Goal: Task Accomplishment & Management: Manage account settings

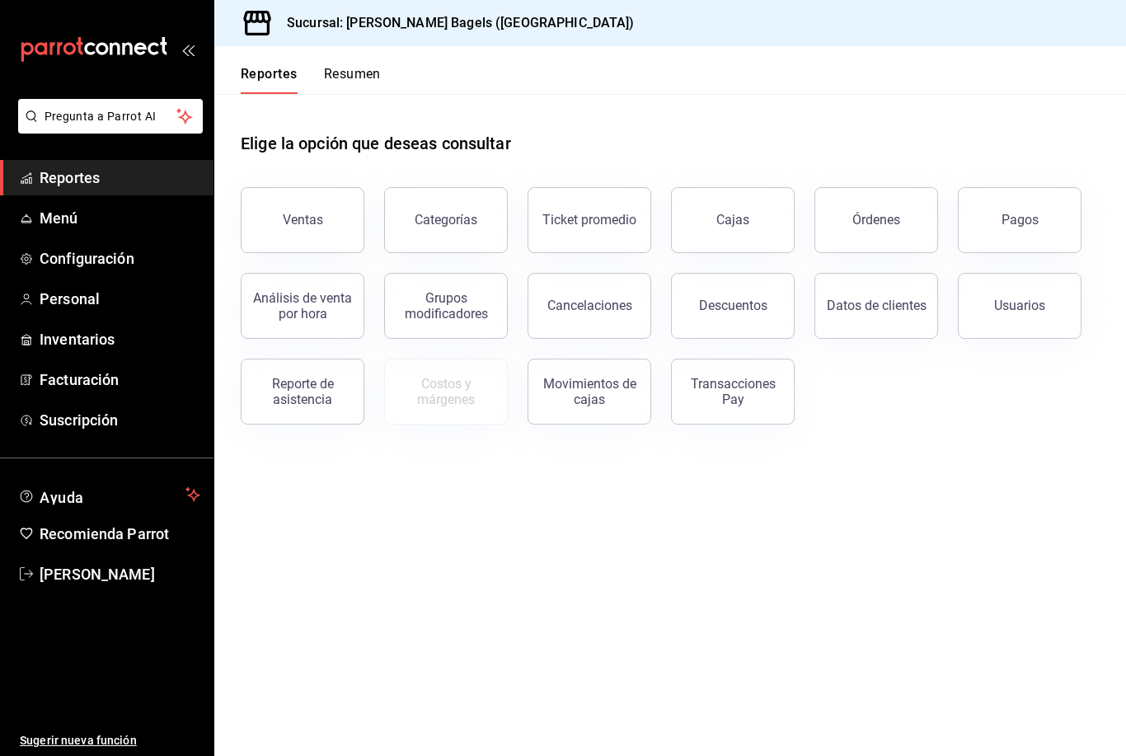
click at [322, 230] on button "Ventas" at bounding box center [303, 220] width 124 height 66
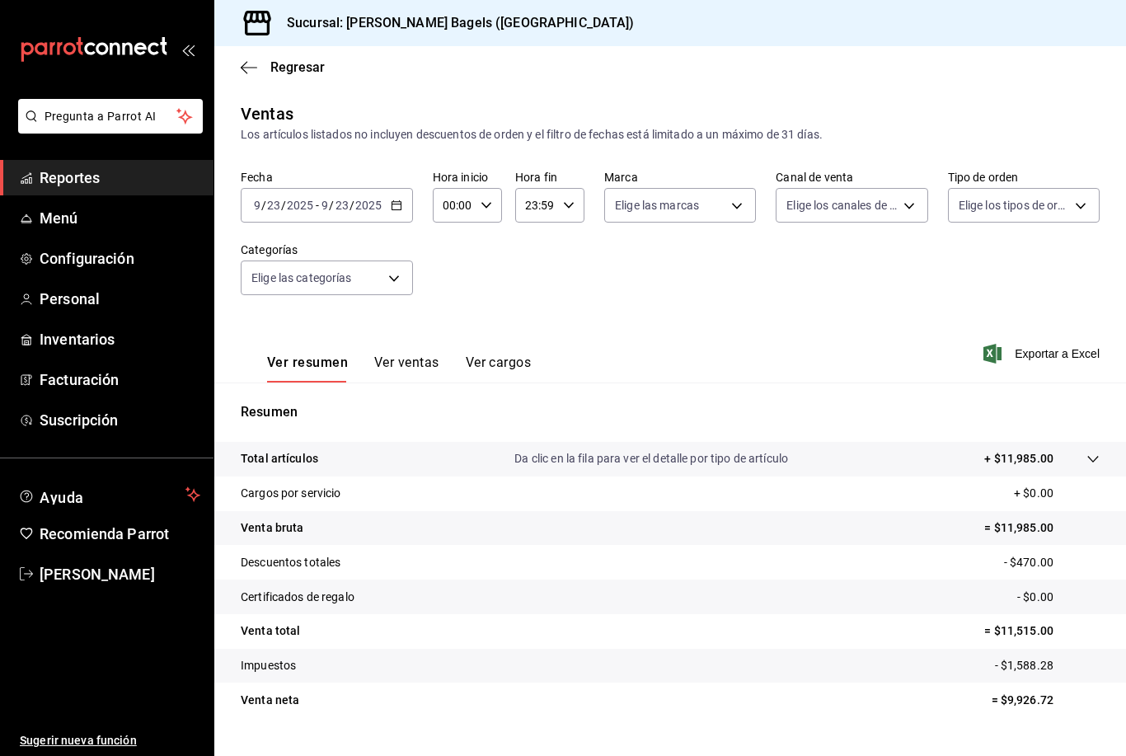
click at [249, 64] on icon "button" at bounding box center [249, 67] width 16 height 15
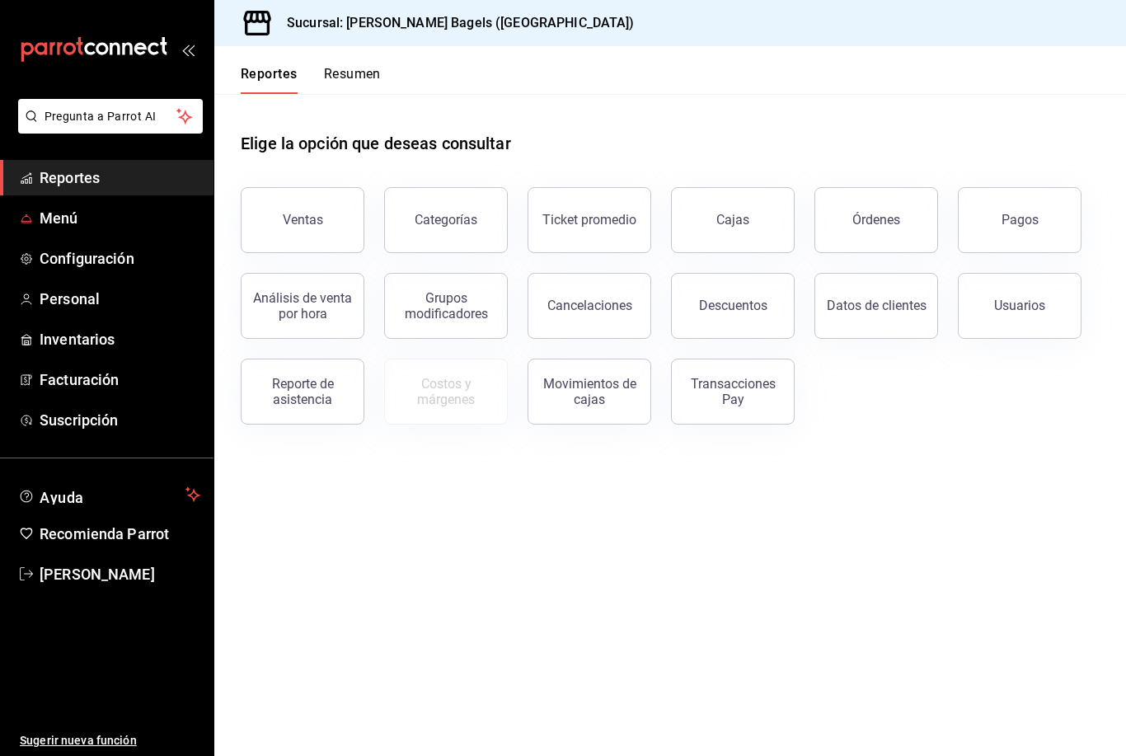
click at [164, 215] on span "Menú" at bounding box center [120, 218] width 161 height 22
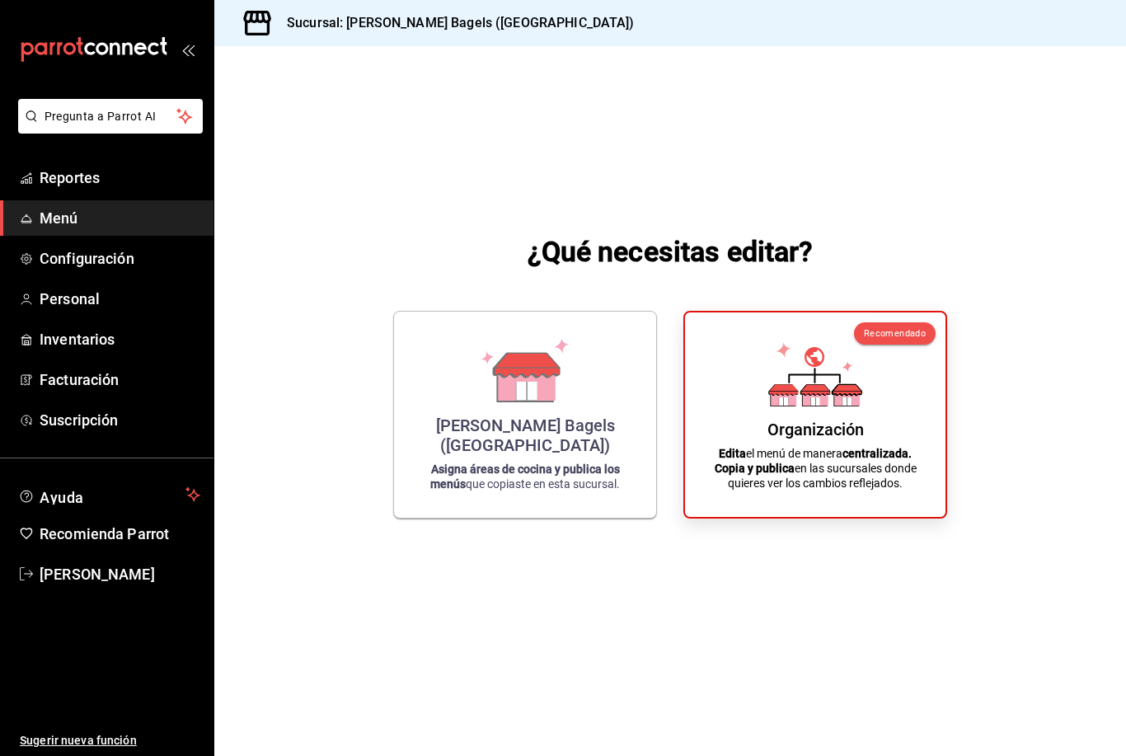
click at [146, 298] on span "Personal" at bounding box center [120, 299] width 161 height 22
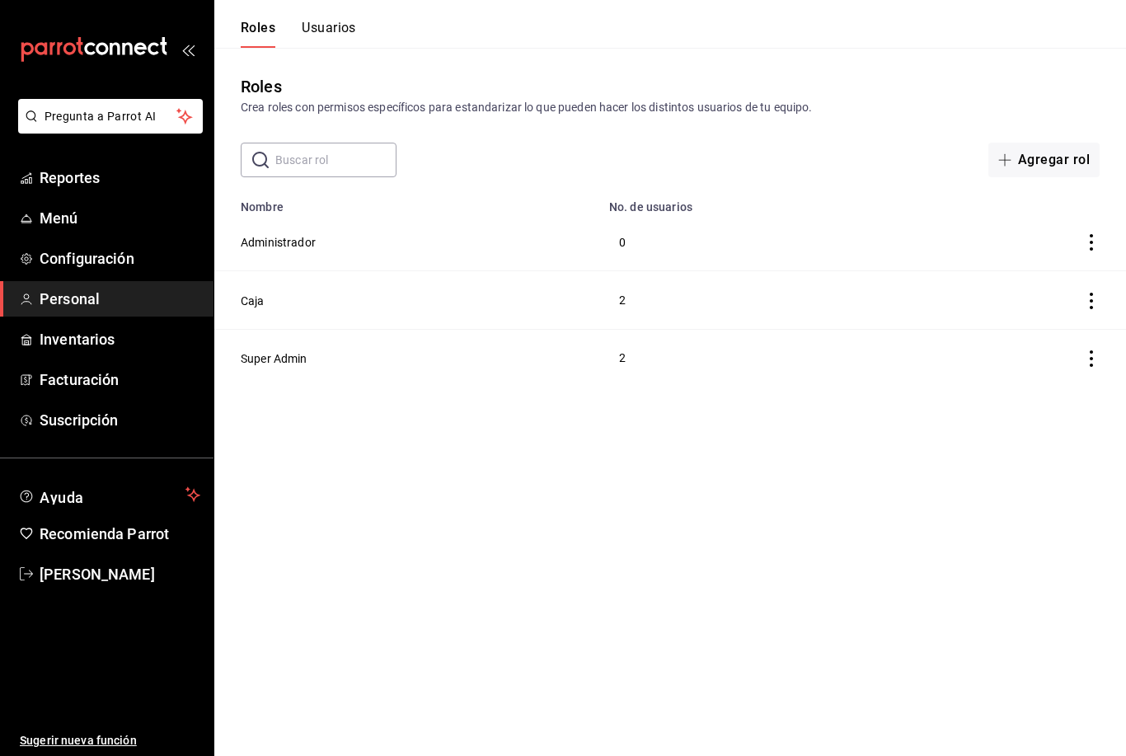
click at [350, 39] on button "Usuarios" at bounding box center [329, 34] width 54 height 28
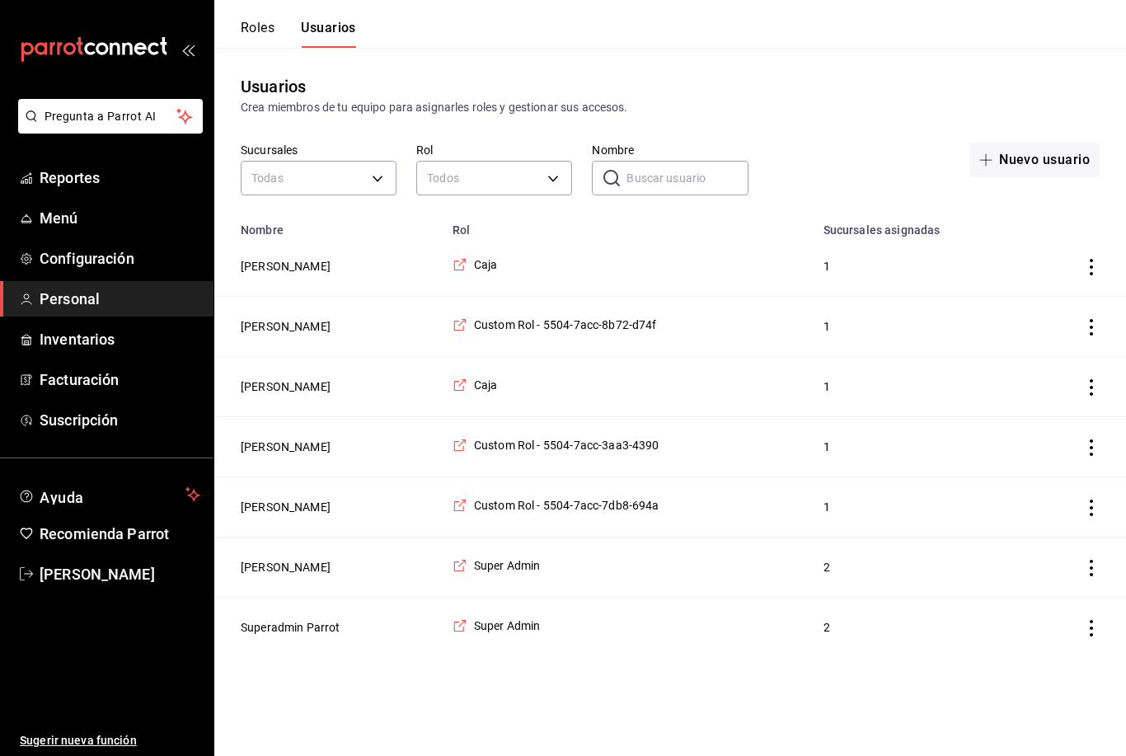
click at [386, 325] on td "Kitzia Aguero" at bounding box center [328, 327] width 228 height 60
click at [295, 328] on button "Kitzia Aguero" at bounding box center [286, 326] width 90 height 16
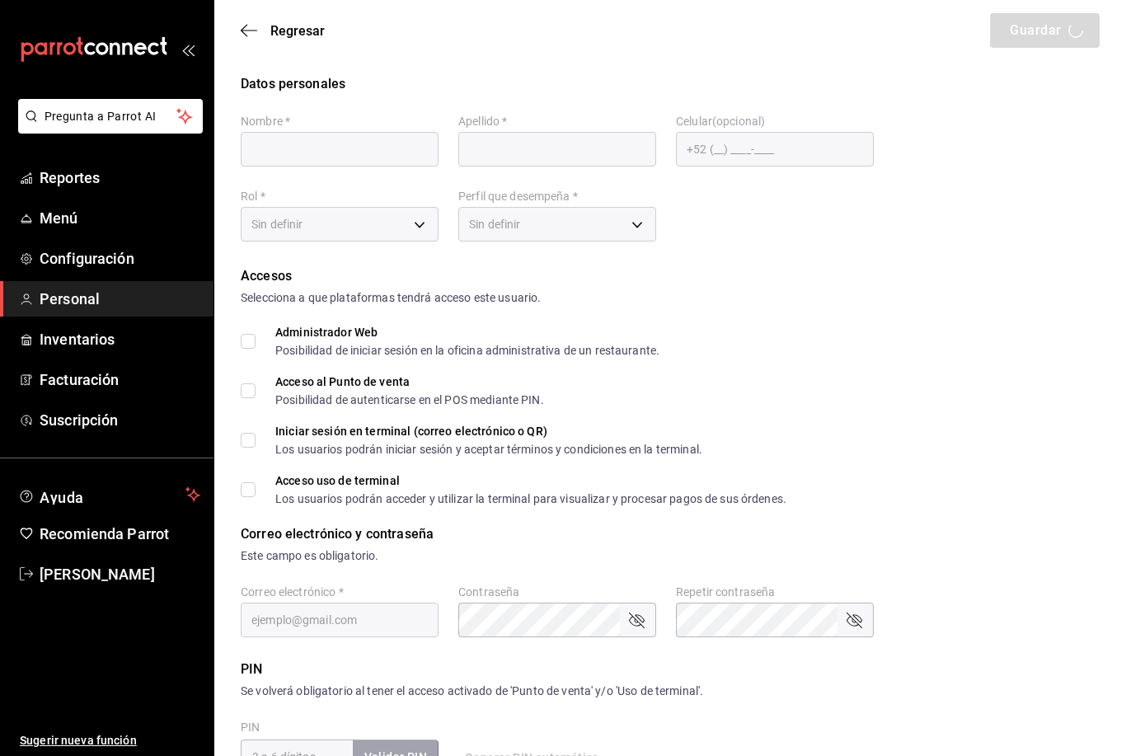
type input "Kitzia"
type input "Aguero"
checkbox input "true"
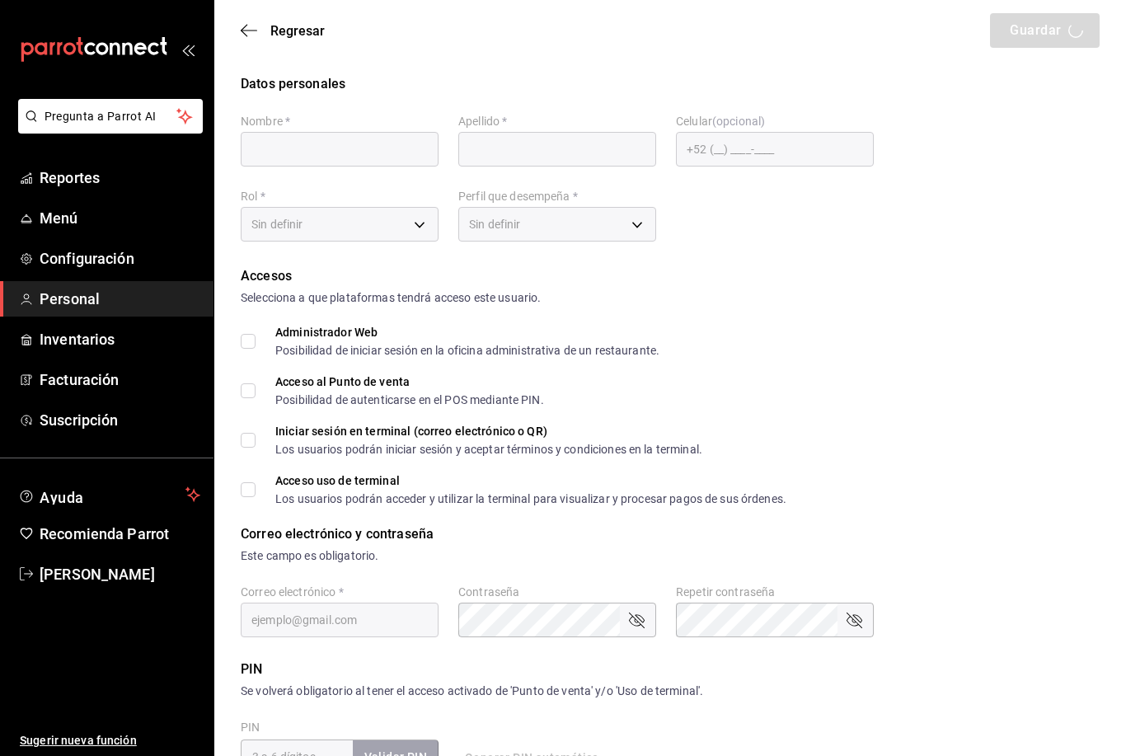
checkbox input "true"
type input "8b728648-c76c-4312-99a4-c860b135d74f@fake.email"
type input "281516"
checkbox input "true"
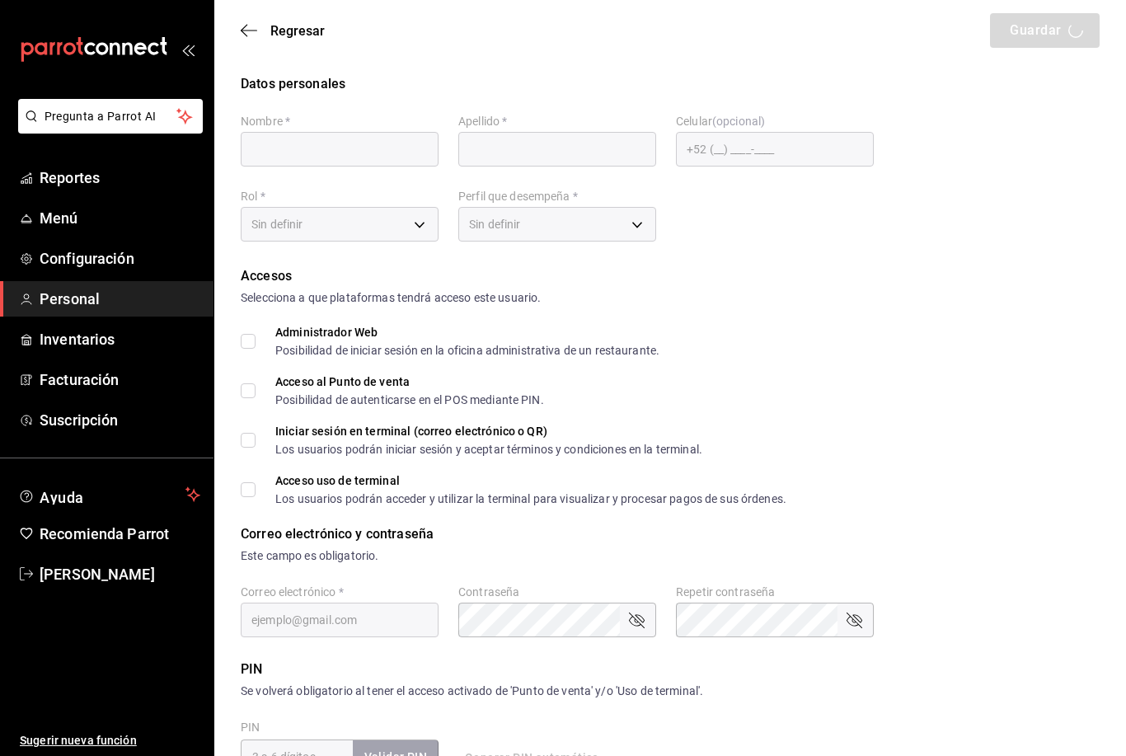
checkbox input "true"
type input "+52 (52) 6563-5059"
type input "fc03d01e-f21b-415a-9384-9d024f641c94"
type input "CASHIER"
checkbox input "true"
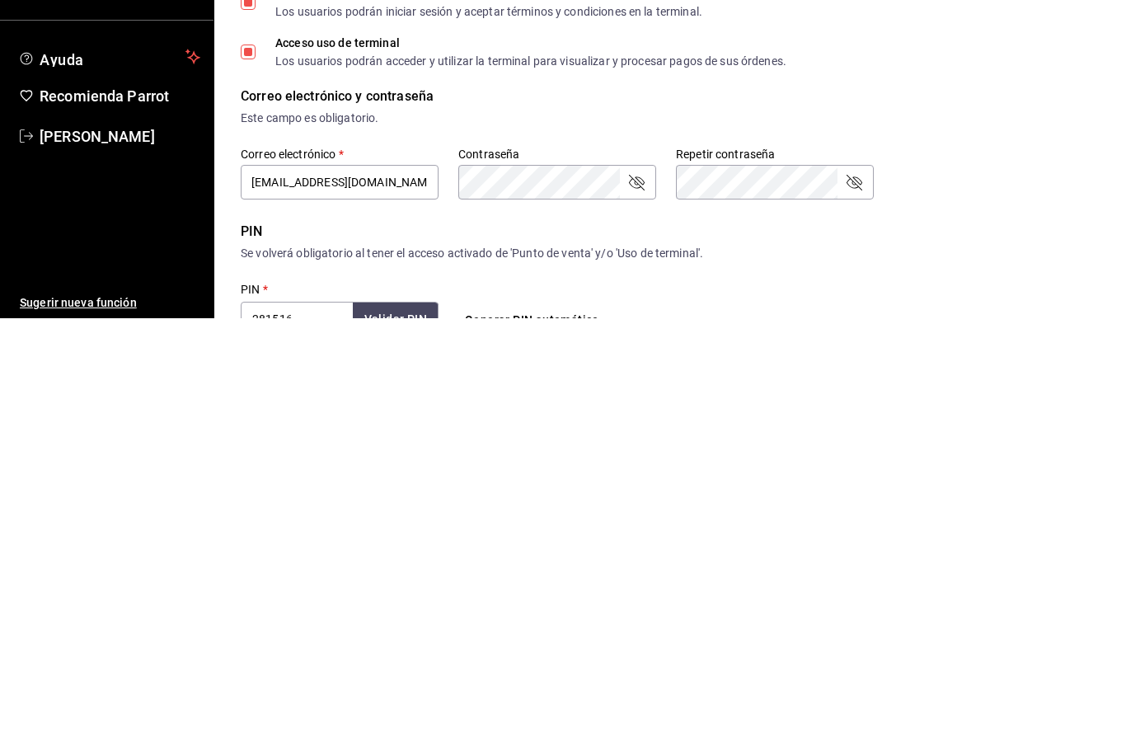
scroll to position [413, 0]
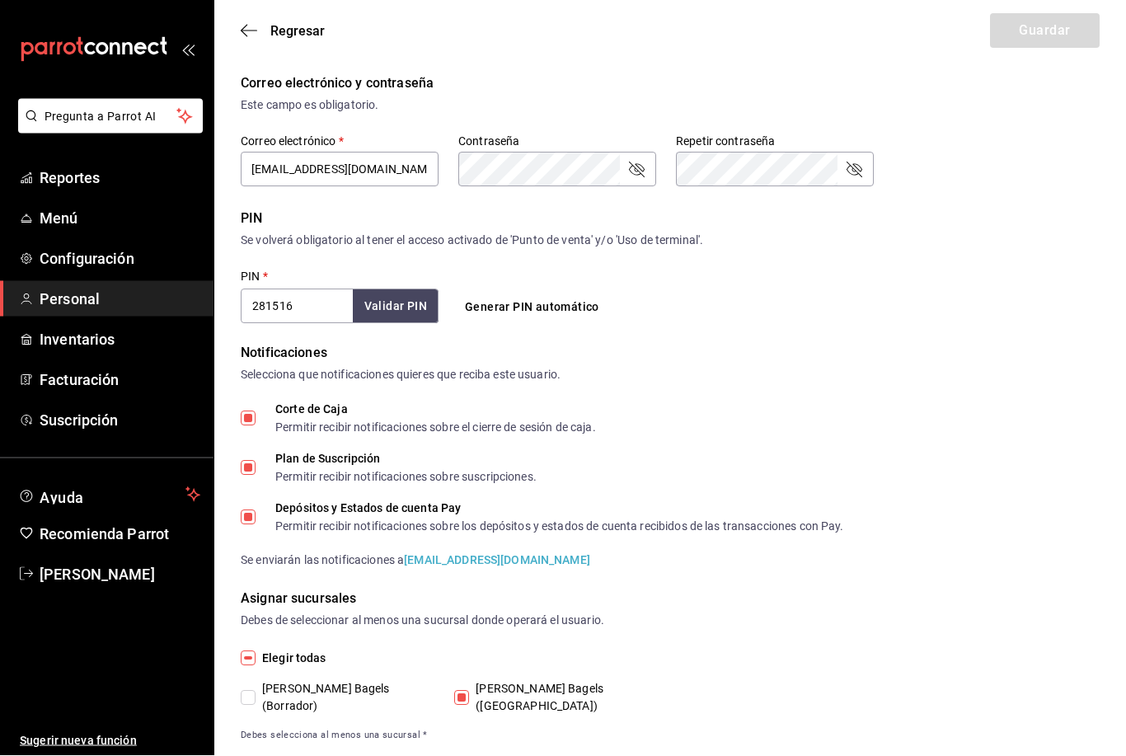
click at [250, 412] on input "Corte de Caja Permitir recibir notificaciones sobre el cierre de sesión de caja." at bounding box center [248, 418] width 15 height 15
checkbox input "false"
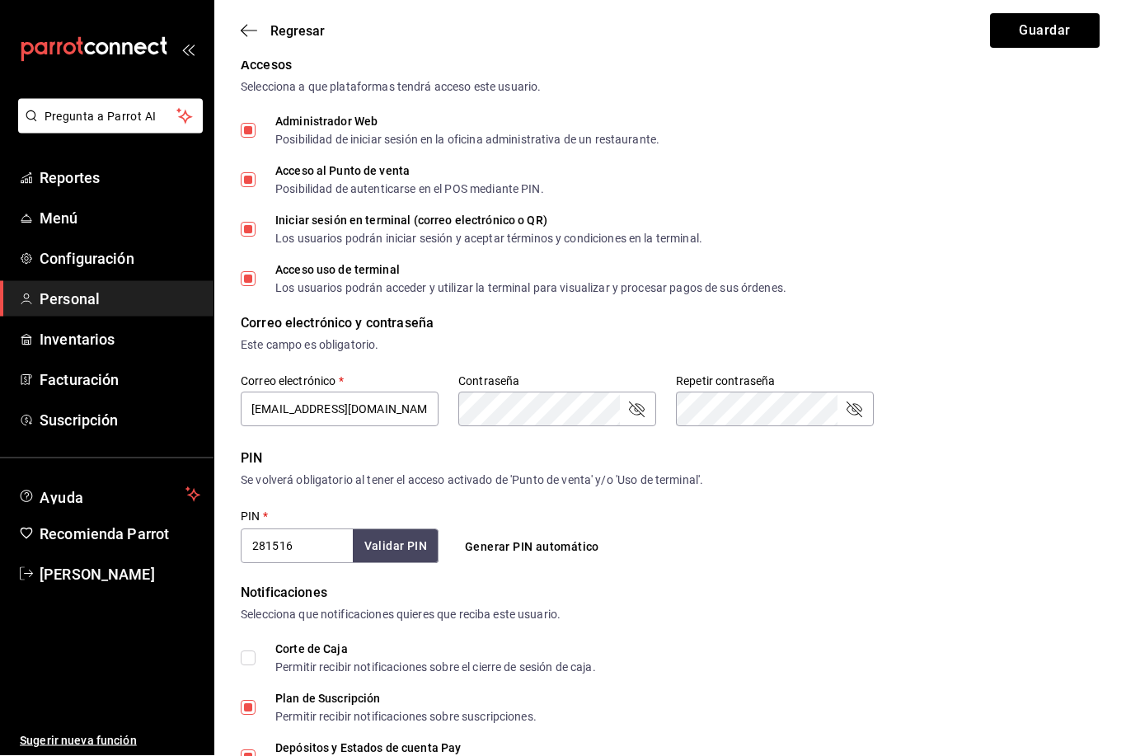
scroll to position [0, 0]
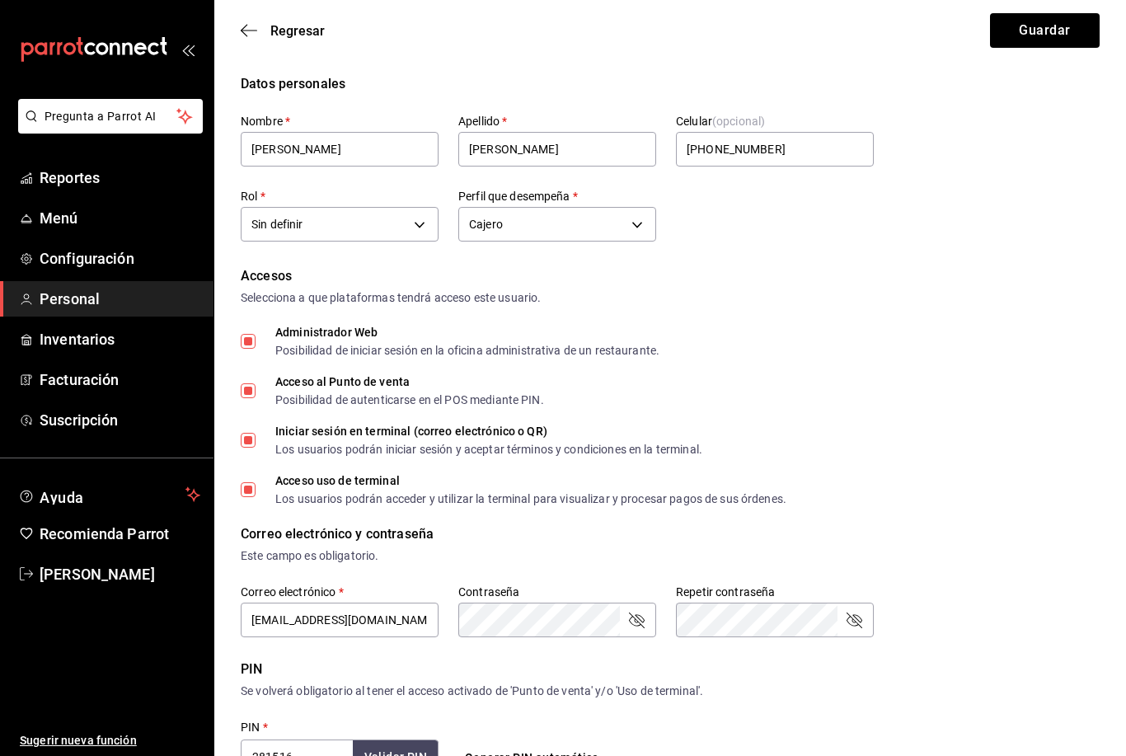
click at [1050, 26] on button "Guardar" at bounding box center [1045, 30] width 110 height 35
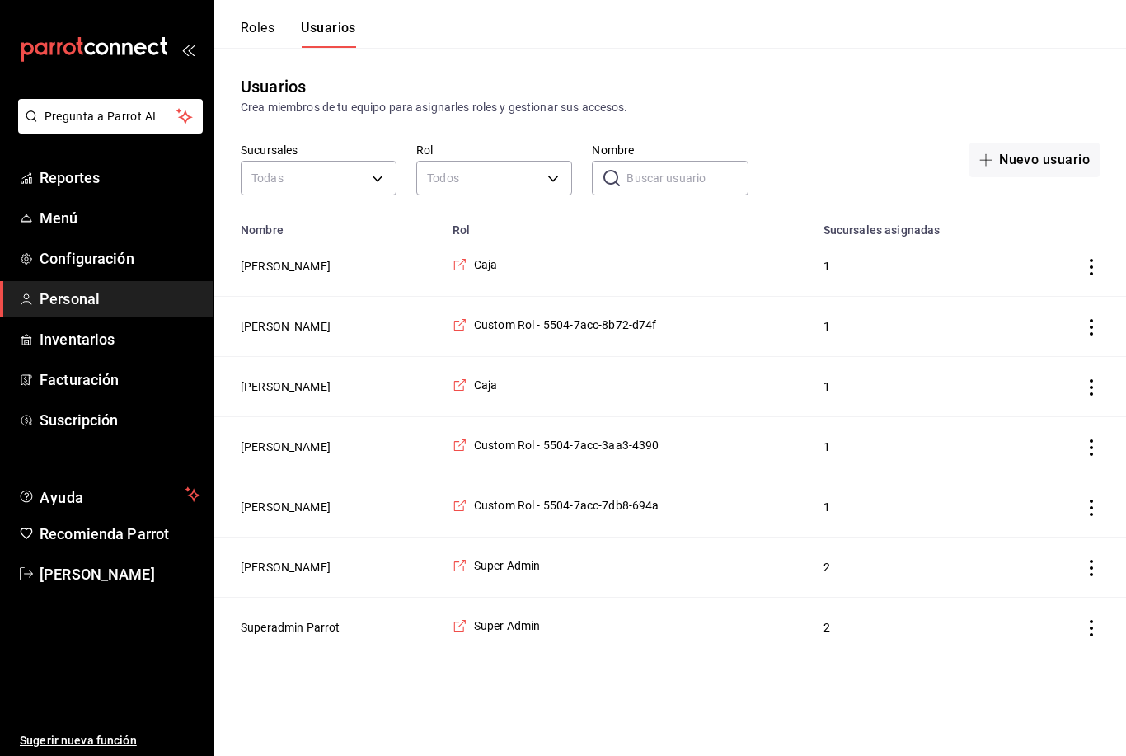
click at [57, 195] on link "Reportes" at bounding box center [107, 177] width 214 height 35
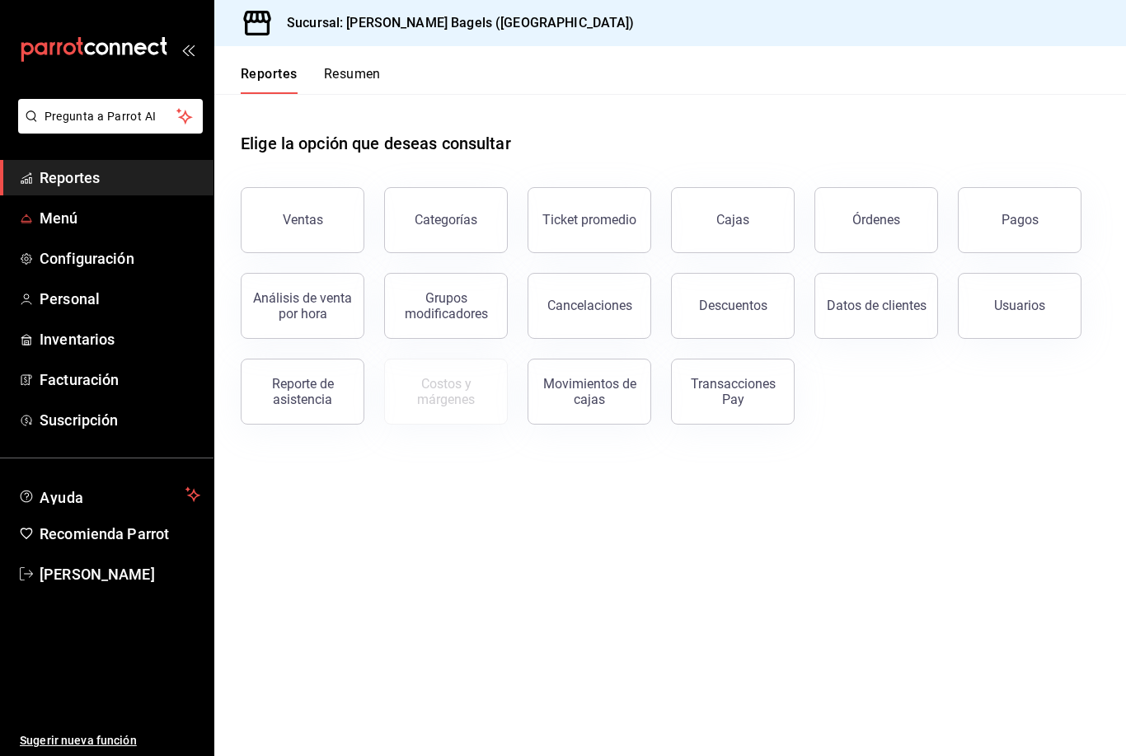
click at [39, 231] on link "Menú" at bounding box center [107, 217] width 214 height 35
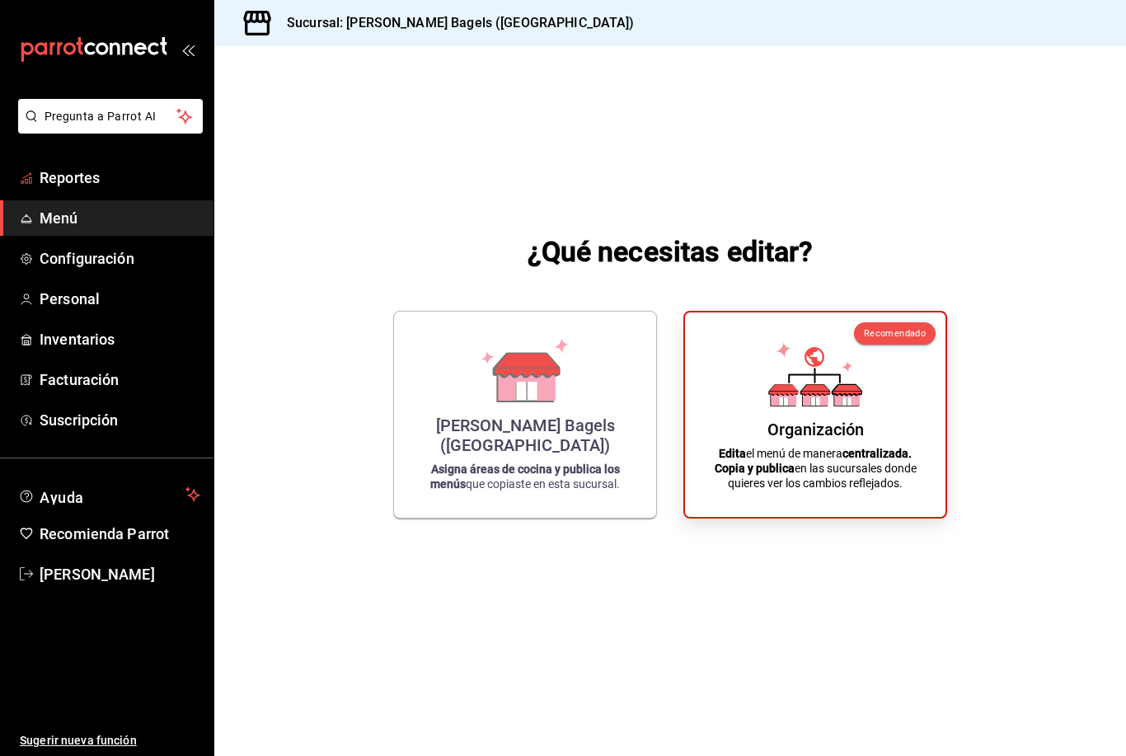
click at [25, 181] on icon "mailbox folders" at bounding box center [26, 177] width 13 height 13
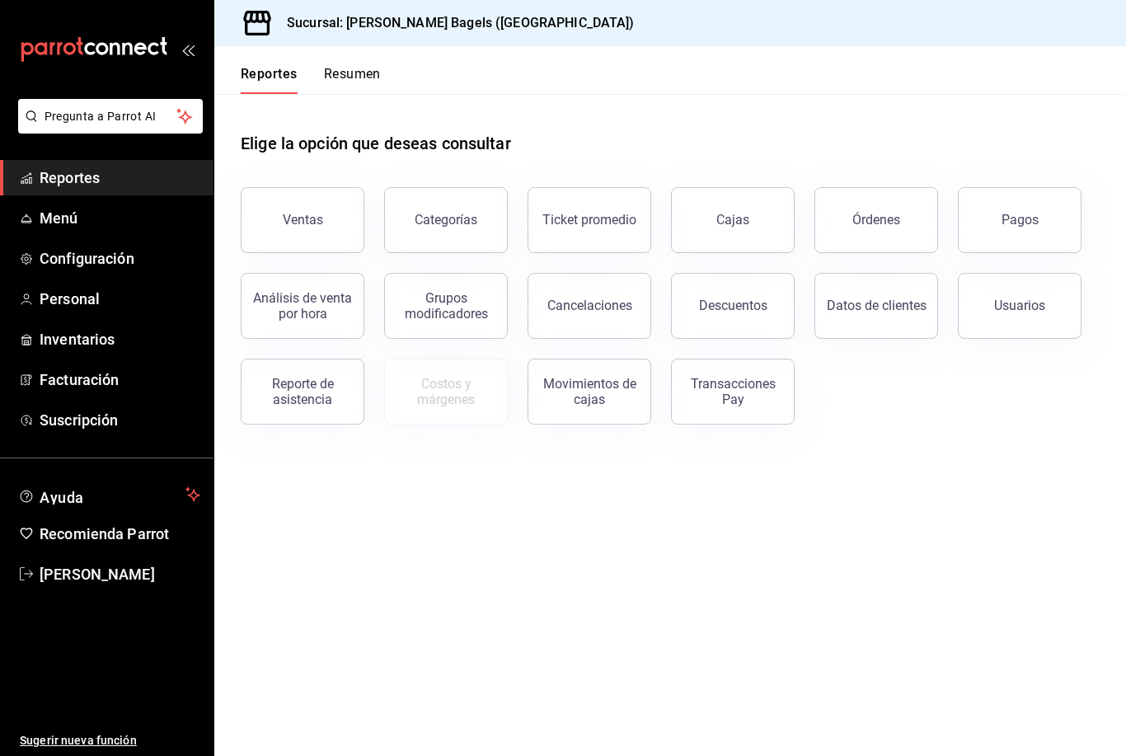
click at [354, 79] on button "Resumen" at bounding box center [352, 80] width 57 height 28
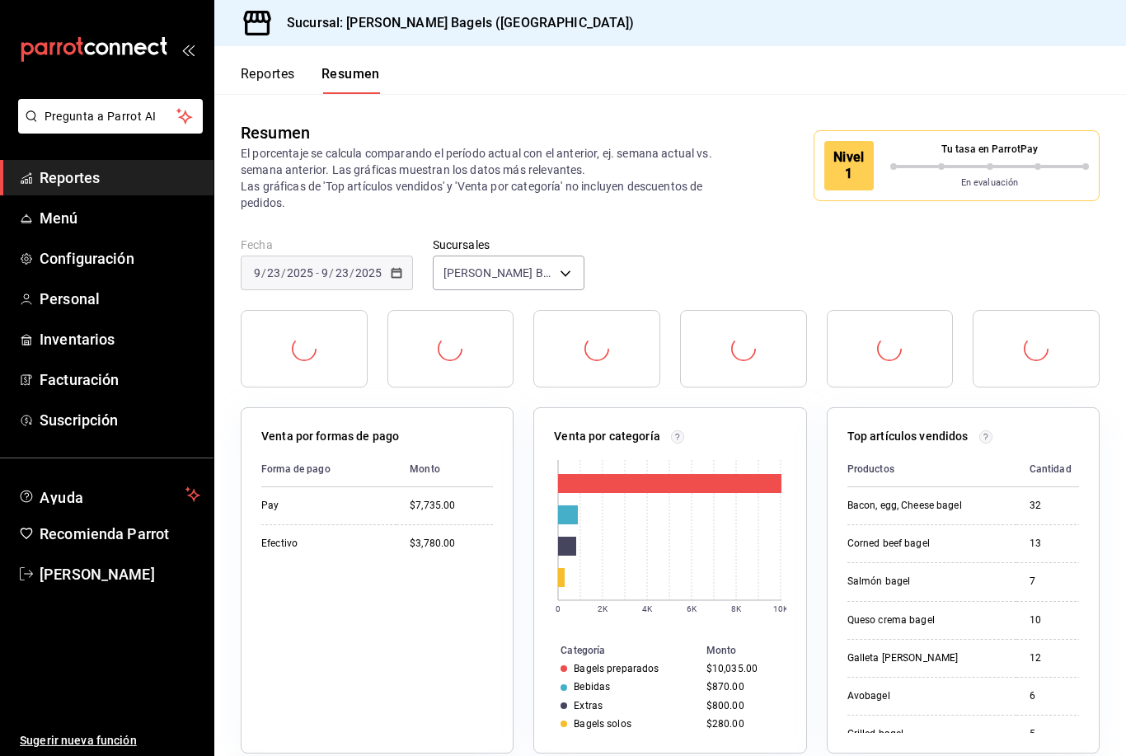
click at [262, 59] on div "Reportes Resumen" at bounding box center [297, 70] width 166 height 48
click at [271, 77] on button "Reportes" at bounding box center [268, 80] width 54 height 28
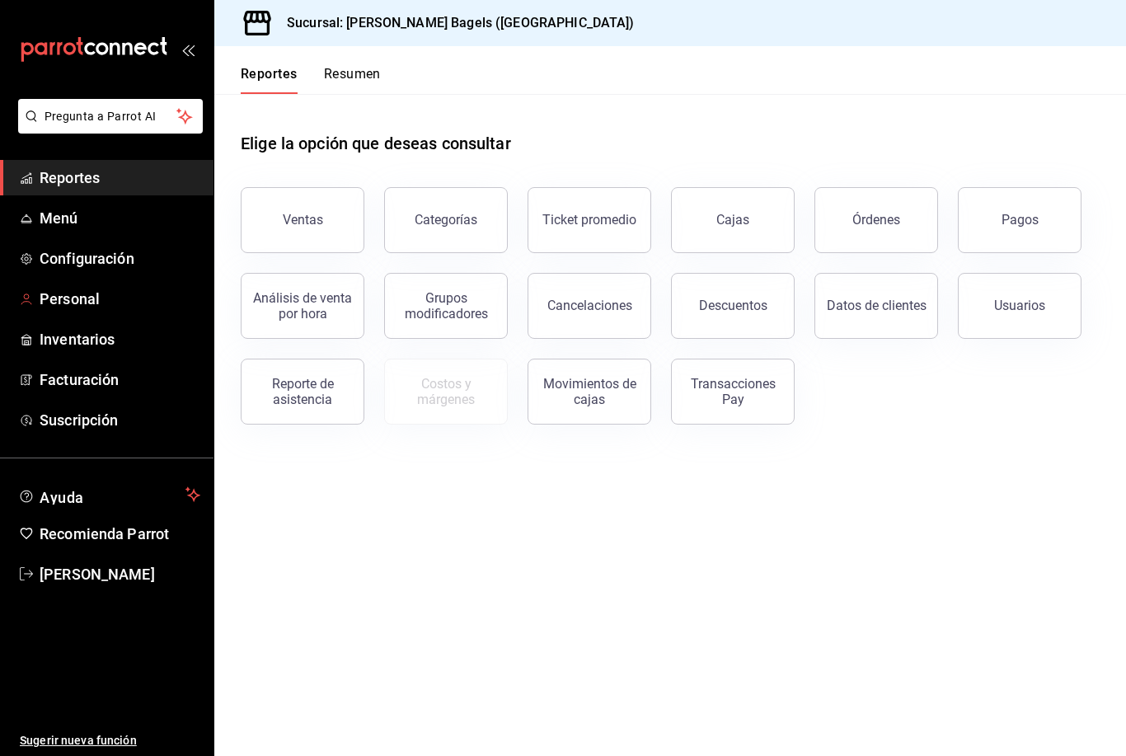
click at [57, 297] on span "Personal" at bounding box center [120, 299] width 161 height 22
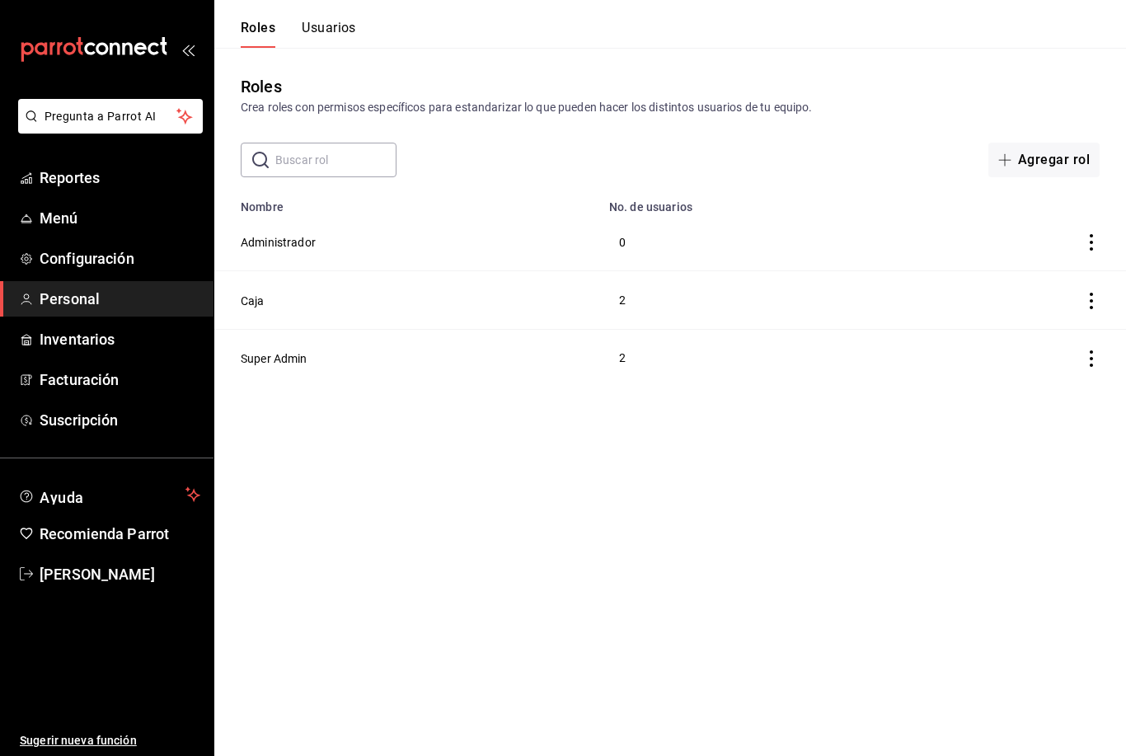
click at [328, 36] on button "Usuarios" at bounding box center [329, 34] width 54 height 28
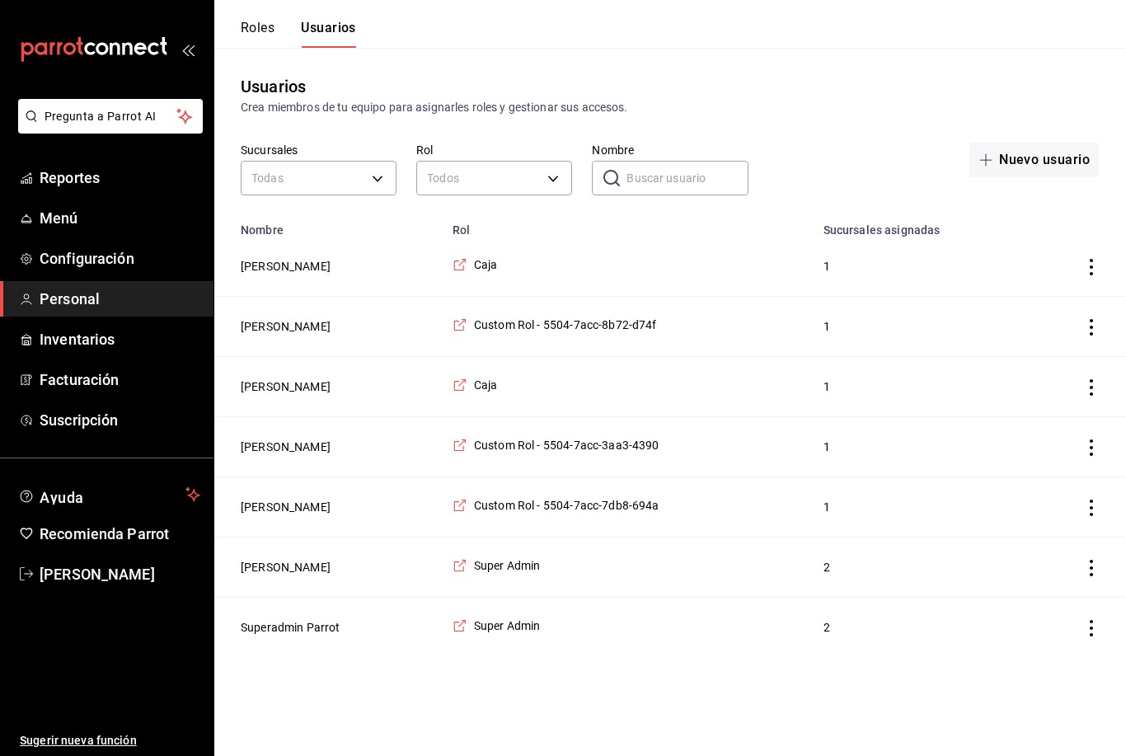
click at [287, 273] on button "Hector Aldaz" at bounding box center [286, 266] width 90 height 16
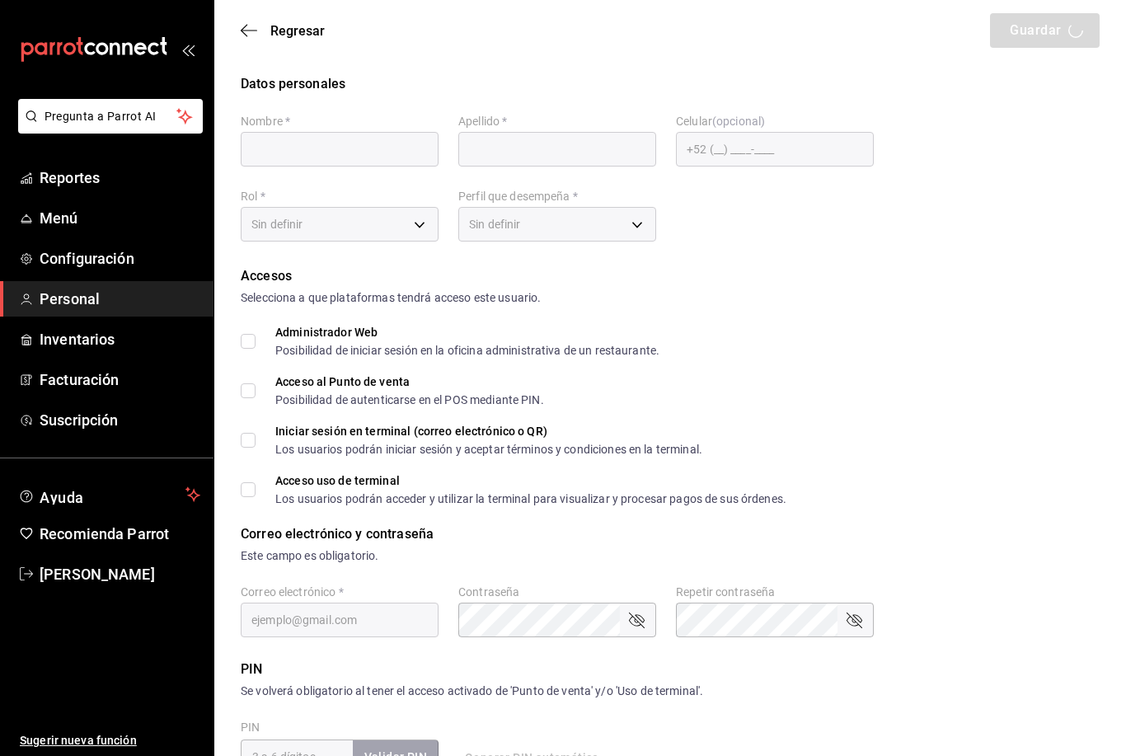
type input "Hector"
type input "Aldaz"
checkbox input "true"
type input "4781ff27-1a1c-4e6f-935c-0a4d51082106@fake.email"
type input "1027"
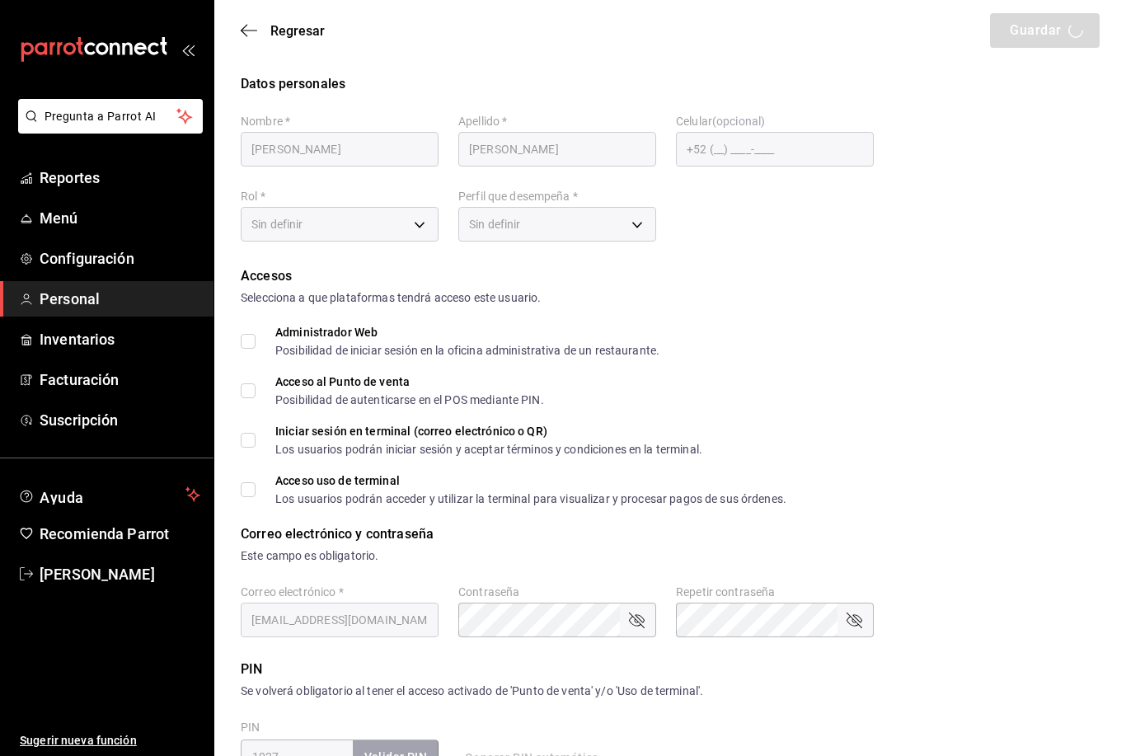
type input "+52 (52) 6562-7333"
type input "2570186c-420e-4a6c-852e-dd70e5af9d09"
type input "KITCHEN"
checkbox input "true"
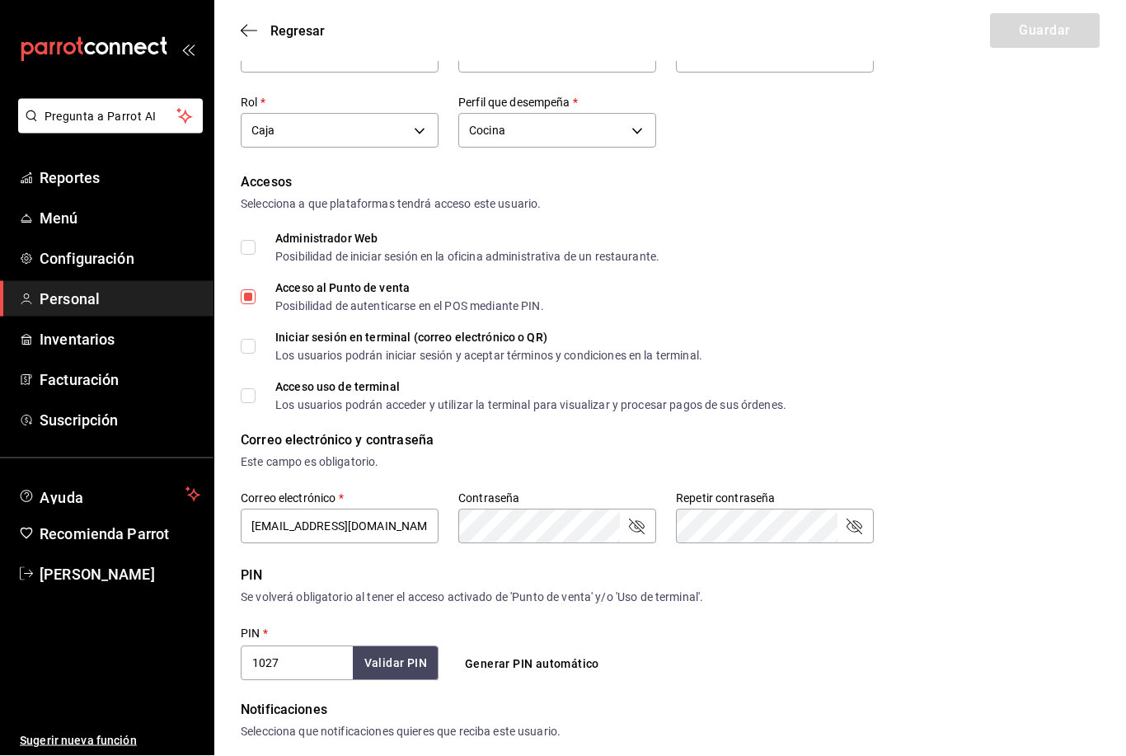
scroll to position [93, 0]
click at [243, 24] on icon "button" at bounding box center [249, 30] width 16 height 15
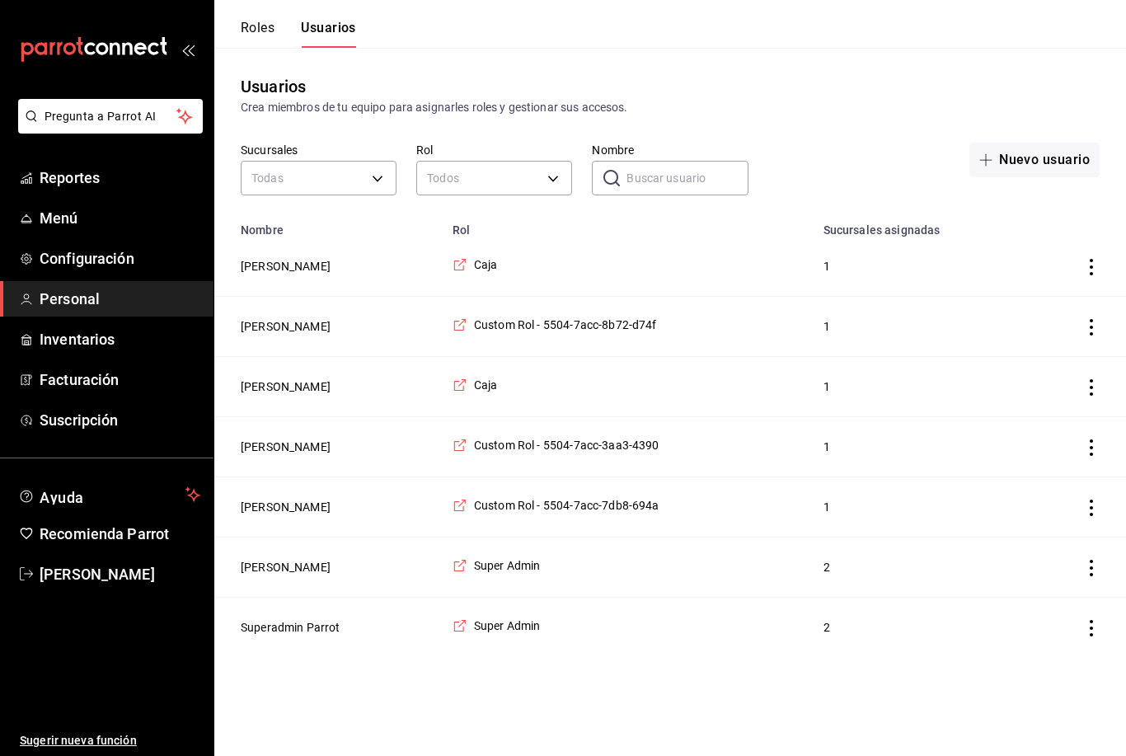
click at [262, 512] on button "Fabiola Solis" at bounding box center [286, 507] width 90 height 16
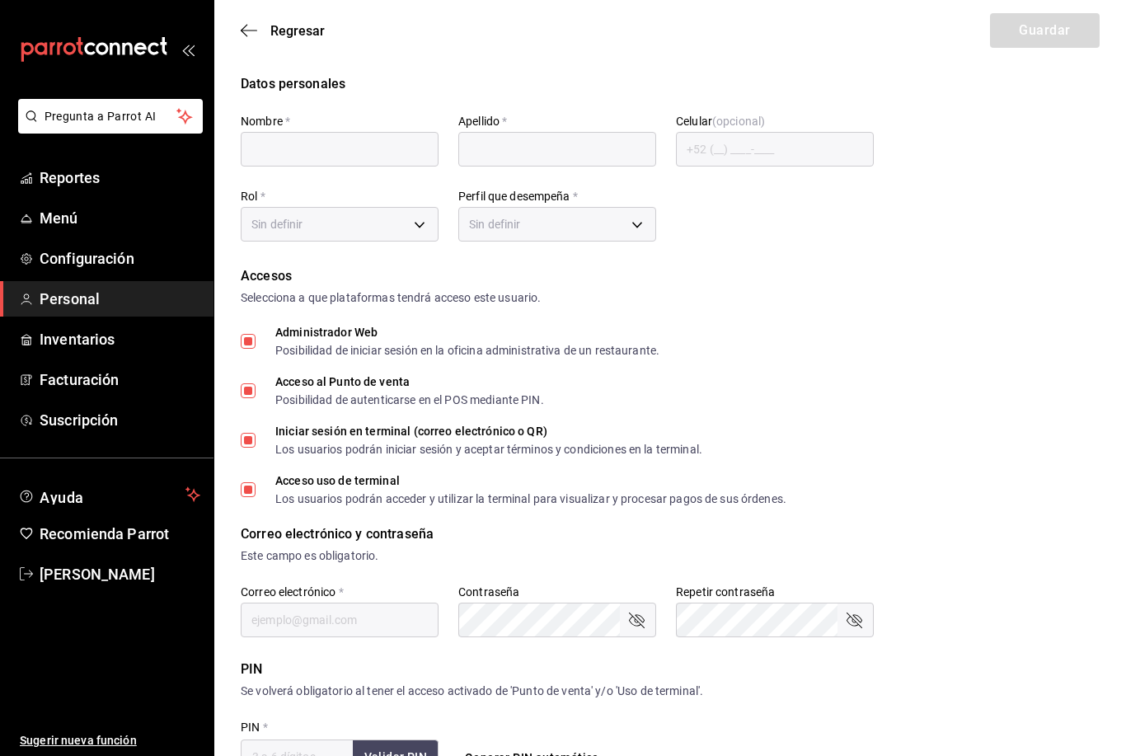
type input "Fabiola"
type input "Solis"
checkbox input "true"
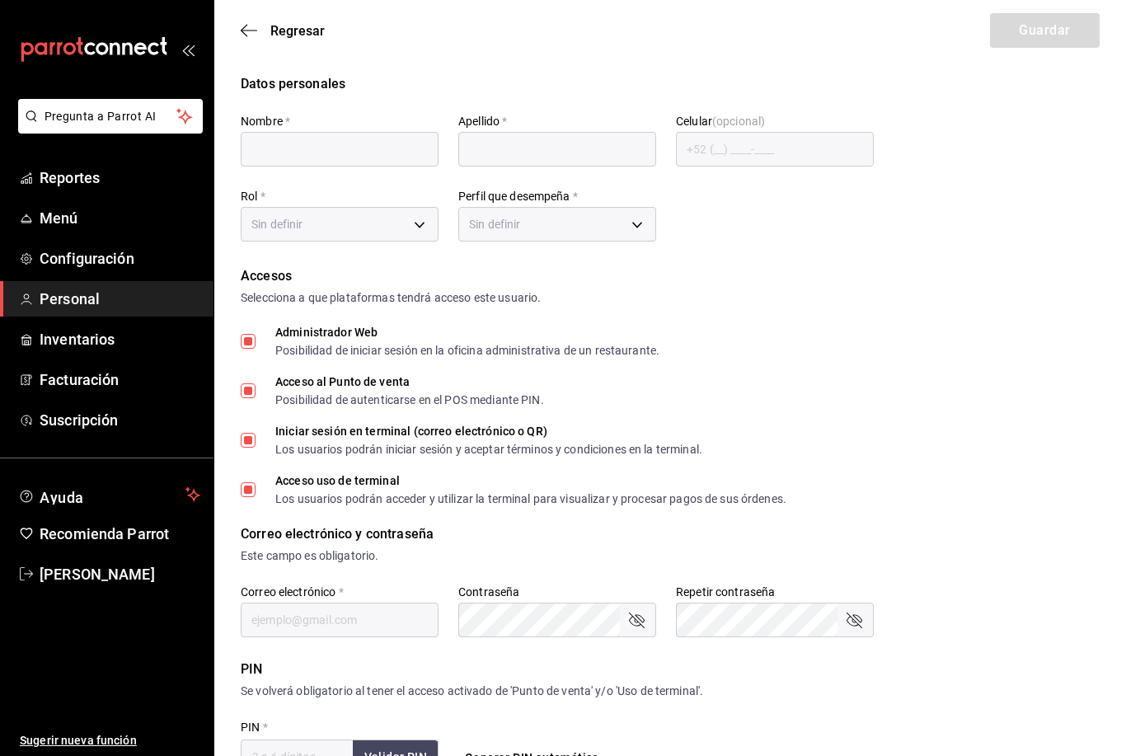
checkbox input "true"
type input "alsc1995f@gmail.com"
type input "799"
type input "+52 (52) 6563-0007"
type input "67590e9d-7d7c-45a5-9502-09612c5920cc"
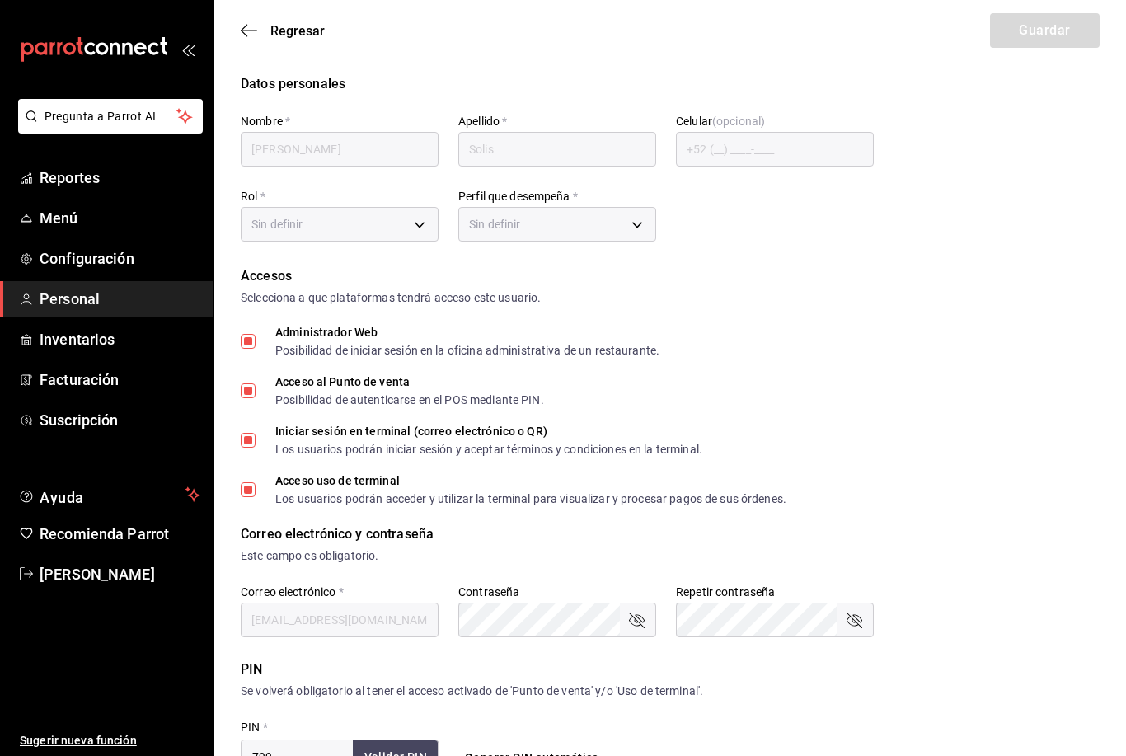
type input "CASHIER"
checkbox input "true"
click at [244, 36] on icon "button" at bounding box center [249, 30] width 16 height 15
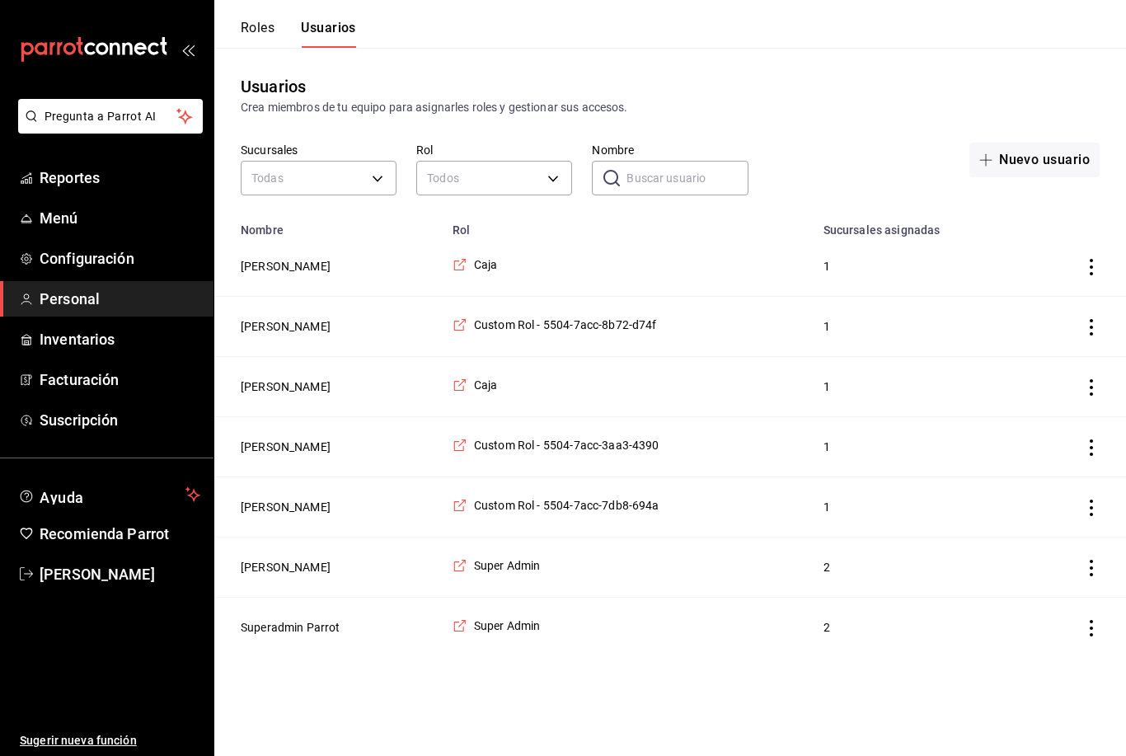
click at [591, 381] on td "Caja" at bounding box center [628, 387] width 371 height 60
click at [298, 392] on button "Cosby Briones" at bounding box center [286, 386] width 90 height 16
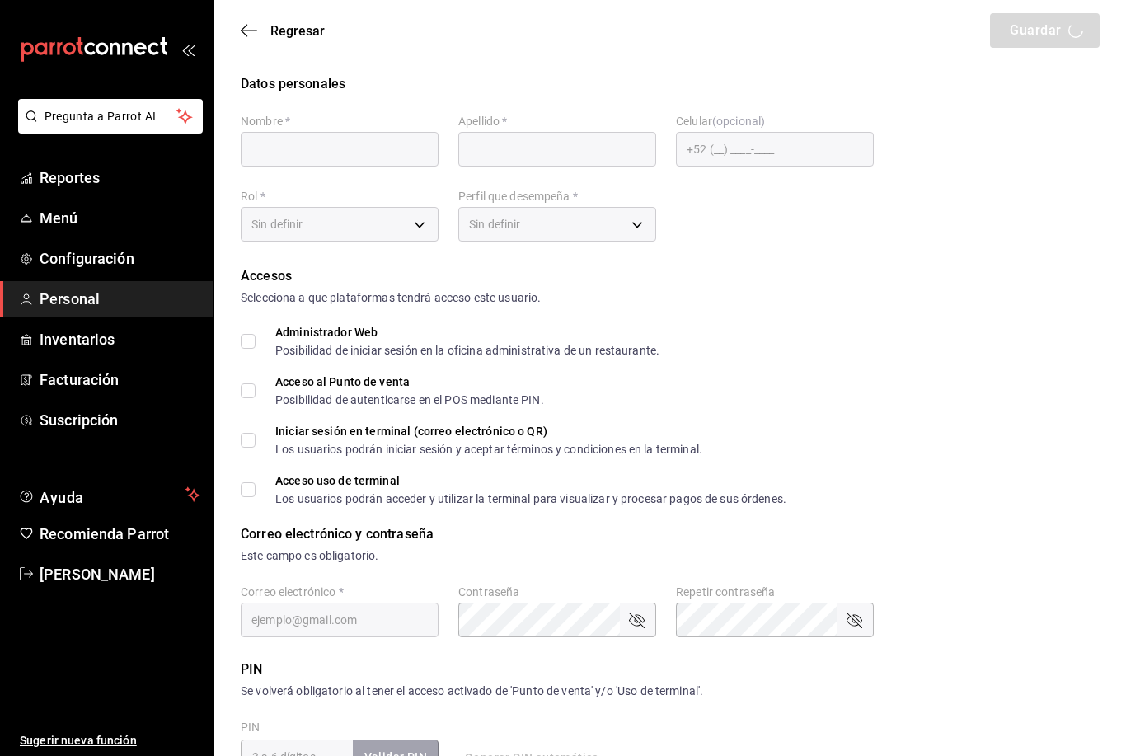
type input "Cosby"
type input "Briones"
checkbox input "true"
type input "cfedf22c-8028-4931-b106-061caffa59c7@fake.email"
type input "245268"
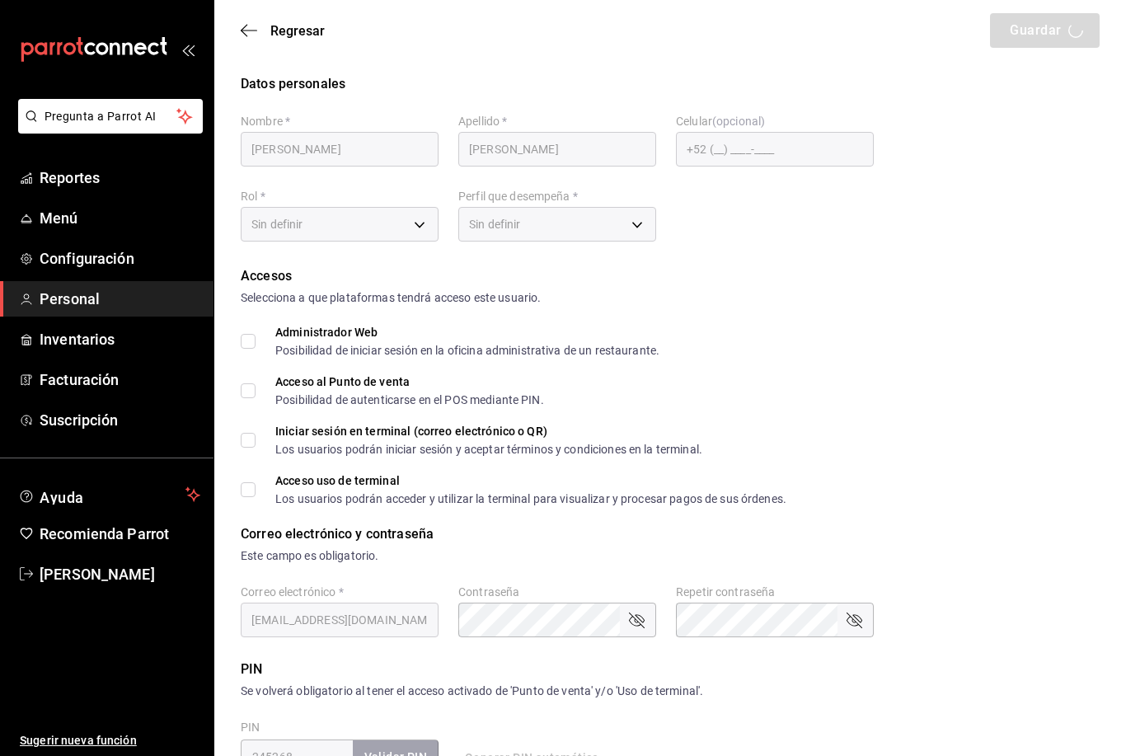
type input "+52 (52) 6567-6625"
type input "2570186c-420e-4a6c-852e-dd70e5af9d09"
type input "KITCHEN"
checkbox input "true"
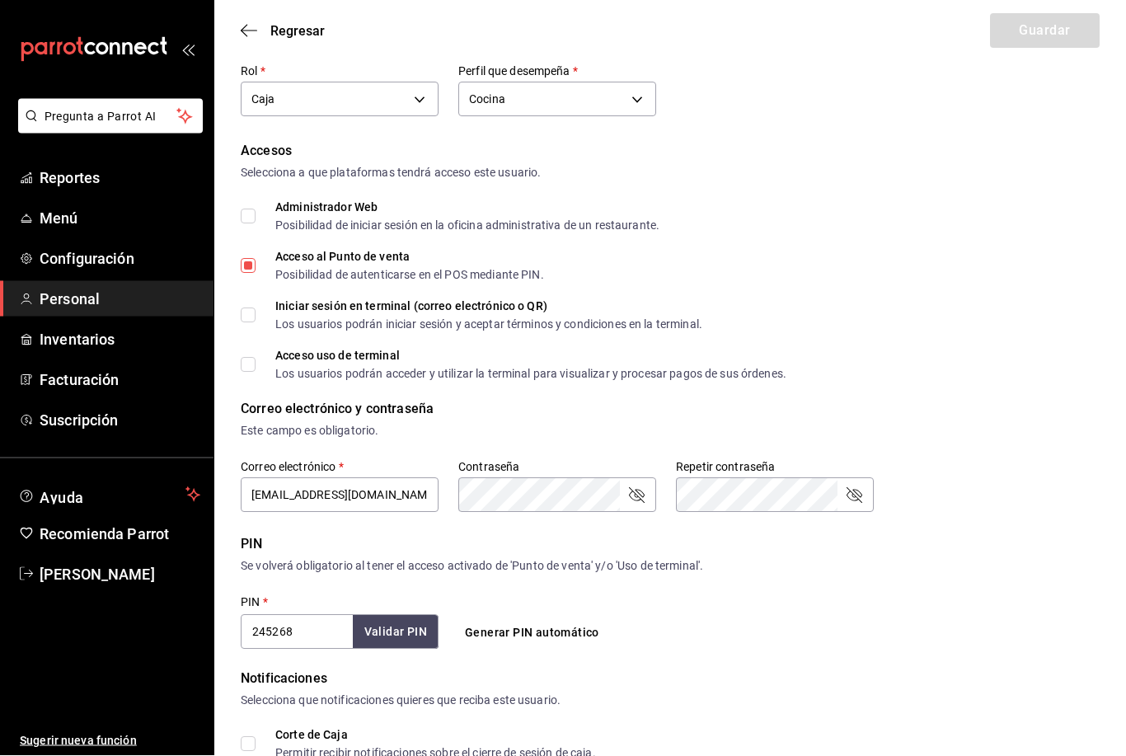
scroll to position [125, 0]
click at [411, 493] on input "cfedf22c-8028-4931-b106-061caffa59c7@fake.email" at bounding box center [340, 495] width 198 height 35
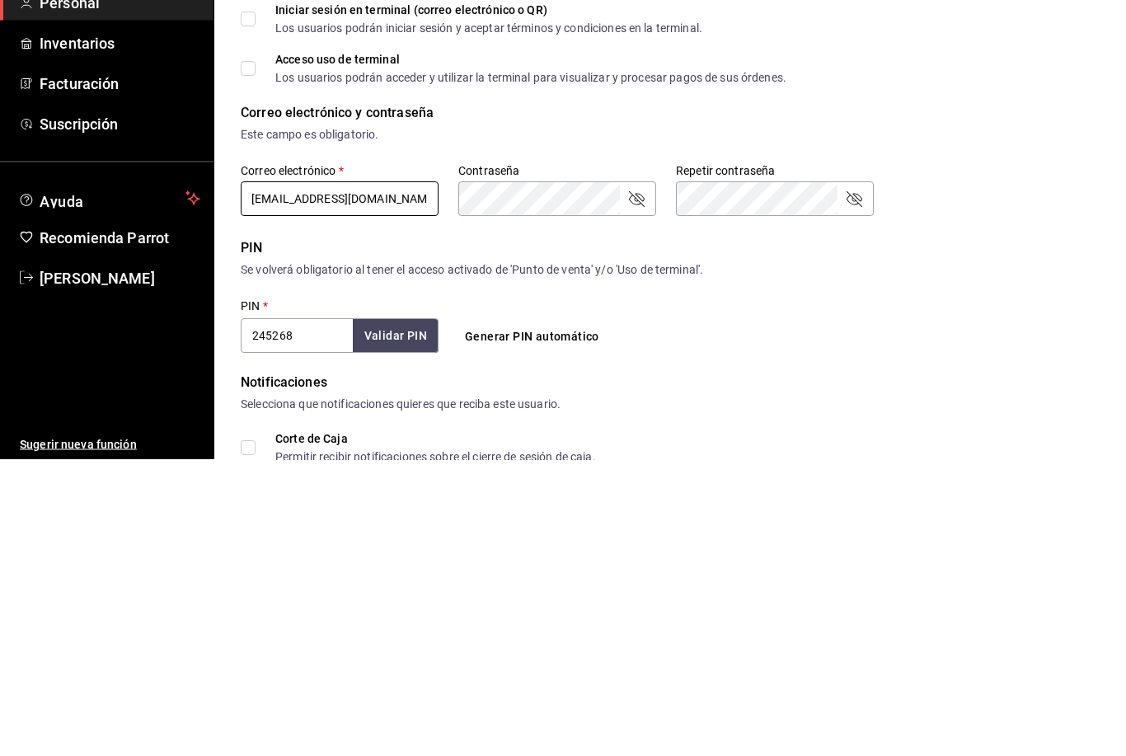
scroll to position [0, 0]
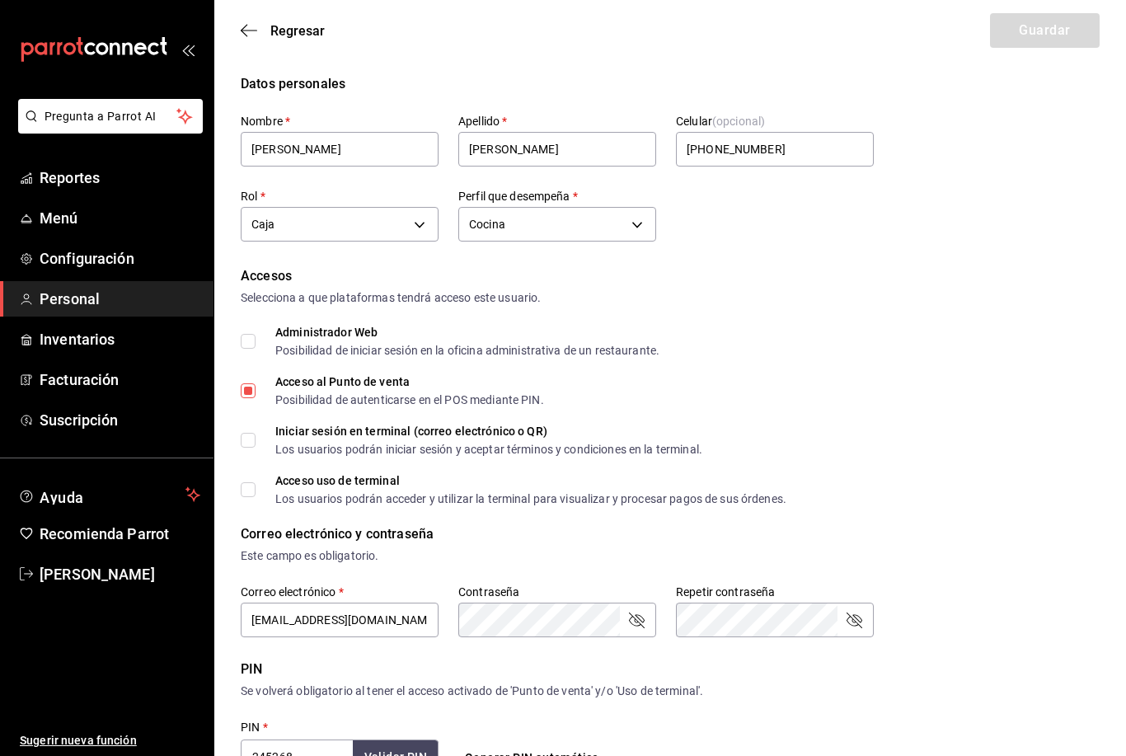
click at [243, 26] on icon "button" at bounding box center [249, 30] width 16 height 15
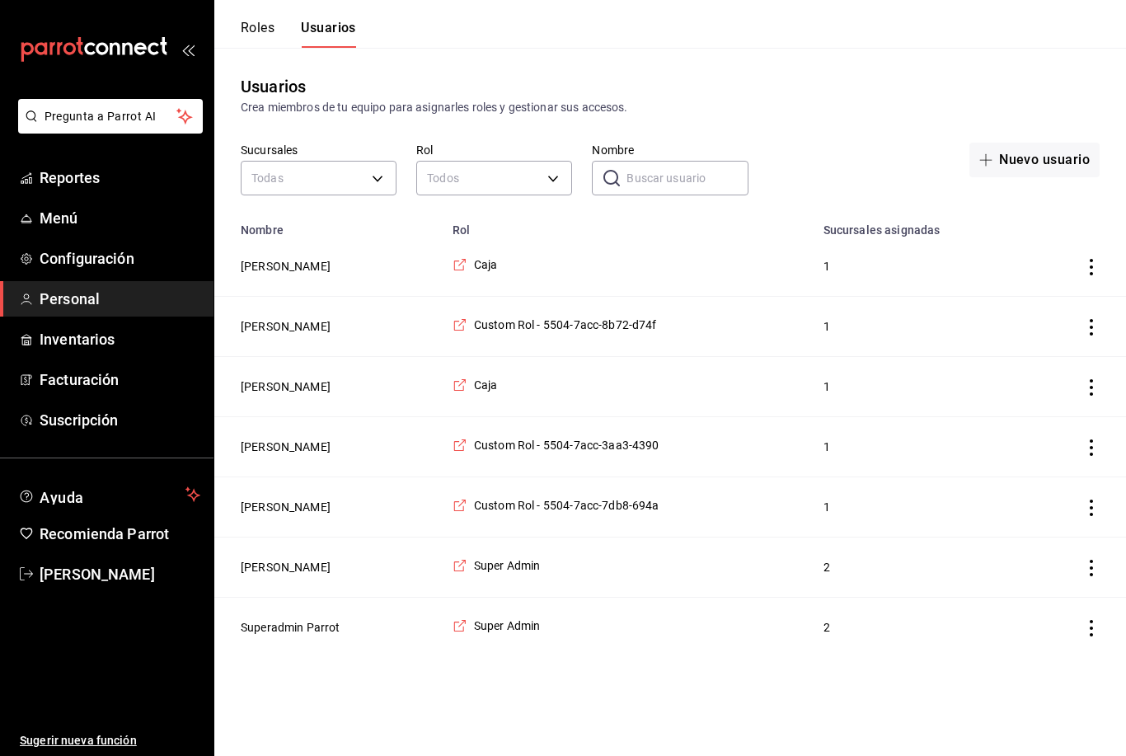
click at [287, 261] on button "Hector Aldaz" at bounding box center [286, 266] width 90 height 16
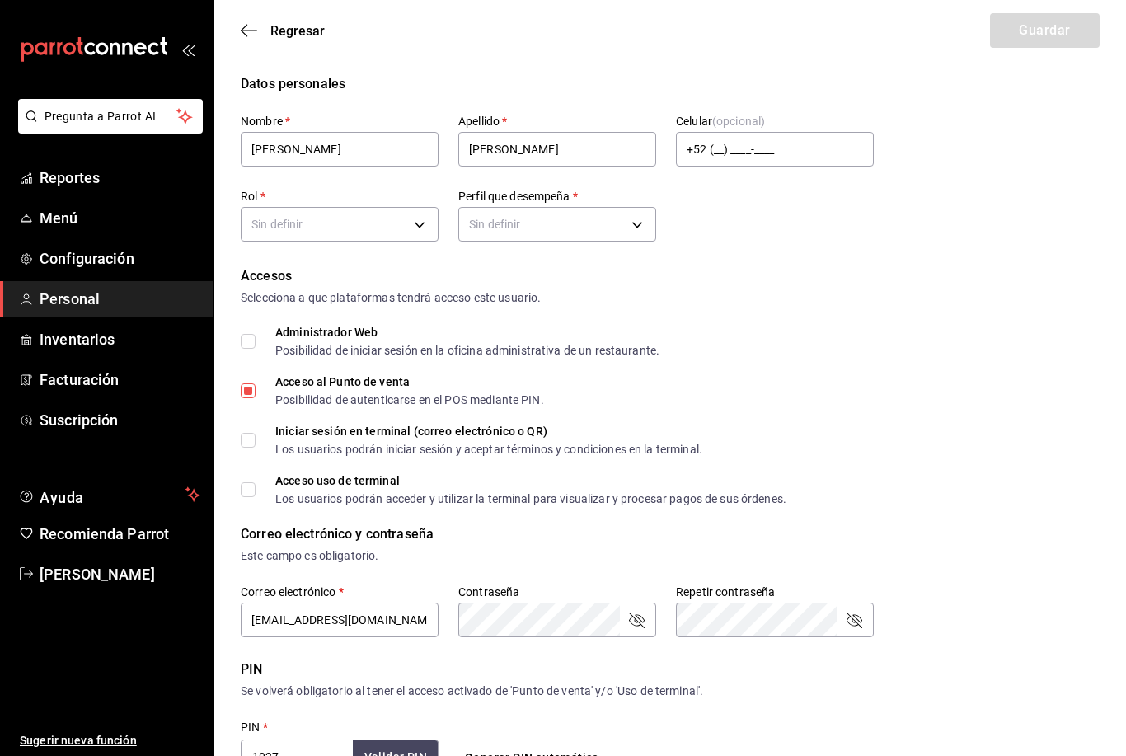
type input "+52 (52) 6562-7333"
type input "2570186c-420e-4a6c-852e-dd70e5af9d09"
type input "KITCHEN"
click at [257, 29] on span "Regresar" at bounding box center [283, 31] width 84 height 16
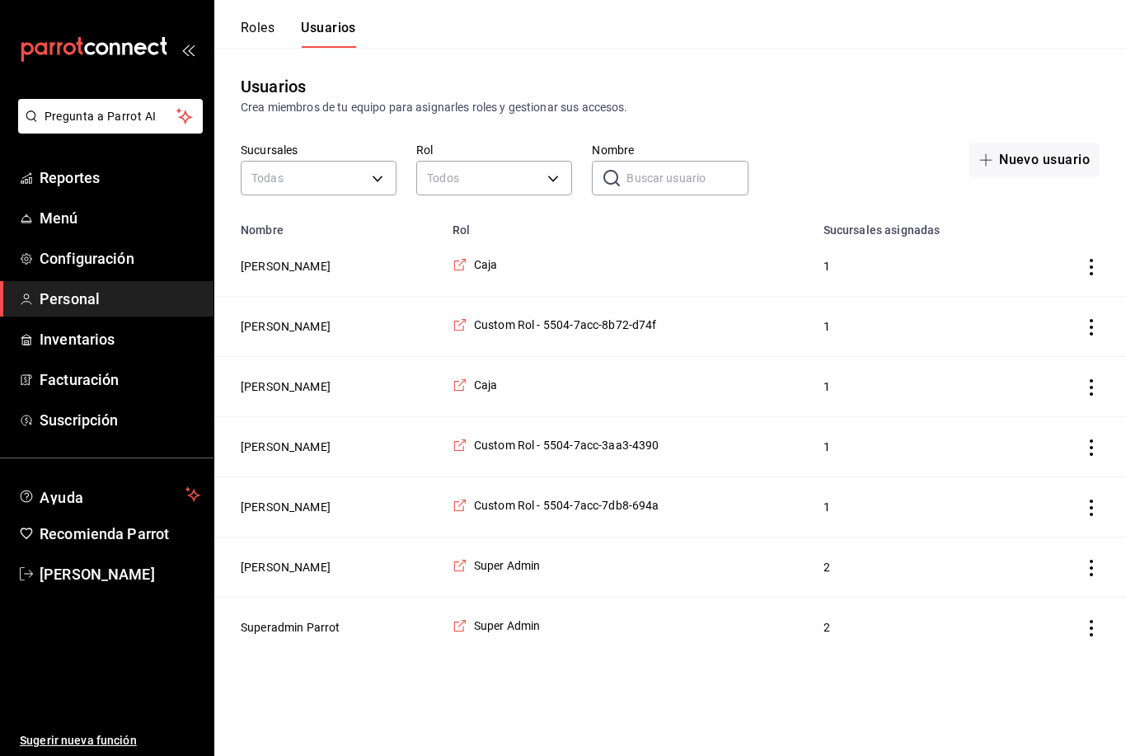
click at [258, 34] on button "Roles" at bounding box center [258, 34] width 34 height 28
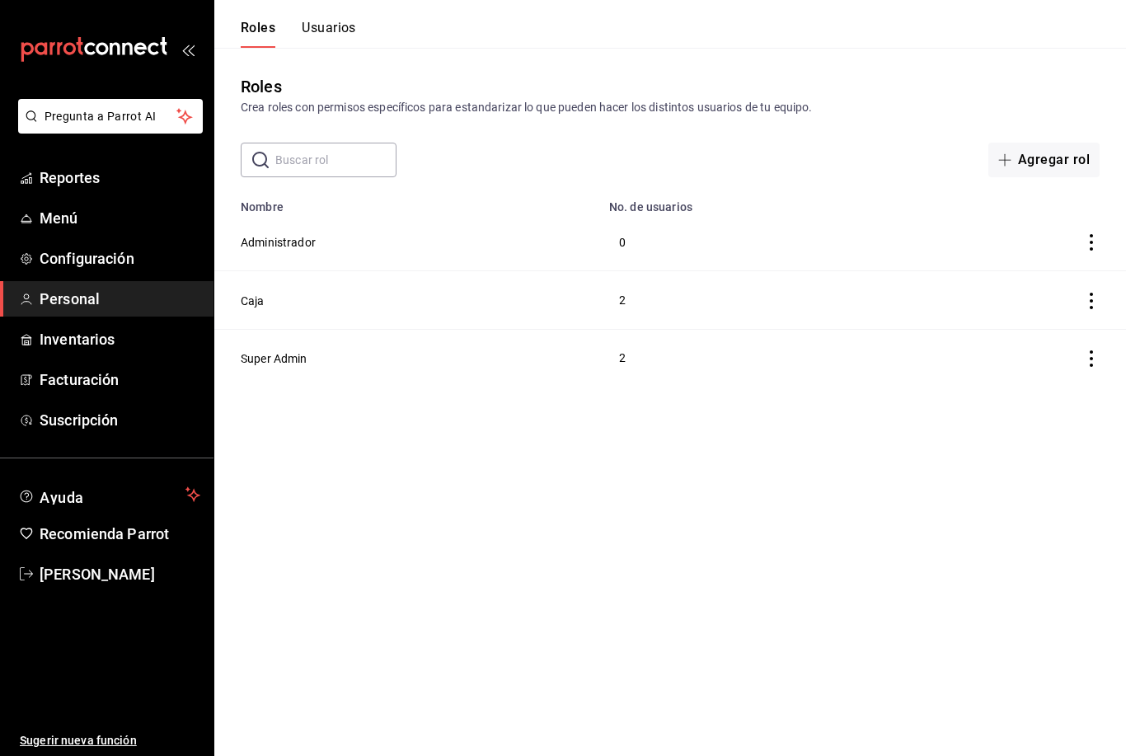
click at [1058, 163] on button "Agregar rol" at bounding box center [1044, 160] width 111 height 35
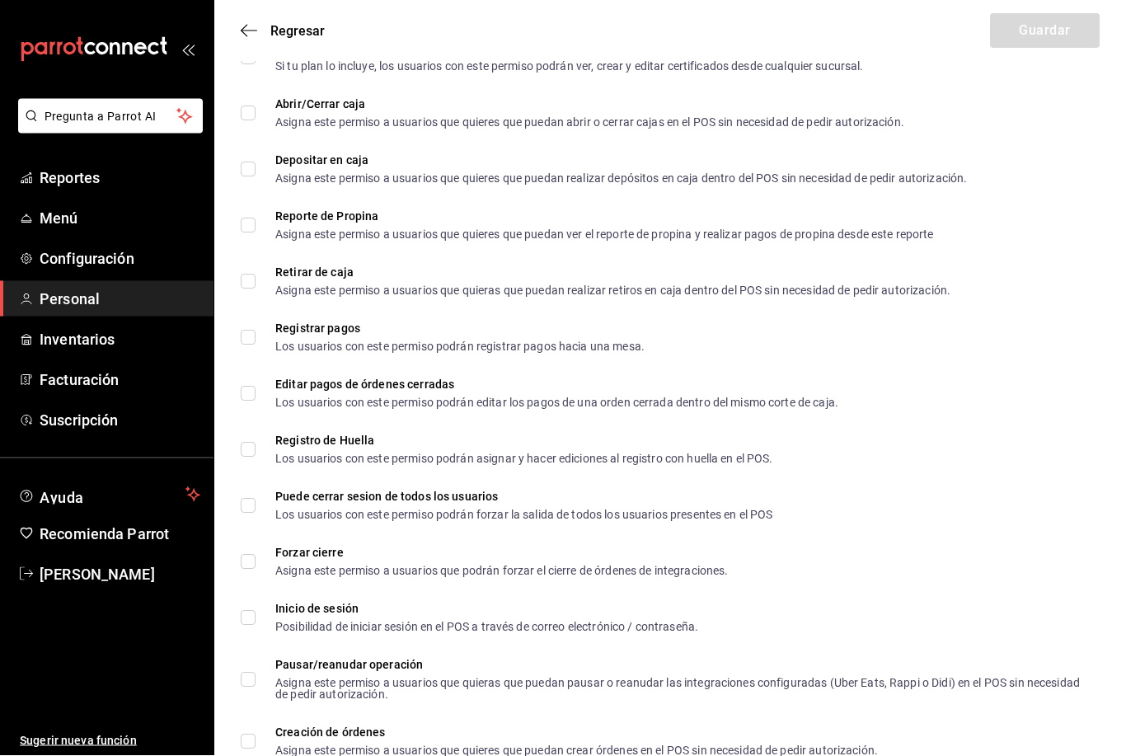
scroll to position [2063, 0]
type input "Cocina"
click at [616, 453] on div "Los usuarios con este permiso podrán asignar y hacer ediciones al registro con …" at bounding box center [524, 459] width 498 height 12
click at [256, 453] on input "Registro de Huella Los usuarios con este permiso podrán asignar y hacer edicion…" at bounding box center [248, 449] width 15 height 15
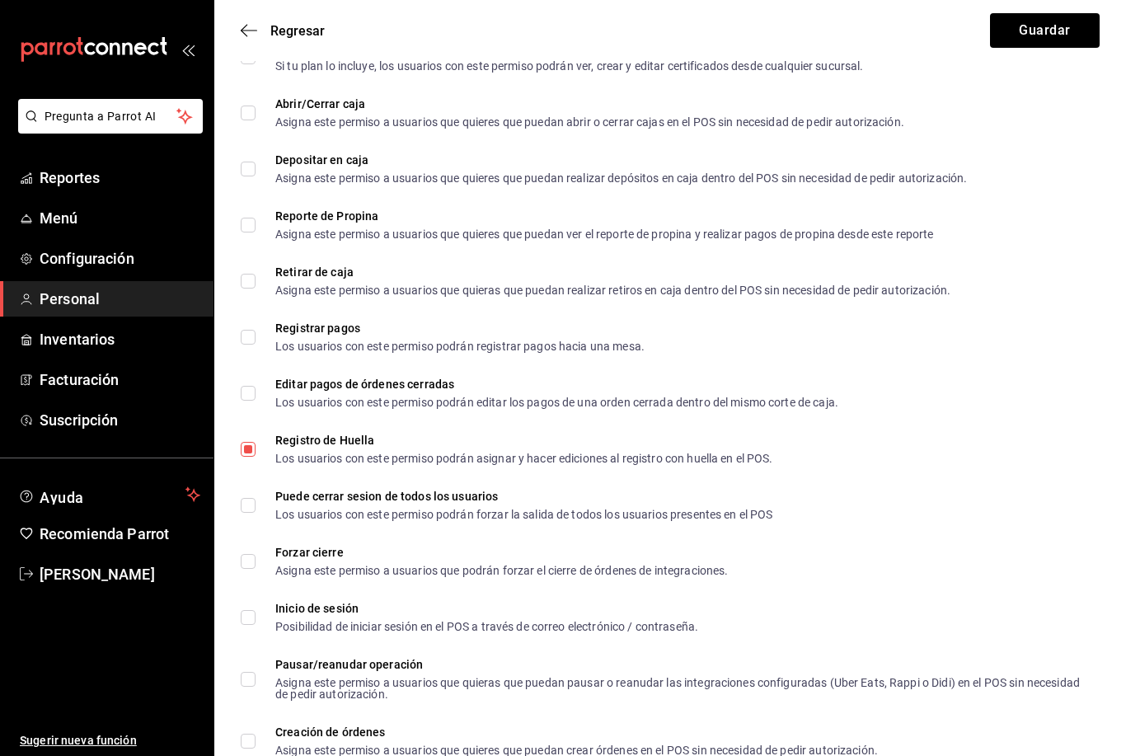
click at [631, 448] on div "Registro de Huella Los usuarios con este permiso podrán asignar y hacer edicion…" at bounding box center [524, 450] width 498 height 30
click at [256, 448] on input "Registro de Huella Los usuarios con este permiso podrán asignar y hacer edicion…" at bounding box center [248, 449] width 15 height 15
checkbox input "false"
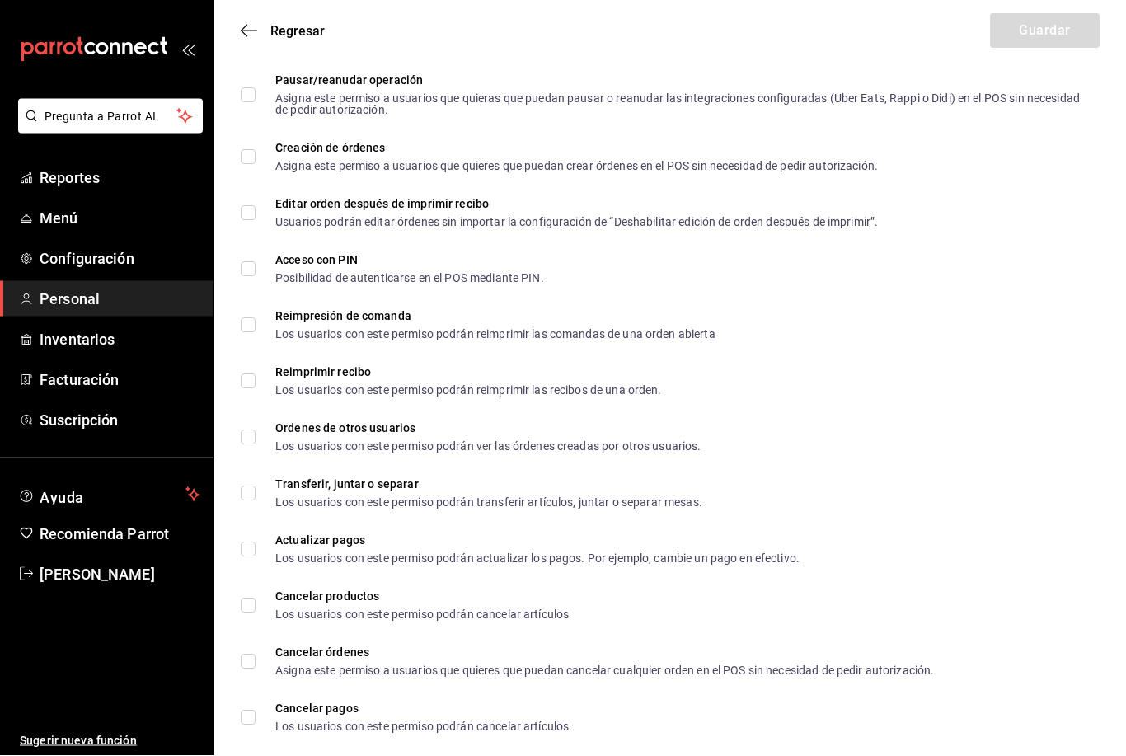
scroll to position [2649, 0]
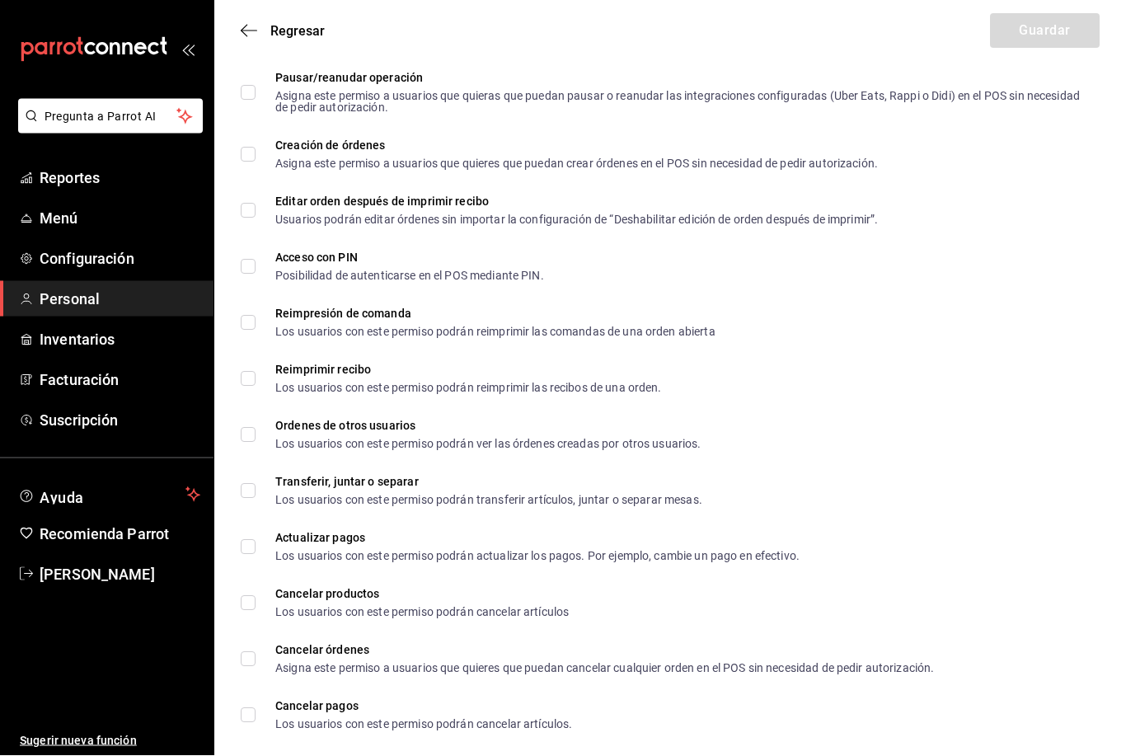
click at [601, 288] on li "Acceso con PIN Posibilidad de autenticarse en el POS mediante PIN." at bounding box center [670, 267] width 912 height 56
click at [250, 271] on input "Acceso con PIN Posibilidad de autenticarse en el POS mediante PIN." at bounding box center [248, 267] width 15 height 15
checkbox input "true"
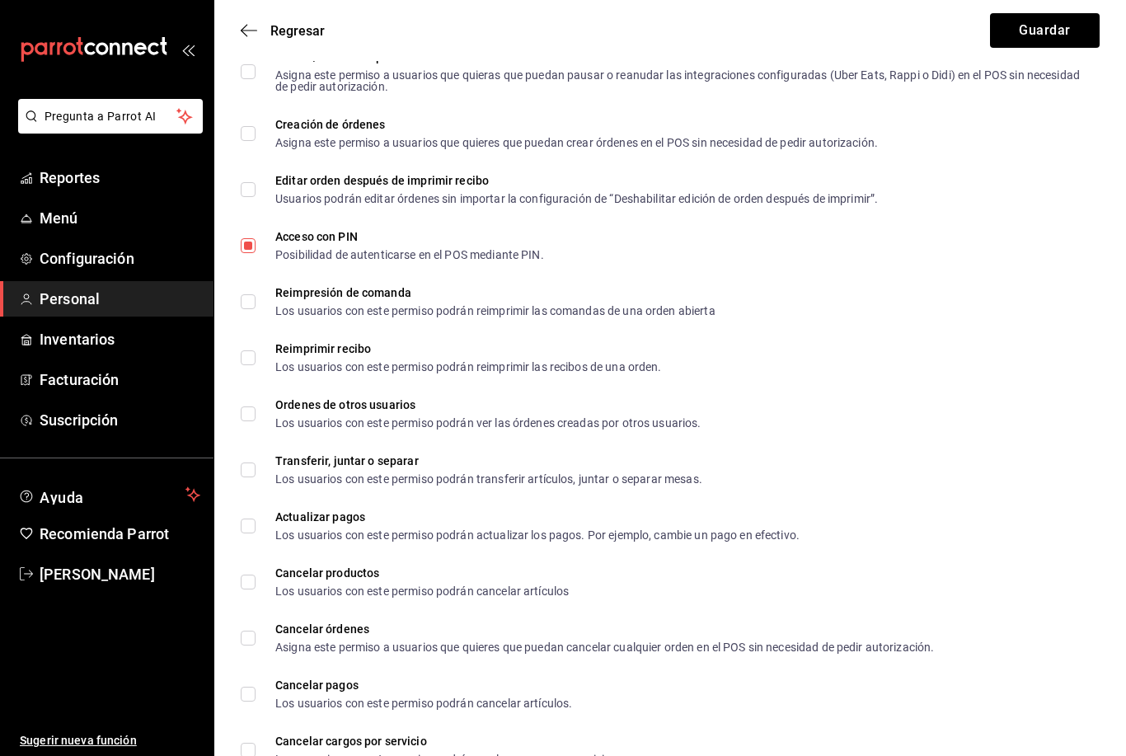
scroll to position [2673, 0]
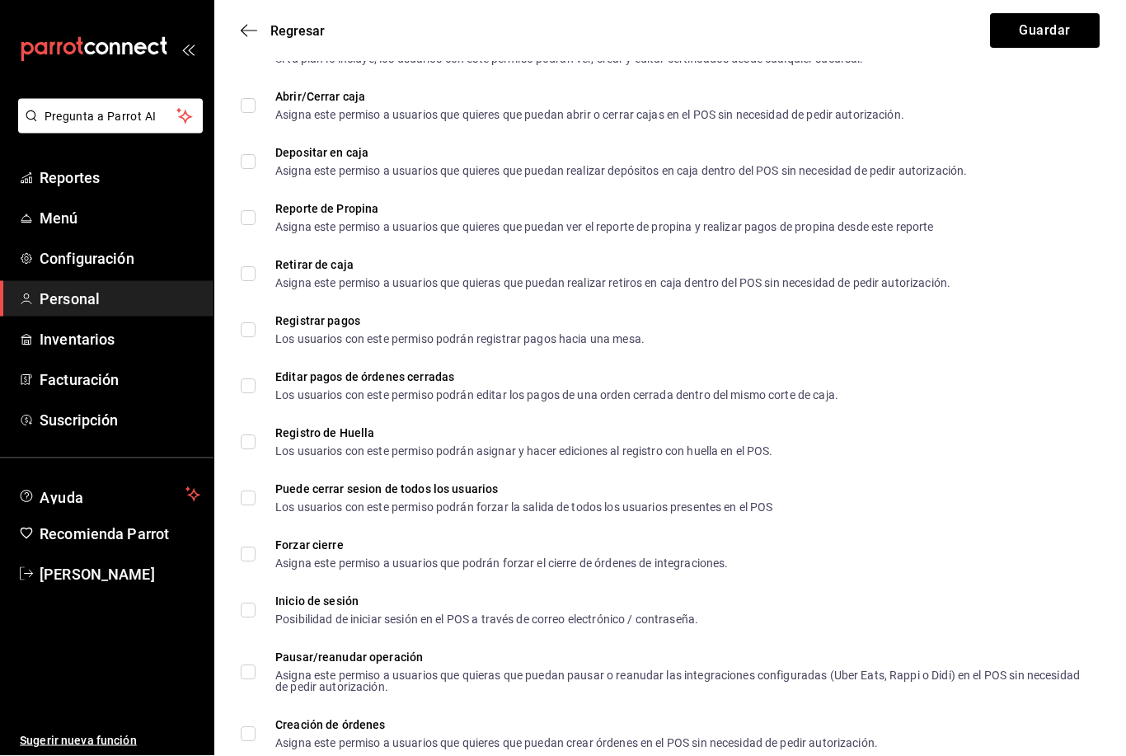
click at [1059, 28] on button "Guardar" at bounding box center [1045, 30] width 110 height 35
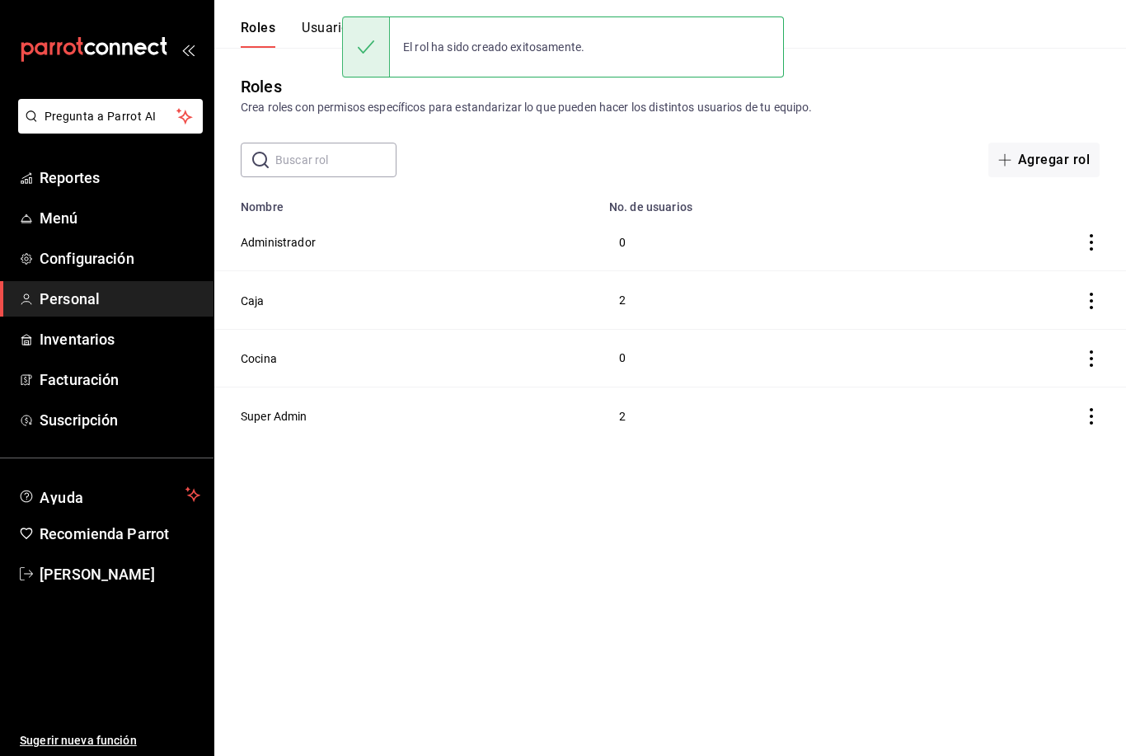
click at [327, 36] on button "Usuarios" at bounding box center [329, 34] width 54 height 28
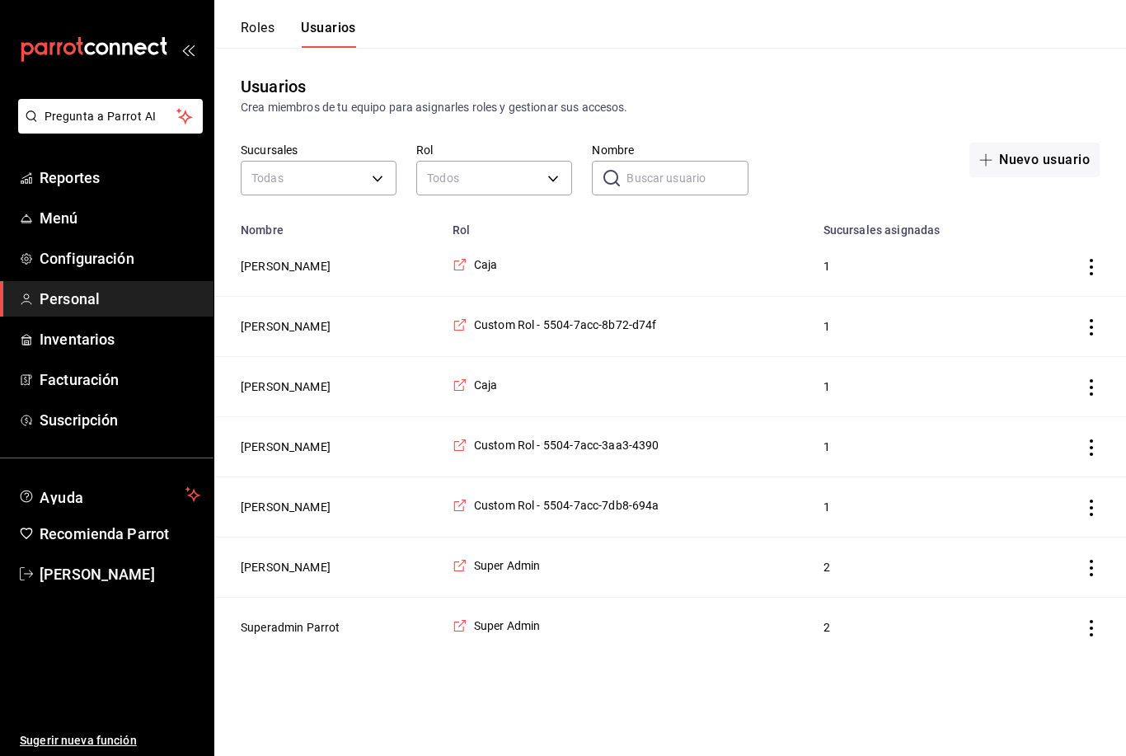
click at [683, 323] on td "Custom Rol - 5504-7acc-8b72-d74f" at bounding box center [628, 327] width 371 height 60
click at [634, 312] on td "Custom Rol - 5504-7acc-8b72-d74f" at bounding box center [628, 327] width 371 height 60
click at [295, 327] on button "Kitzia Aguero" at bounding box center [286, 326] width 90 height 16
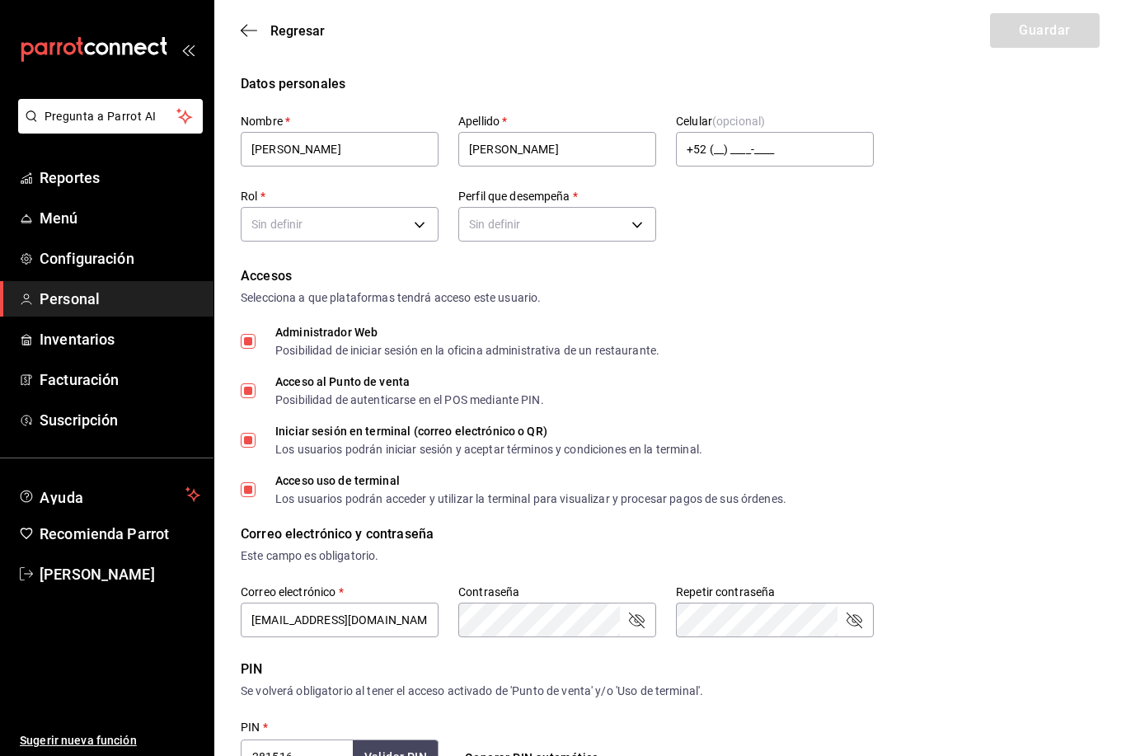
type input "+52 (52) 6563-5059"
type input "fc03d01e-f21b-415a-9384-9d024f641c94"
type input "CASHIER"
click at [956, 271] on div "Accesos" at bounding box center [670, 276] width 859 height 20
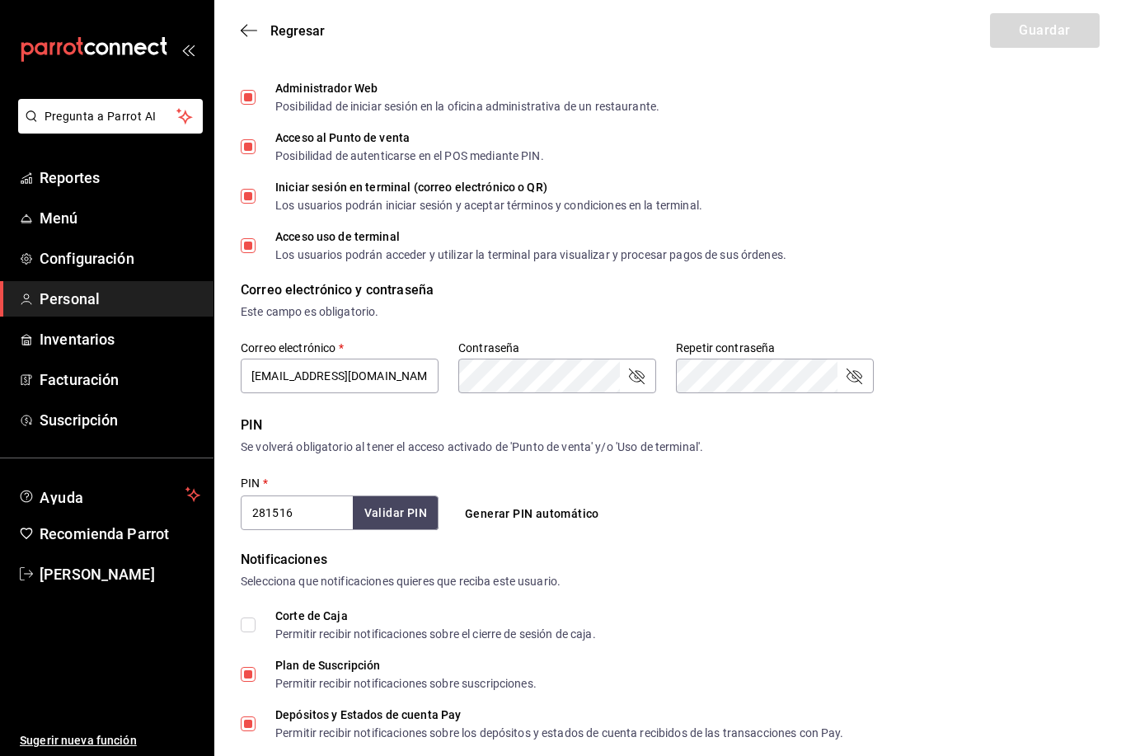
scroll to position [270, 0]
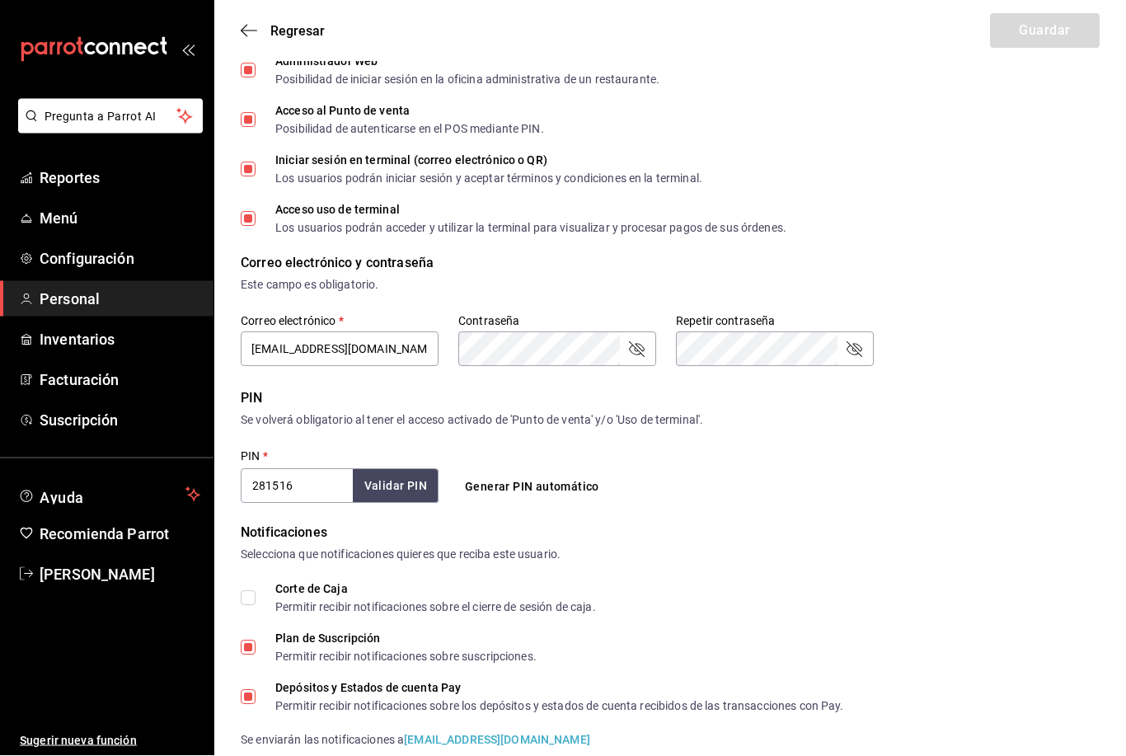
click at [508, 652] on div "Permitir recibir notificaciones sobre suscripciones." at bounding box center [405, 657] width 261 height 12
click at [256, 652] on input "Plan de Suscripción Permitir recibir notificaciones sobre suscripciones." at bounding box center [248, 648] width 15 height 15
checkbox input "false"
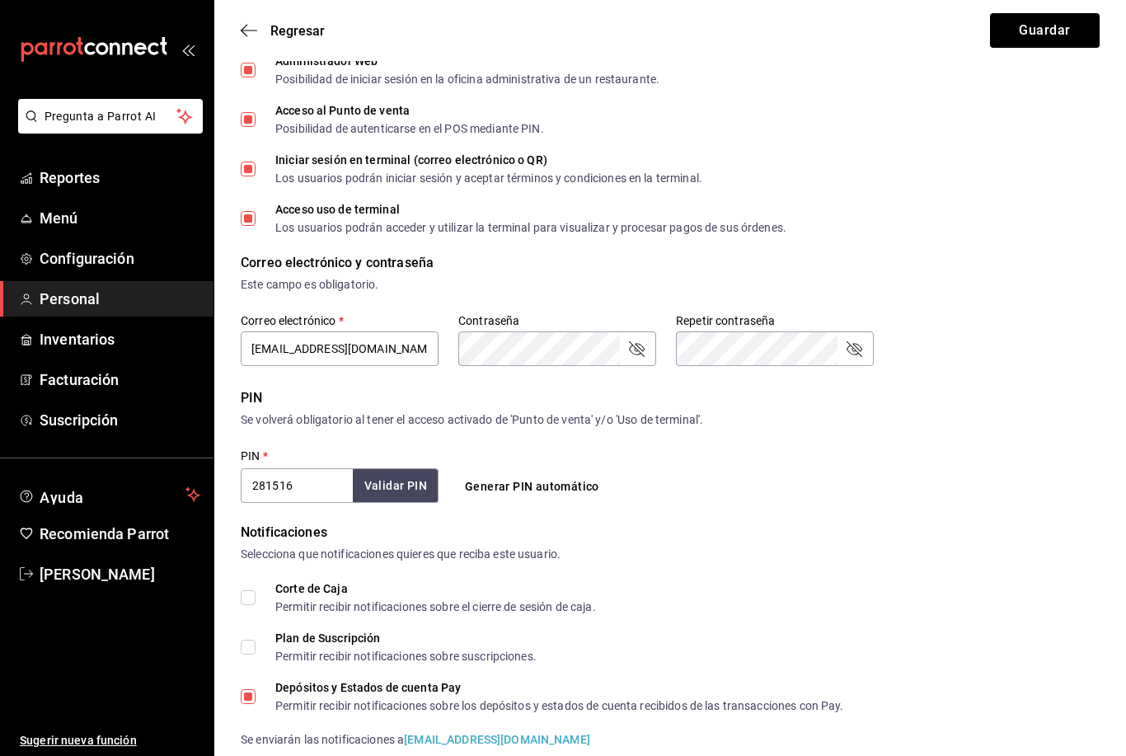
click at [242, 698] on input "Depósitos y Estados de cuenta Pay Permitir recibir notificaciones sobre los dep…" at bounding box center [248, 696] width 15 height 15
checkbox input "false"
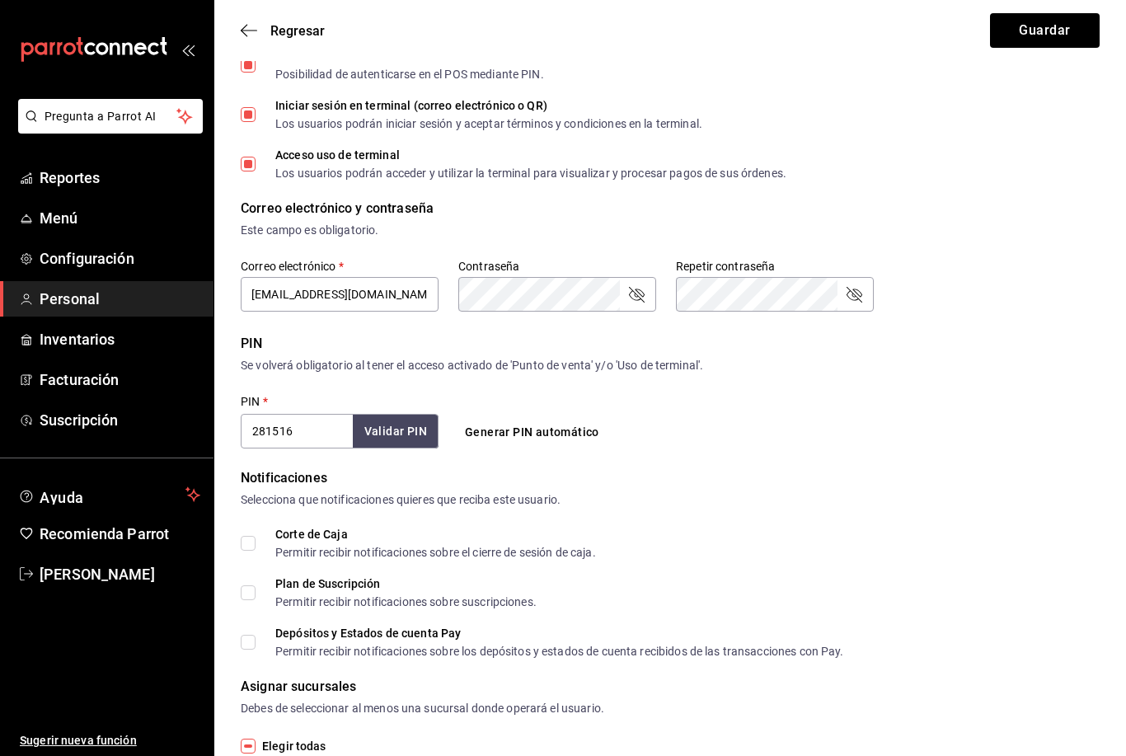
scroll to position [376, 0]
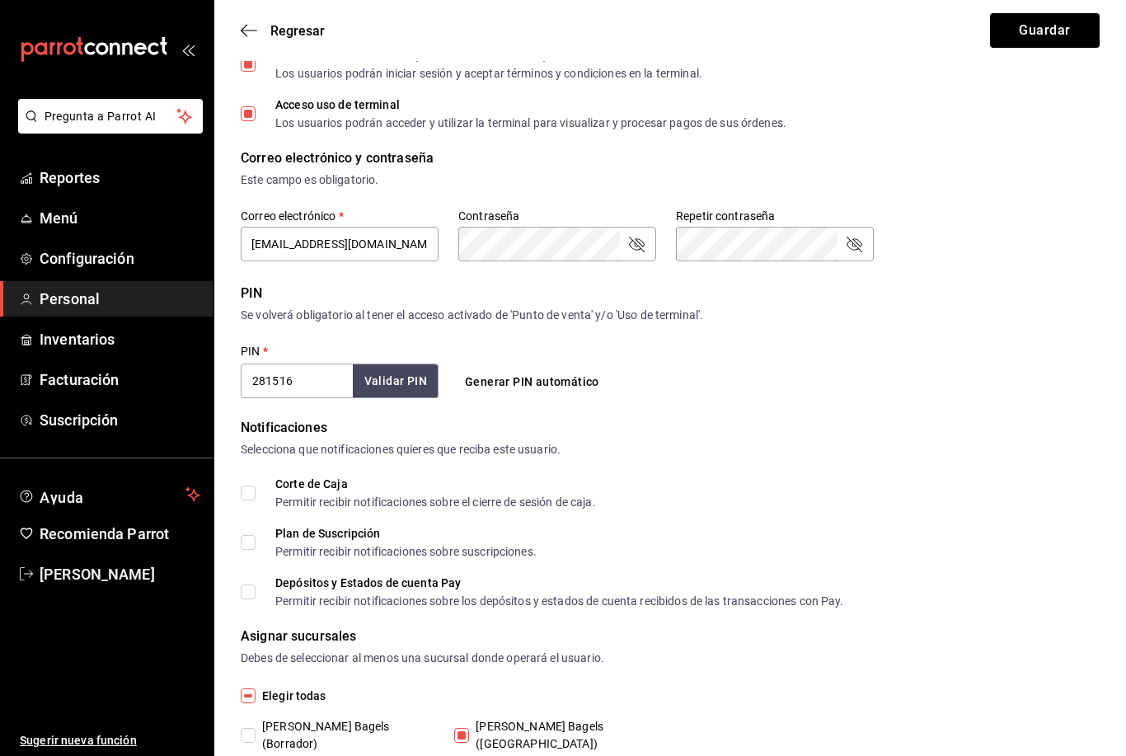
click at [1074, 35] on button "Guardar" at bounding box center [1045, 30] width 110 height 35
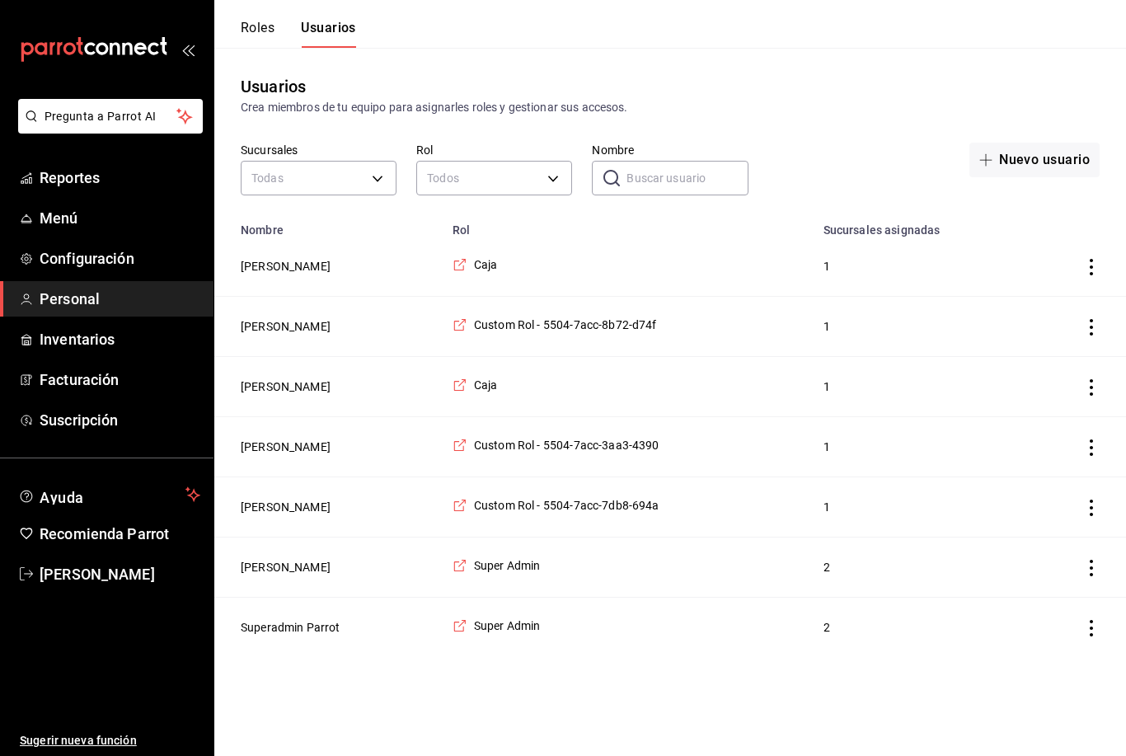
click at [477, 393] on span "Caja" at bounding box center [486, 385] width 24 height 16
click at [561, 388] on td "Caja" at bounding box center [628, 387] width 371 height 60
click at [289, 393] on button "Cosby Briones" at bounding box center [286, 386] width 90 height 16
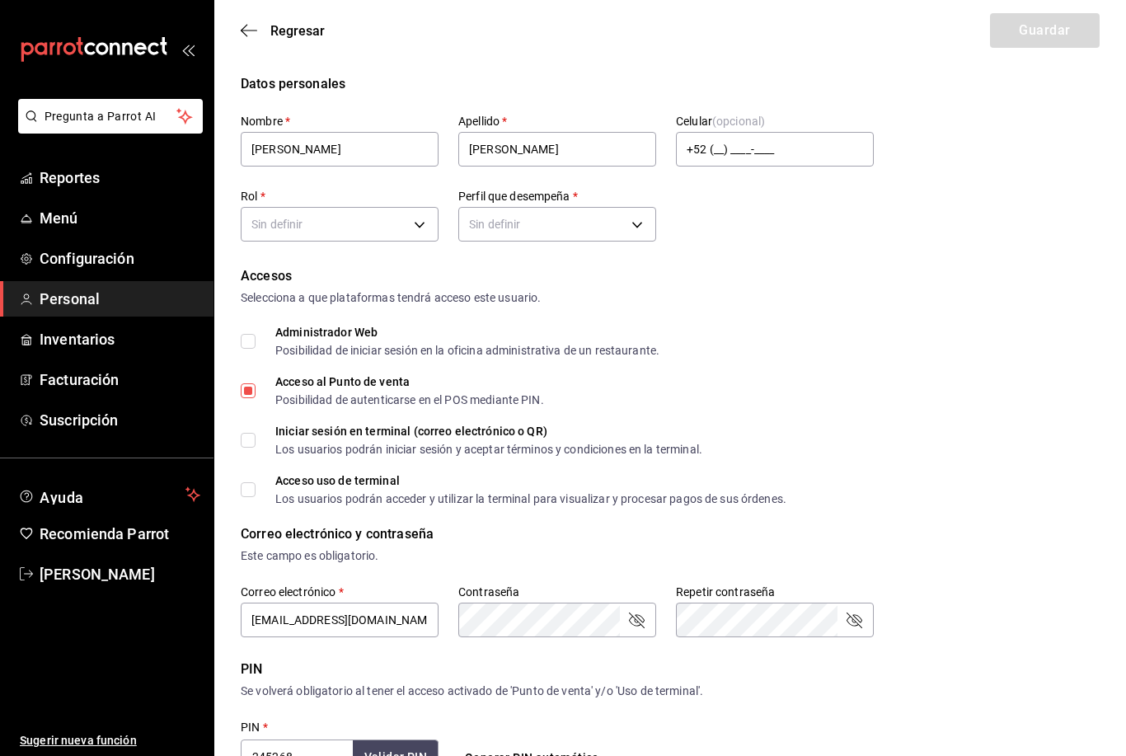
type input "+52 (52) 6567-6625"
type input "2570186c-420e-4a6c-852e-dd70e5af9d09"
type input "KITCHEN"
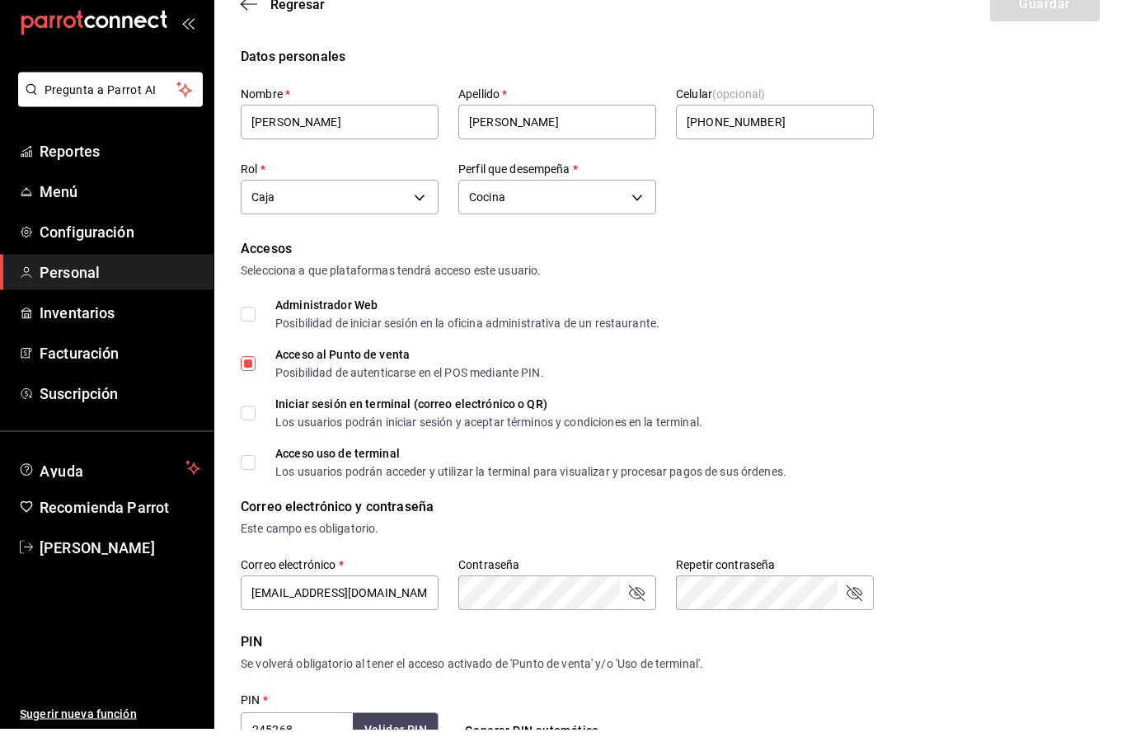
click at [416, 203] on body "Pregunta a Parrot AI Reportes Menú Configuración Personal Inventarios Facturaci…" at bounding box center [563, 601] width 1126 height 1203
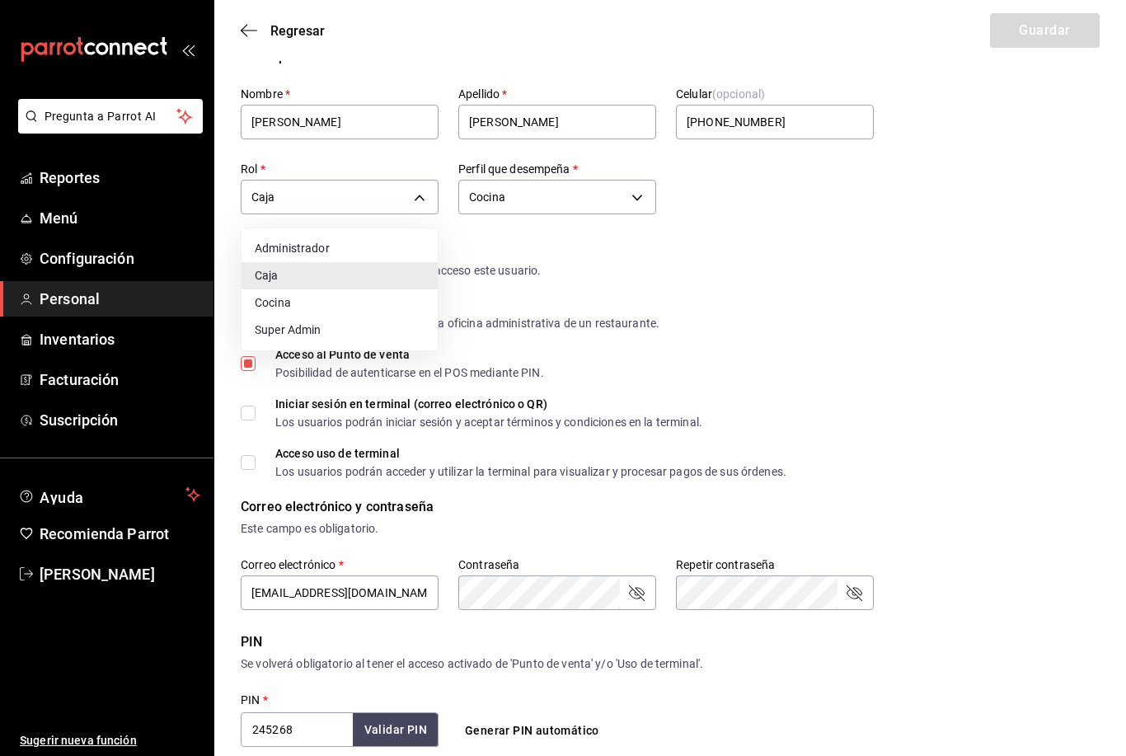
click at [382, 302] on li "Cocina" at bounding box center [340, 302] width 196 height 27
type input "fec4b520-bc59-4dbe-9a29-98ad95a10acc"
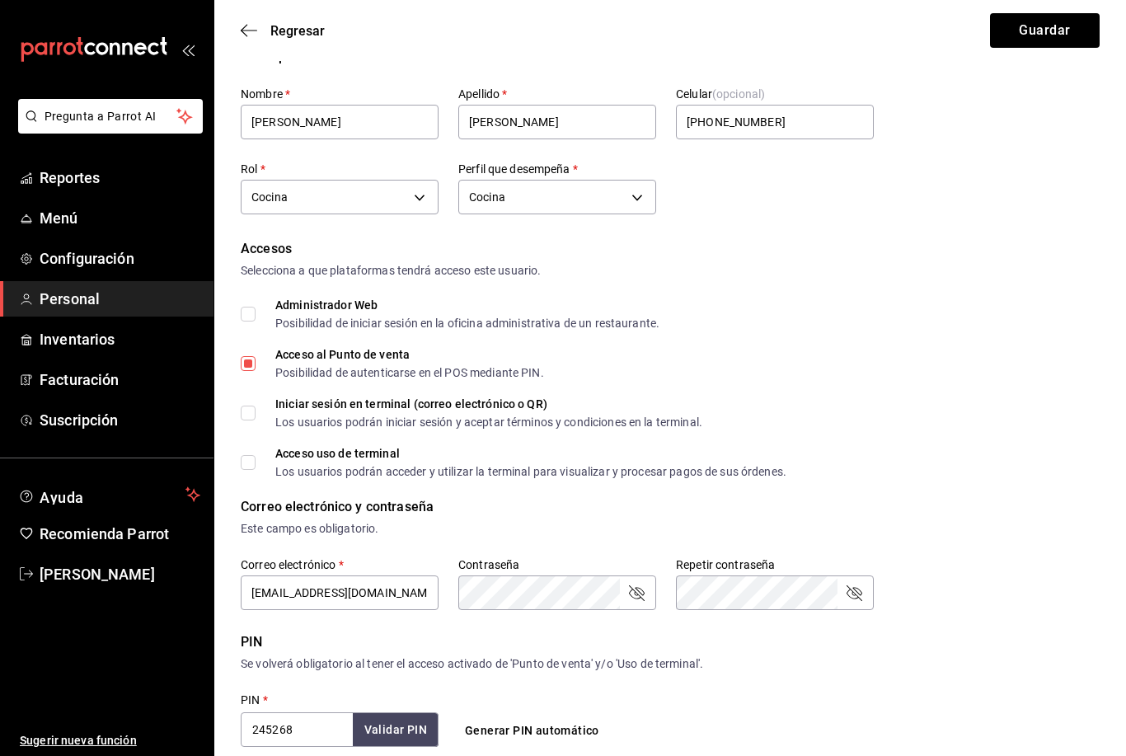
click at [1088, 27] on button "Guardar" at bounding box center [1045, 30] width 110 height 35
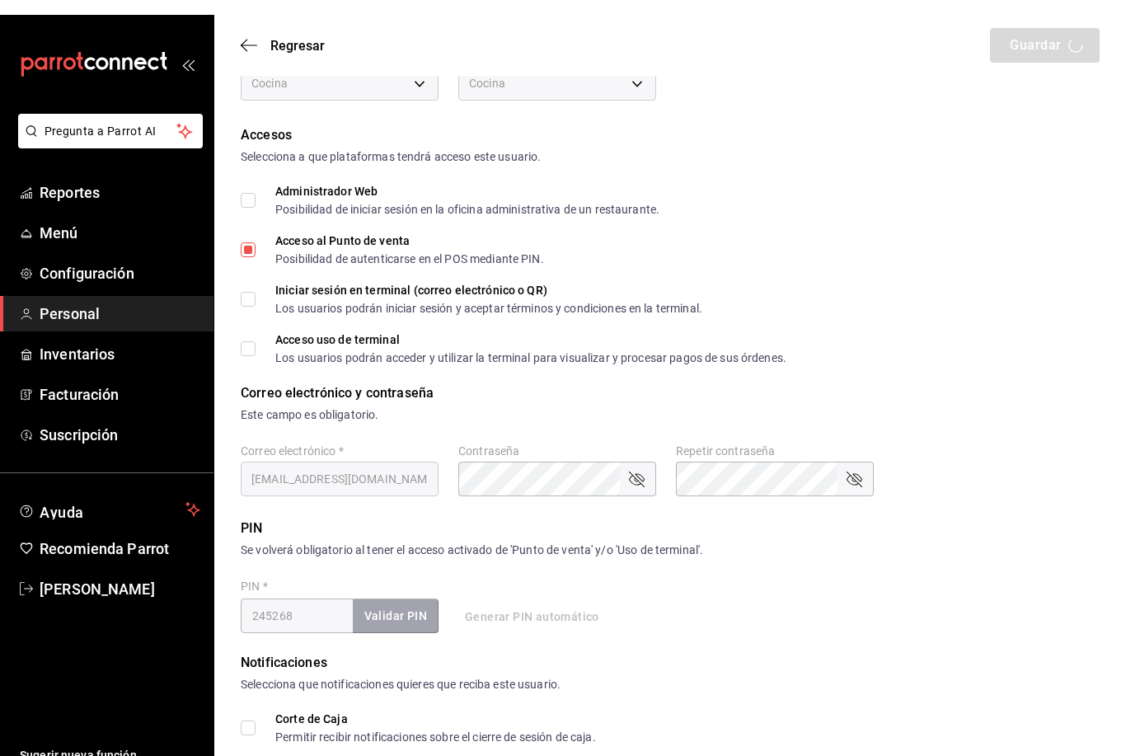
scroll to position [0, 0]
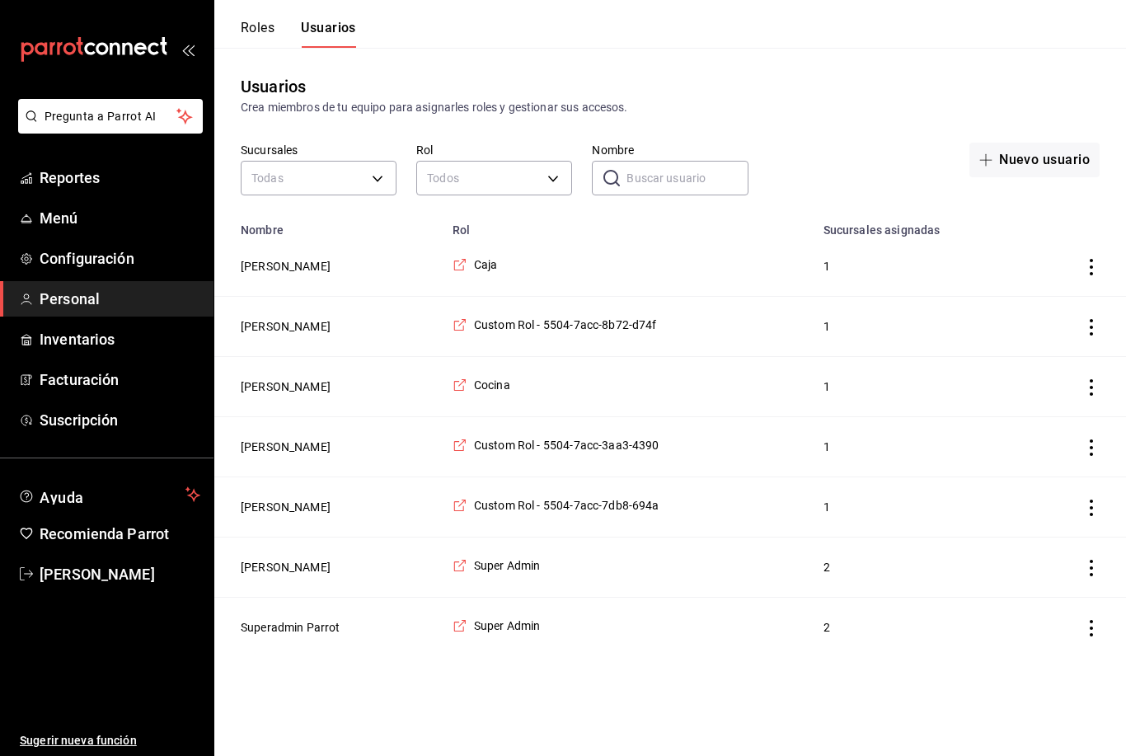
click at [247, 37] on button "Roles" at bounding box center [258, 34] width 34 height 28
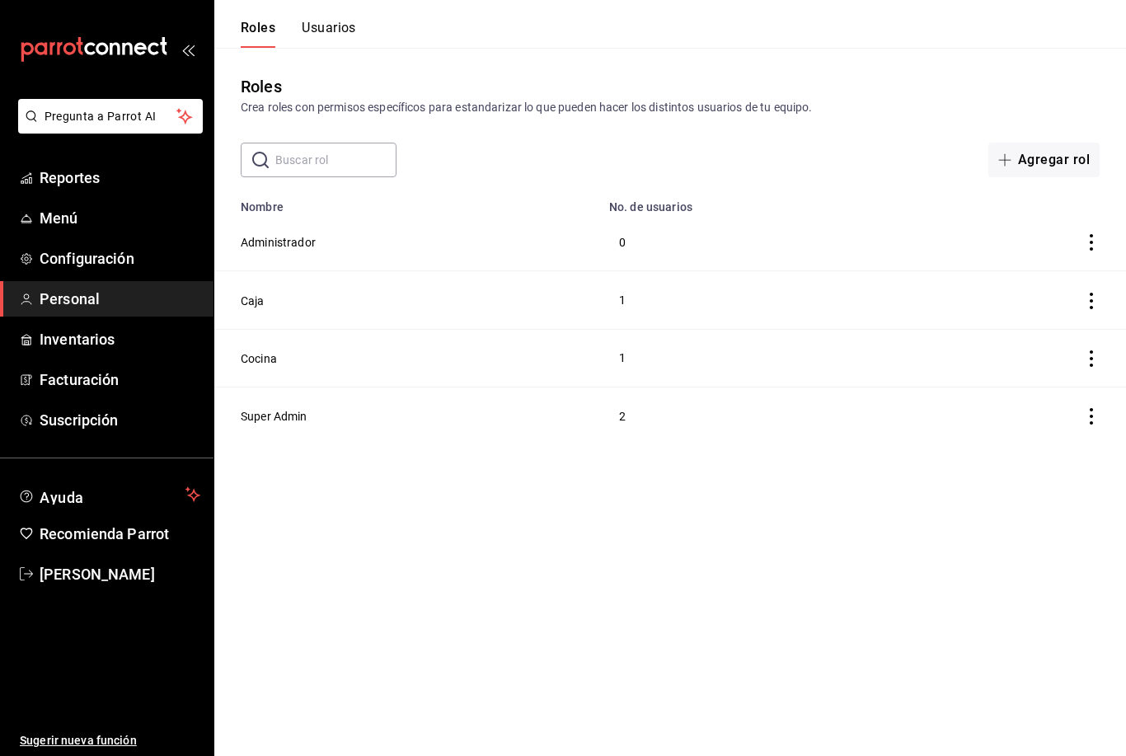
click at [255, 296] on button "Caja" at bounding box center [253, 301] width 24 height 16
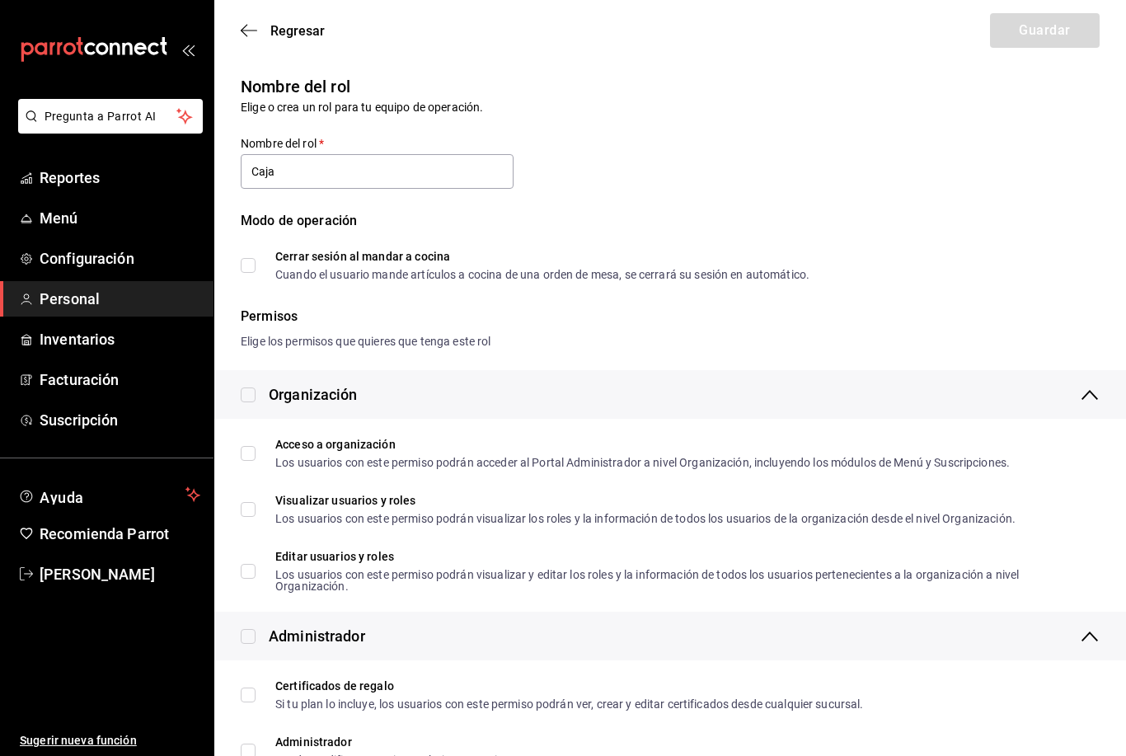
click at [241, 18] on div "Regresar Guardar" at bounding box center [670, 30] width 912 height 61
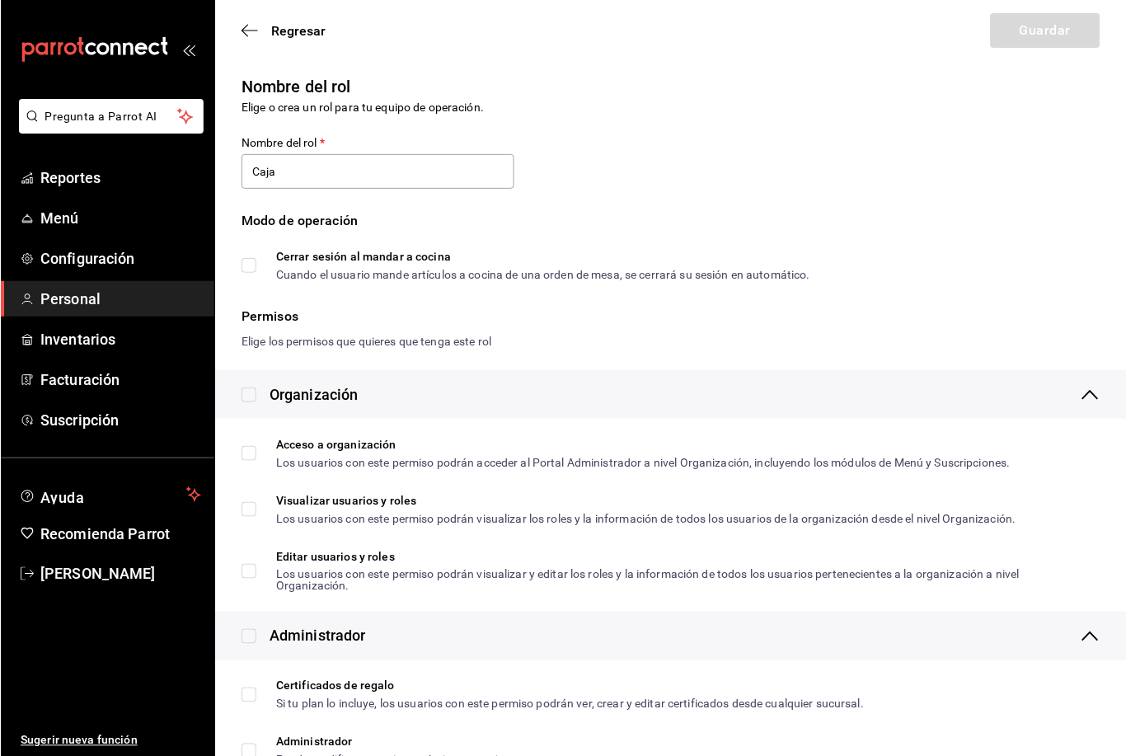
scroll to position [1, 0]
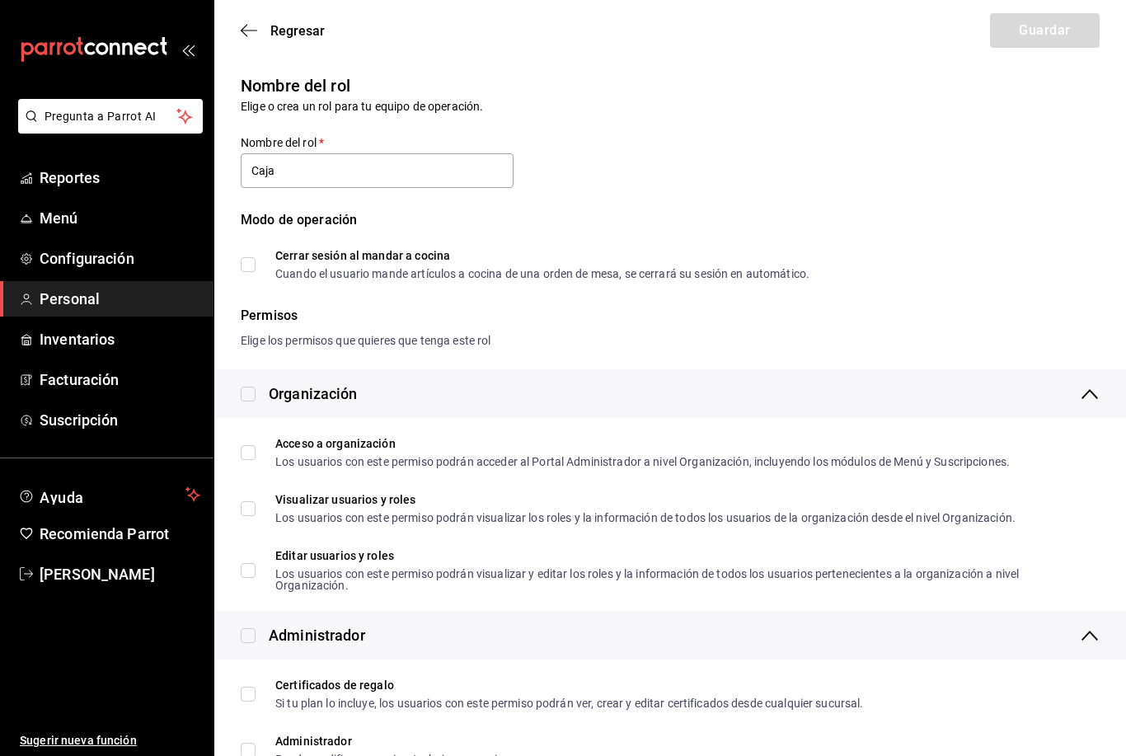
click at [253, 25] on icon "button" at bounding box center [249, 30] width 16 height 15
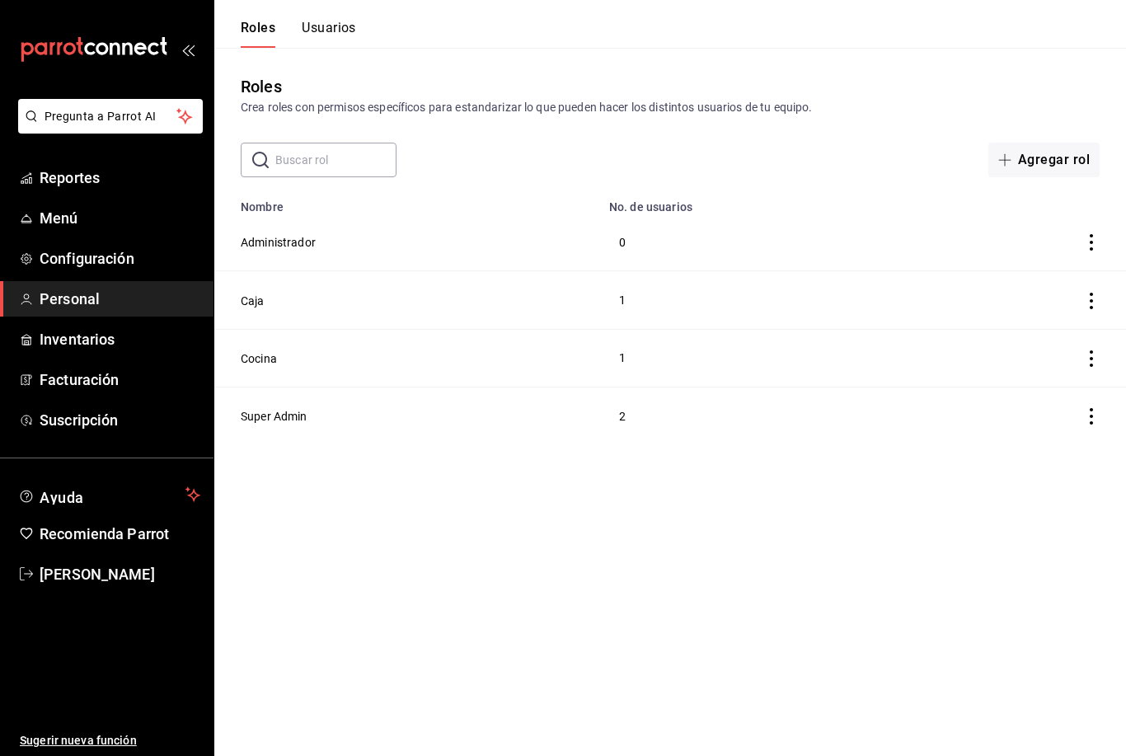
click at [347, 35] on button "Usuarios" at bounding box center [329, 34] width 54 height 28
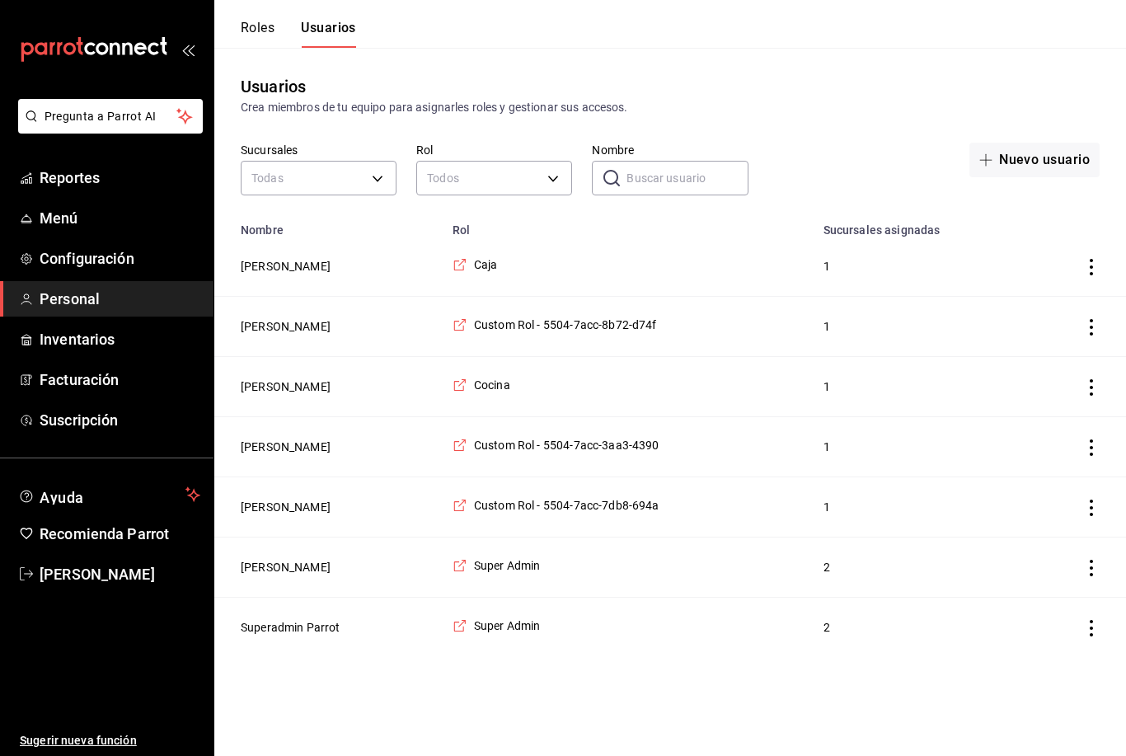
click at [495, 269] on span "Caja" at bounding box center [486, 264] width 24 height 16
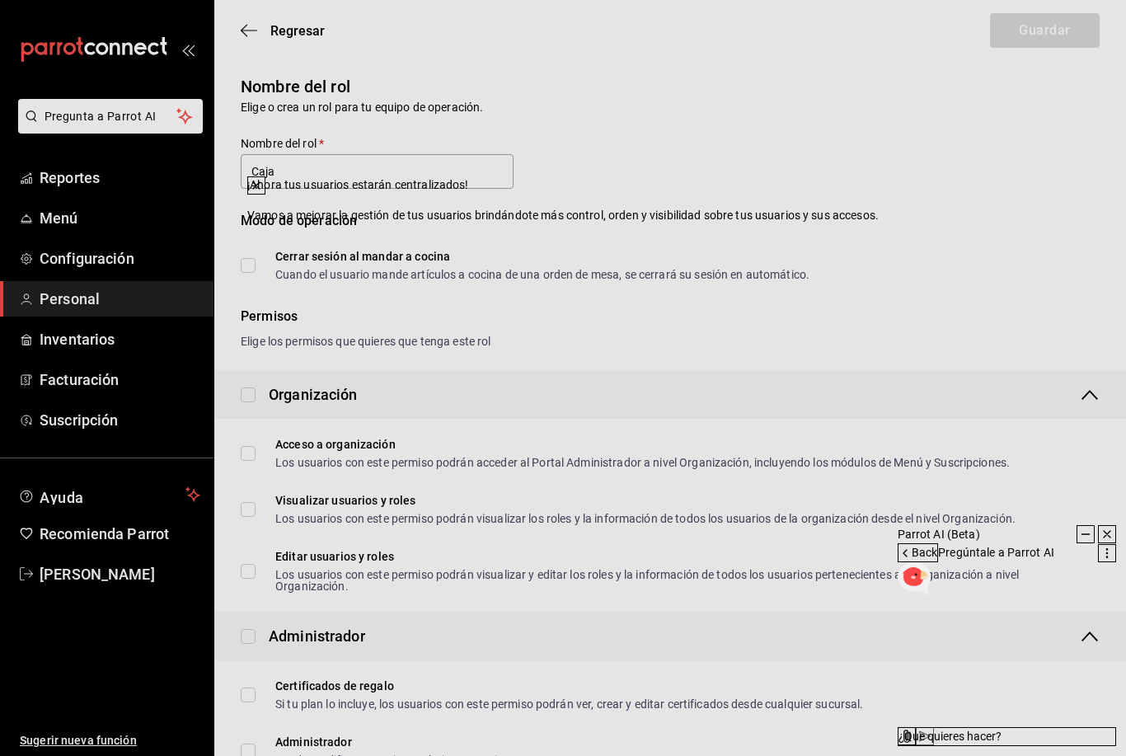
type input "Caja"
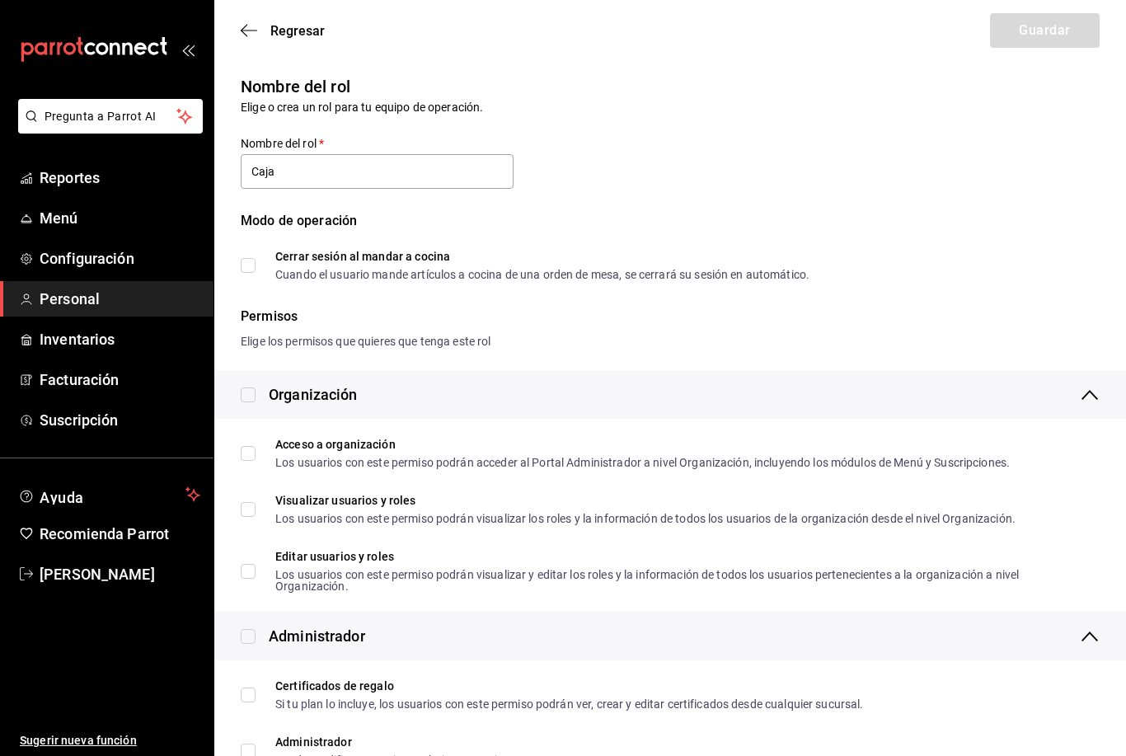
click at [241, 31] on icon "button" at bounding box center [244, 31] width 7 height 12
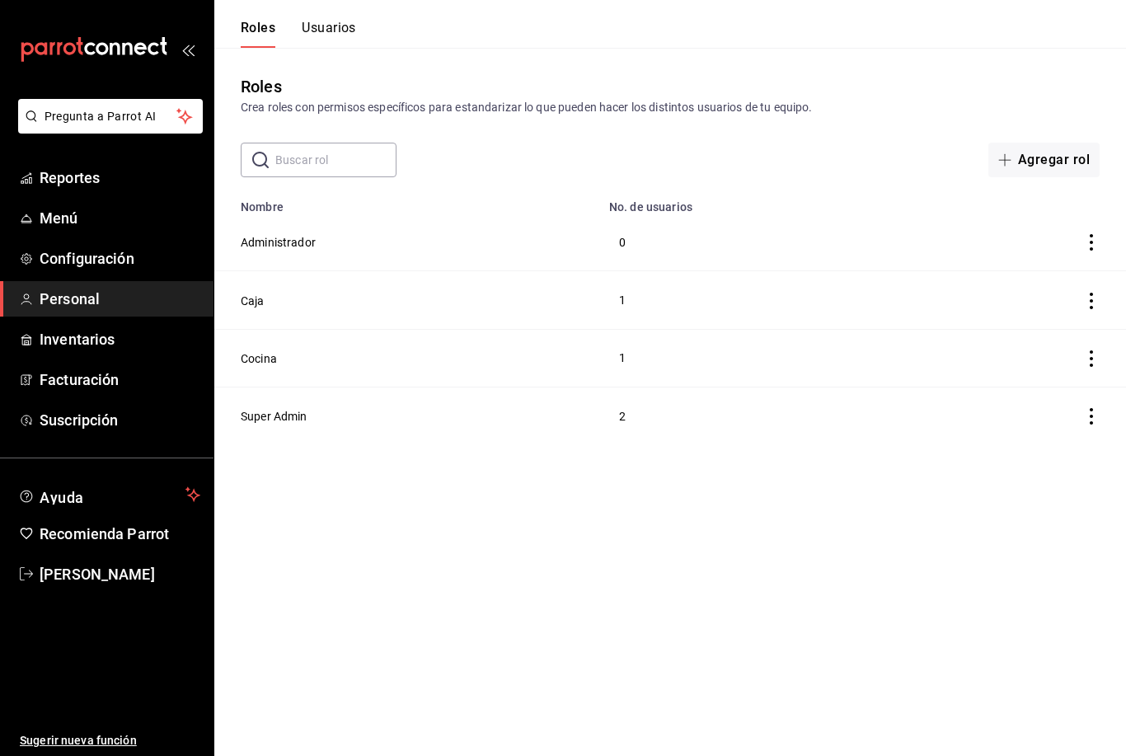
click at [336, 37] on button "Usuarios" at bounding box center [329, 34] width 54 height 28
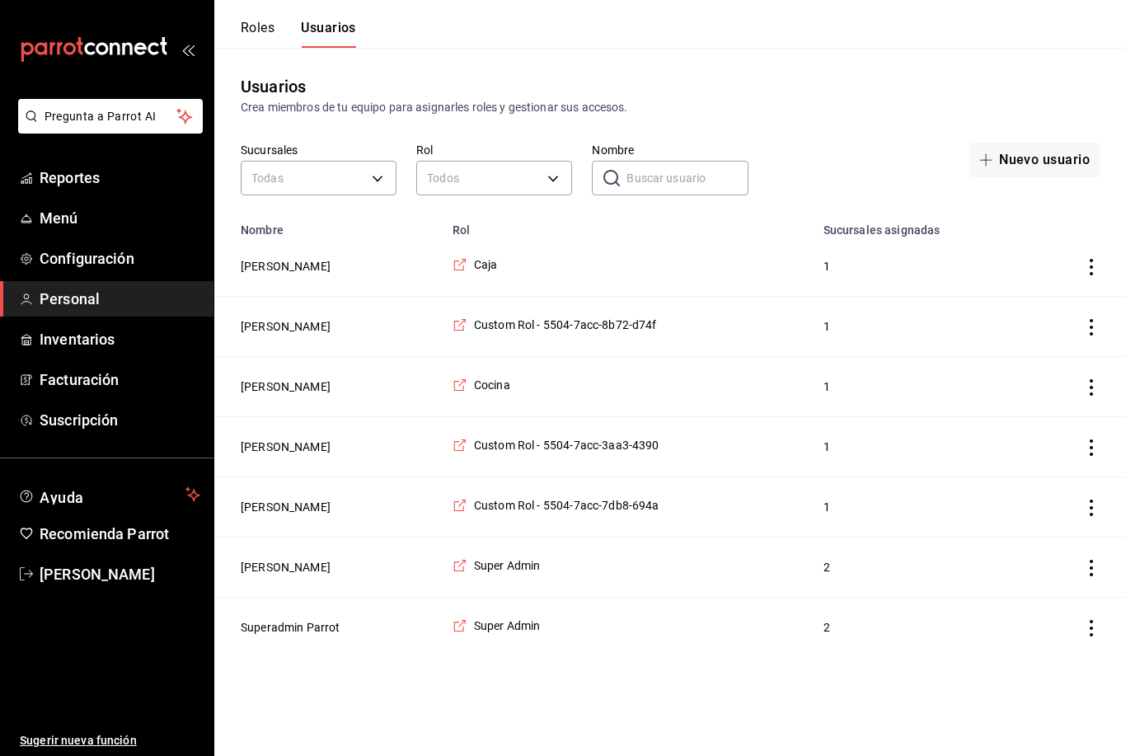
click at [363, 275] on td "Hector Aldaz" at bounding box center [328, 267] width 228 height 60
click at [358, 271] on td "Hector Aldaz" at bounding box center [328, 267] width 228 height 60
click at [294, 265] on button "Hector Aldaz" at bounding box center [286, 266] width 90 height 16
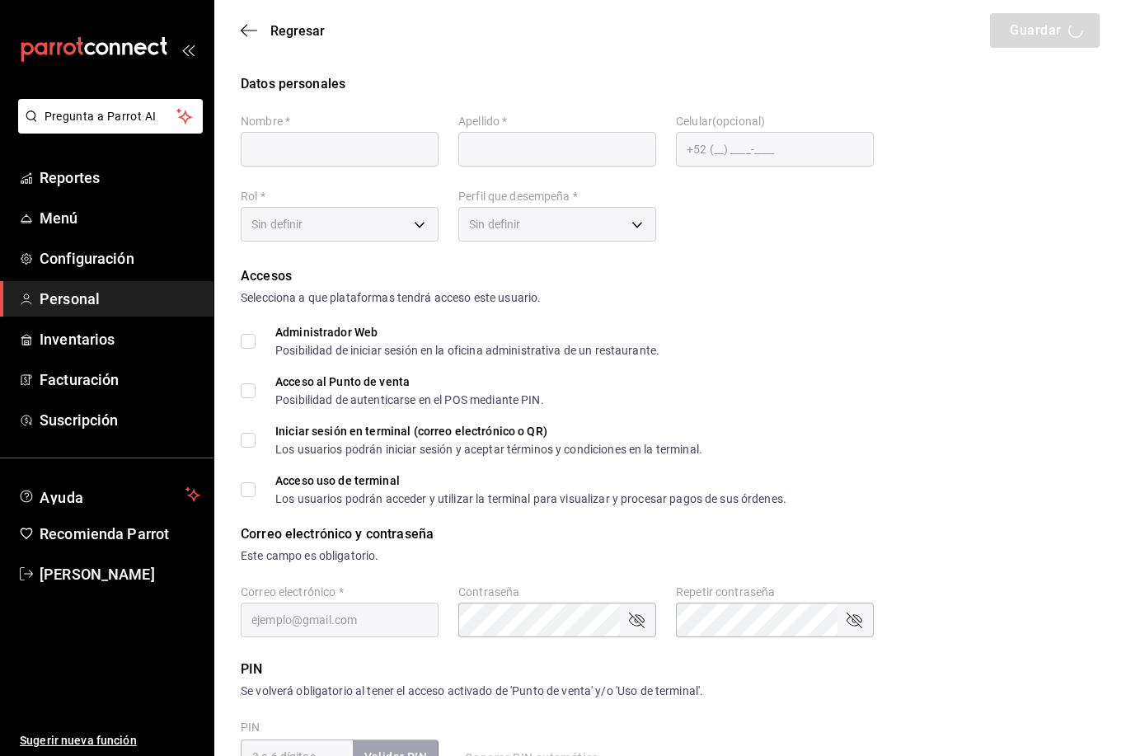
type input "Hector"
type input "Aldaz"
type input "+52 (52) 6562-7333"
type input "2570186c-420e-4a6c-852e-dd70e5af9d09"
type input "KITCHEN"
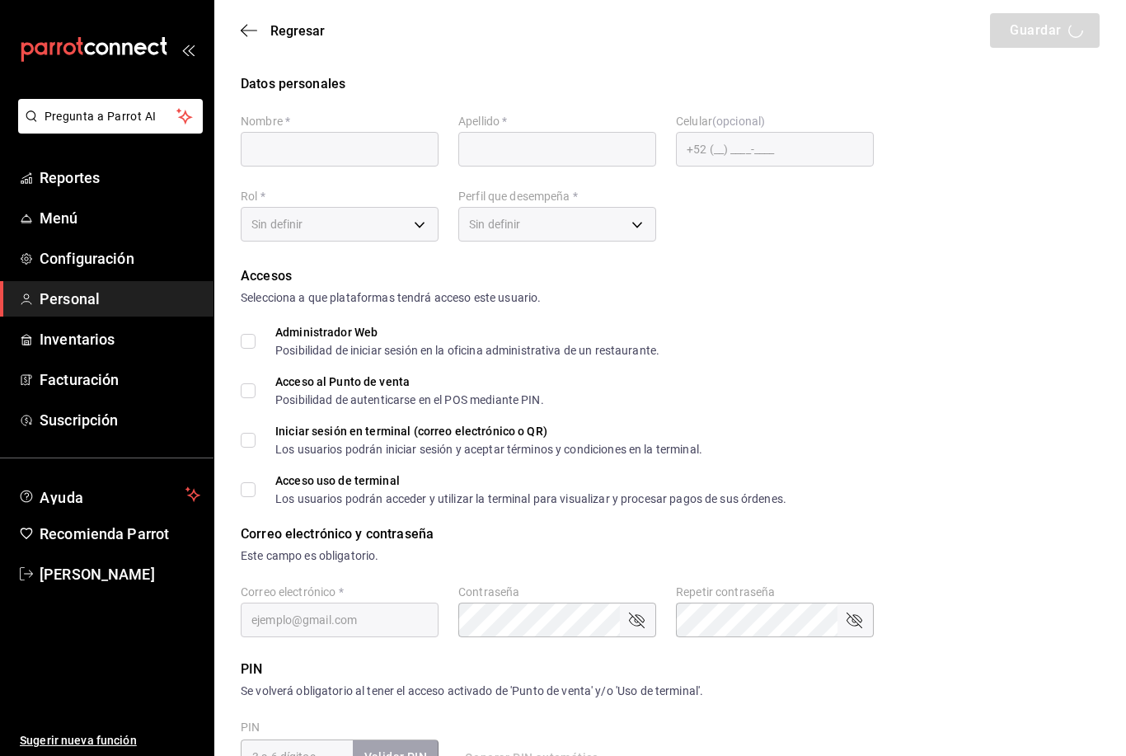
checkbox input "true"
type input "4781ff27-1a1c-4e6f-935c-0a4d51082106@fake.email"
type input "1027"
checkbox input "true"
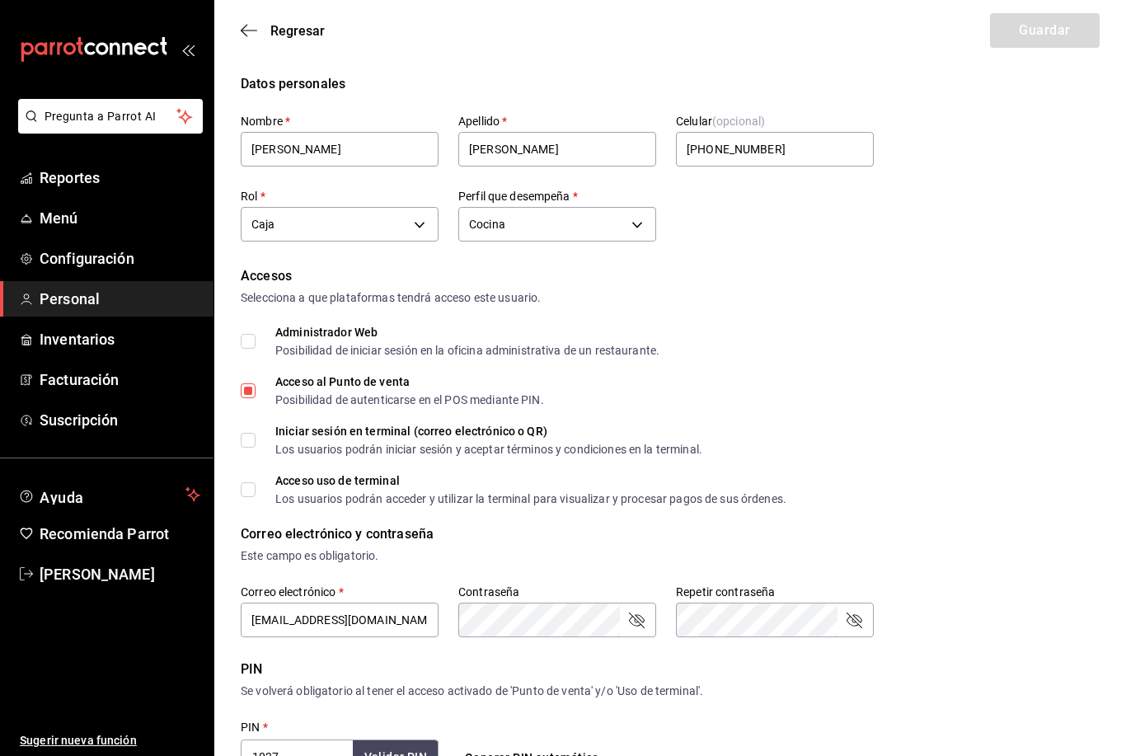
click at [398, 230] on body "Pregunta a Parrot AI Reportes Menú Configuración Personal Inventarios Facturaci…" at bounding box center [563, 601] width 1126 height 1203
click at [391, 327] on li "Cocina" at bounding box center [340, 330] width 196 height 27
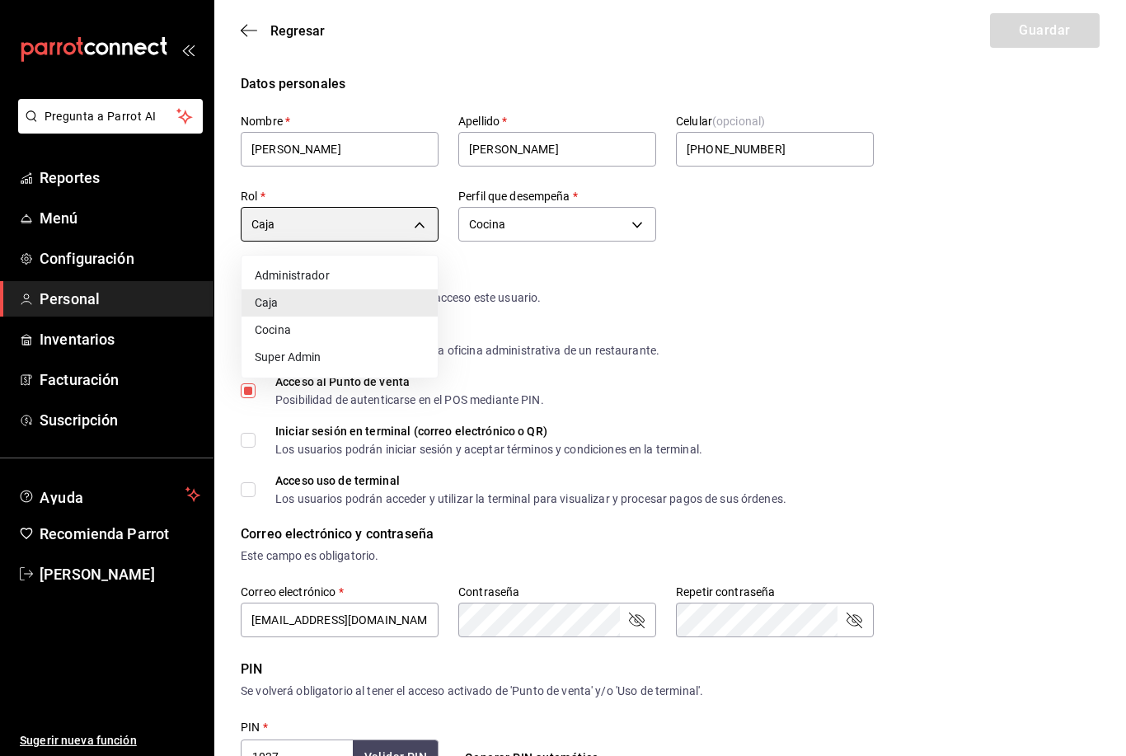
type input "fec4b520-bc59-4dbe-9a29-98ad95a10acc"
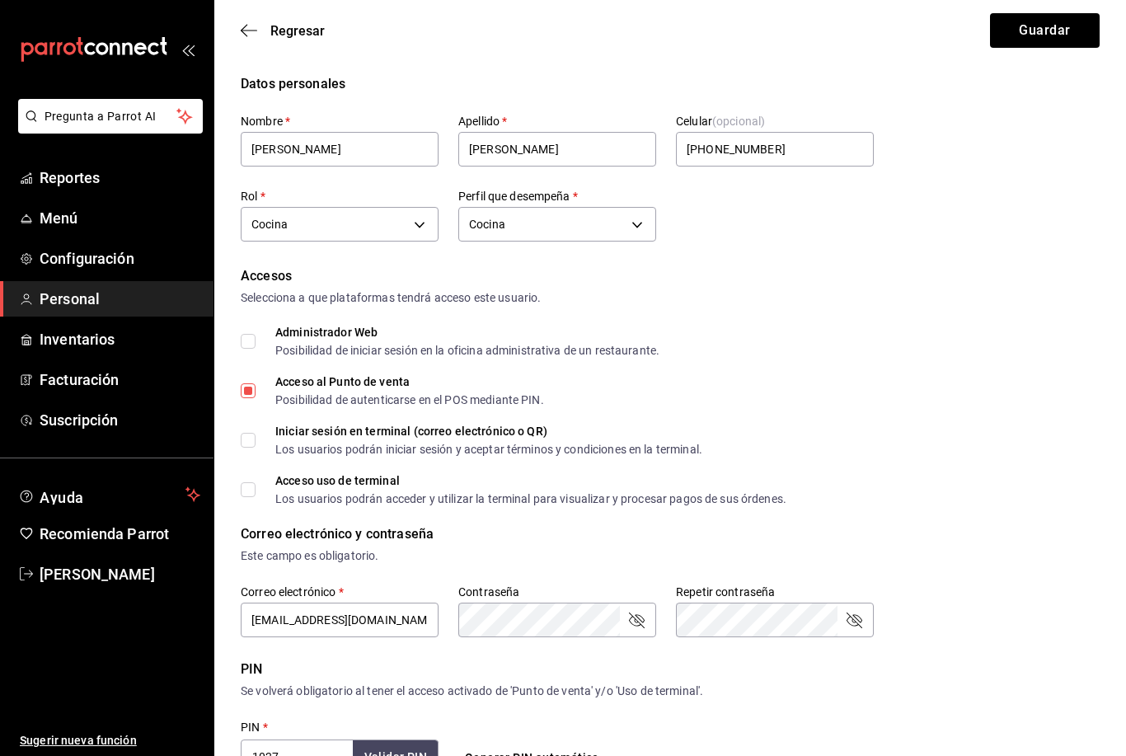
click at [1044, 32] on button "Guardar" at bounding box center [1045, 30] width 110 height 35
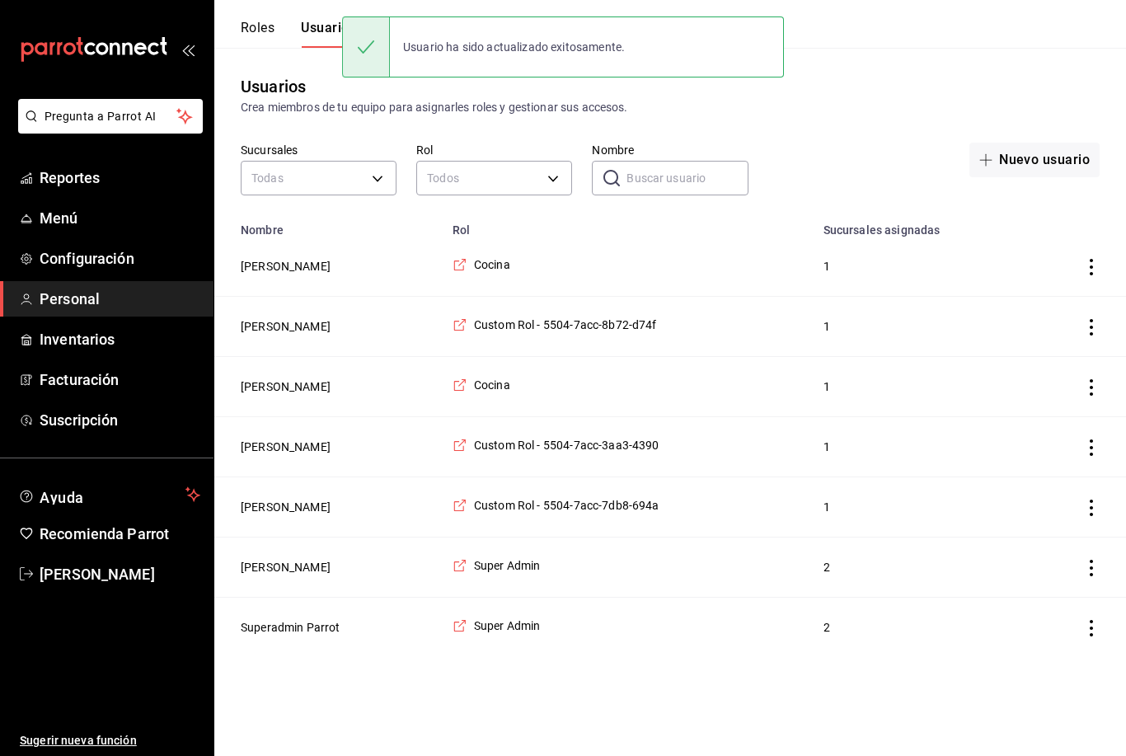
click at [256, 38] on button "Roles" at bounding box center [258, 34] width 34 height 28
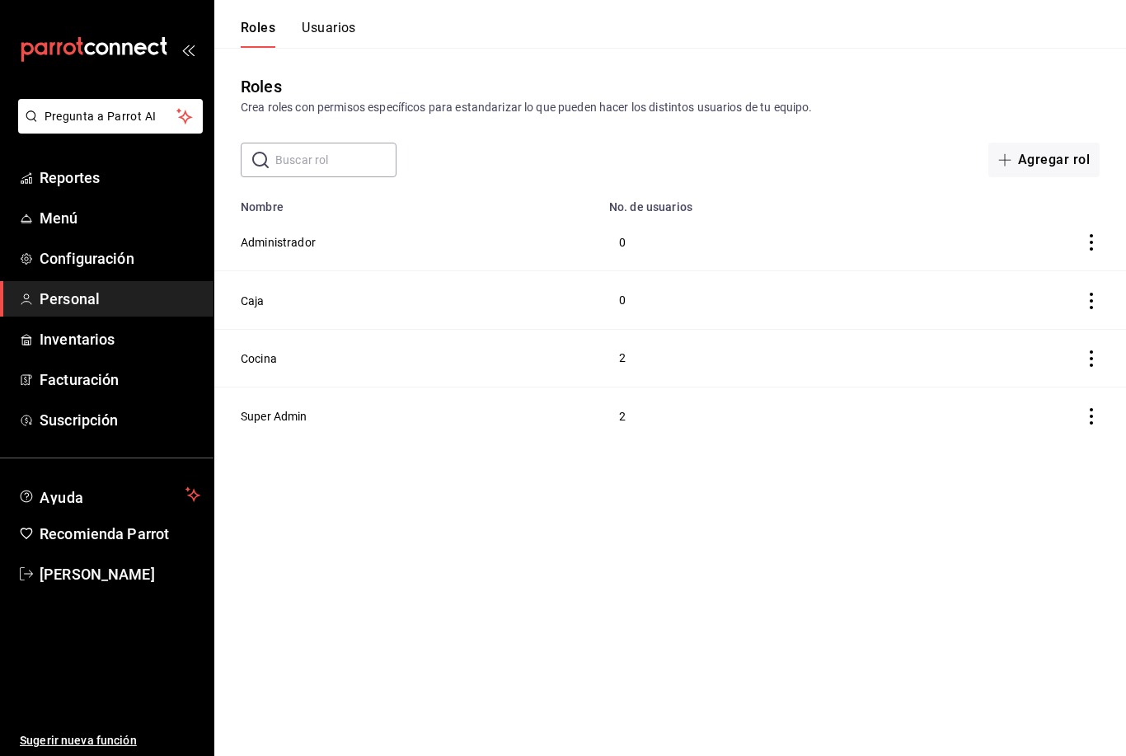
click at [262, 298] on button "Caja" at bounding box center [253, 301] width 24 height 16
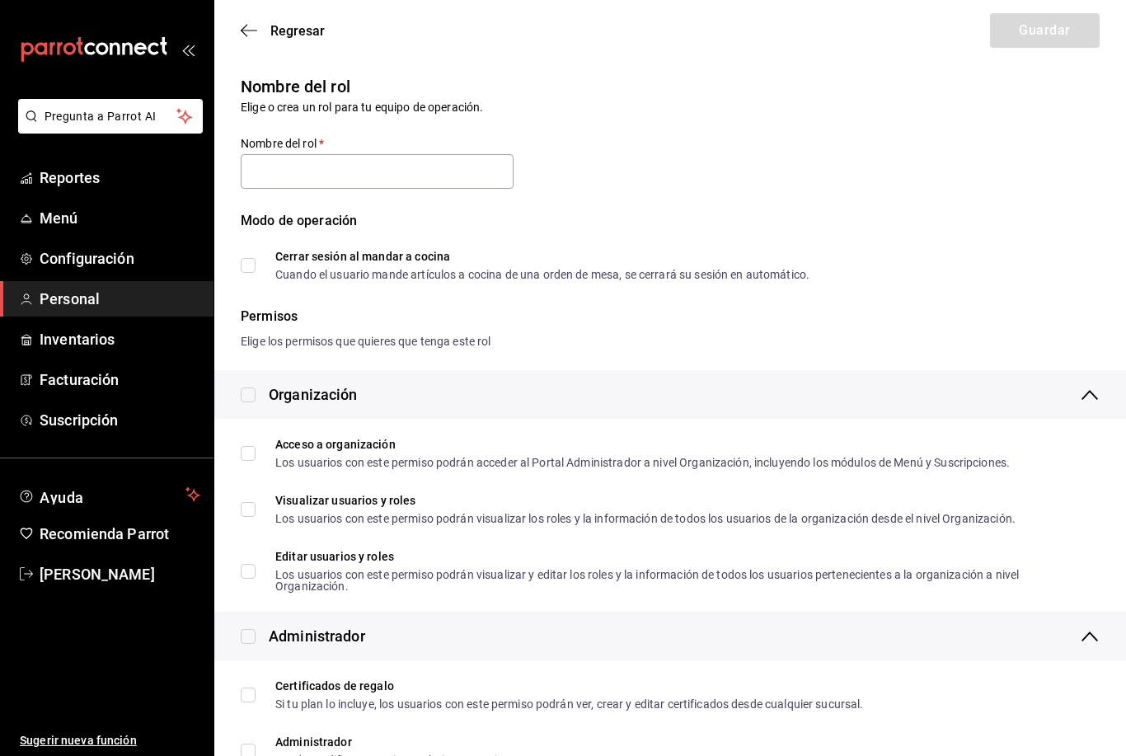
type input "Caja"
checkbox input "true"
click at [590, 153] on div "Nombre del rol Elige o crea un rol para tu equipo de operación. Nombre del rol …" at bounding box center [660, 167] width 879 height 226
click at [242, 45] on div "Regresar Guardar" at bounding box center [670, 30] width 912 height 61
click at [243, 29] on icon "button" at bounding box center [244, 31] width 7 height 12
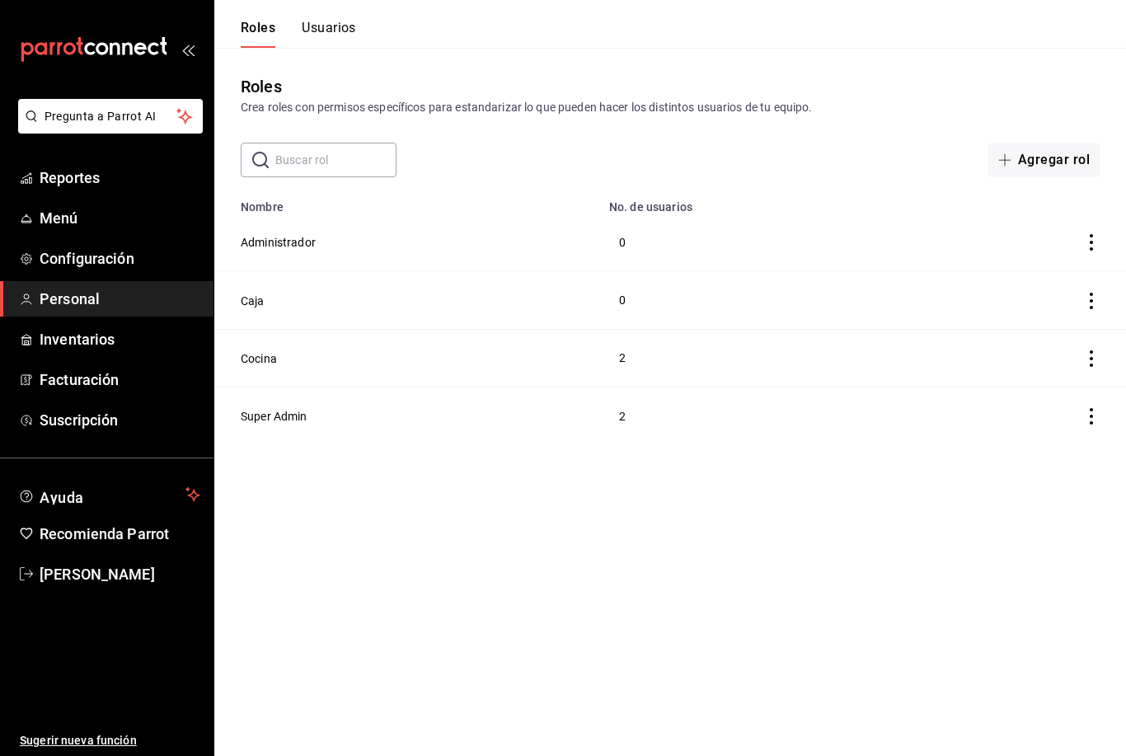
click at [340, 25] on button "Usuarios" at bounding box center [329, 34] width 54 height 28
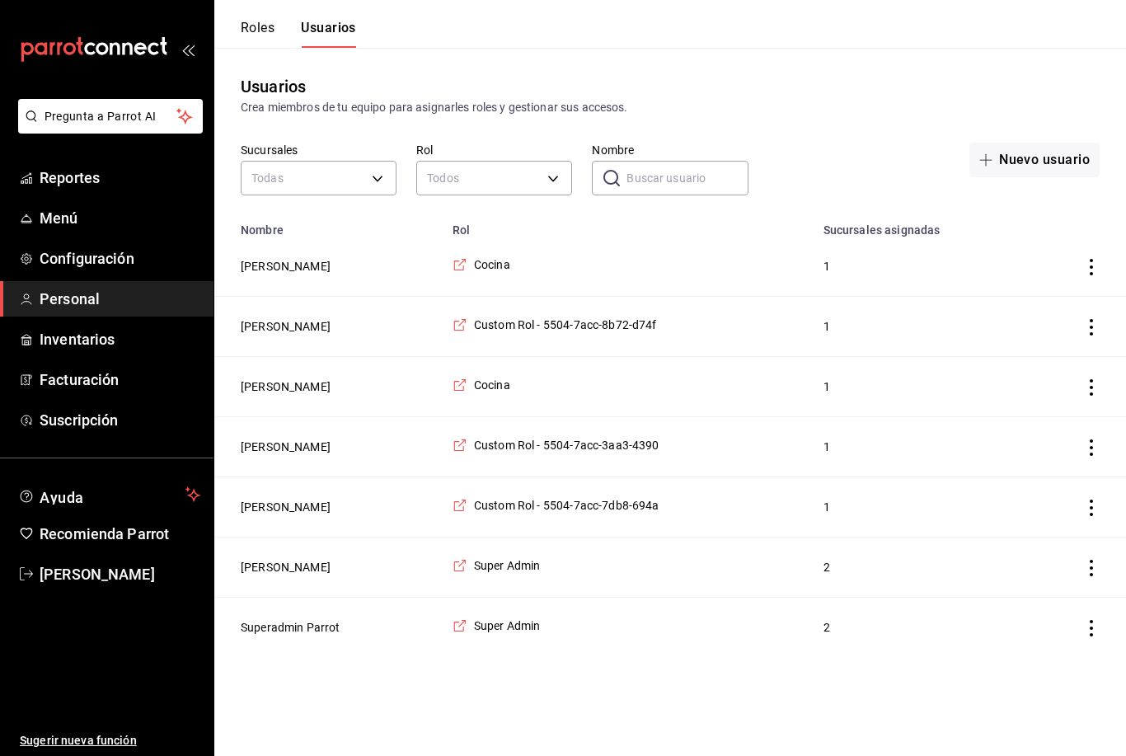
click at [300, 270] on button "Hector Aldaz" at bounding box center [286, 266] width 90 height 16
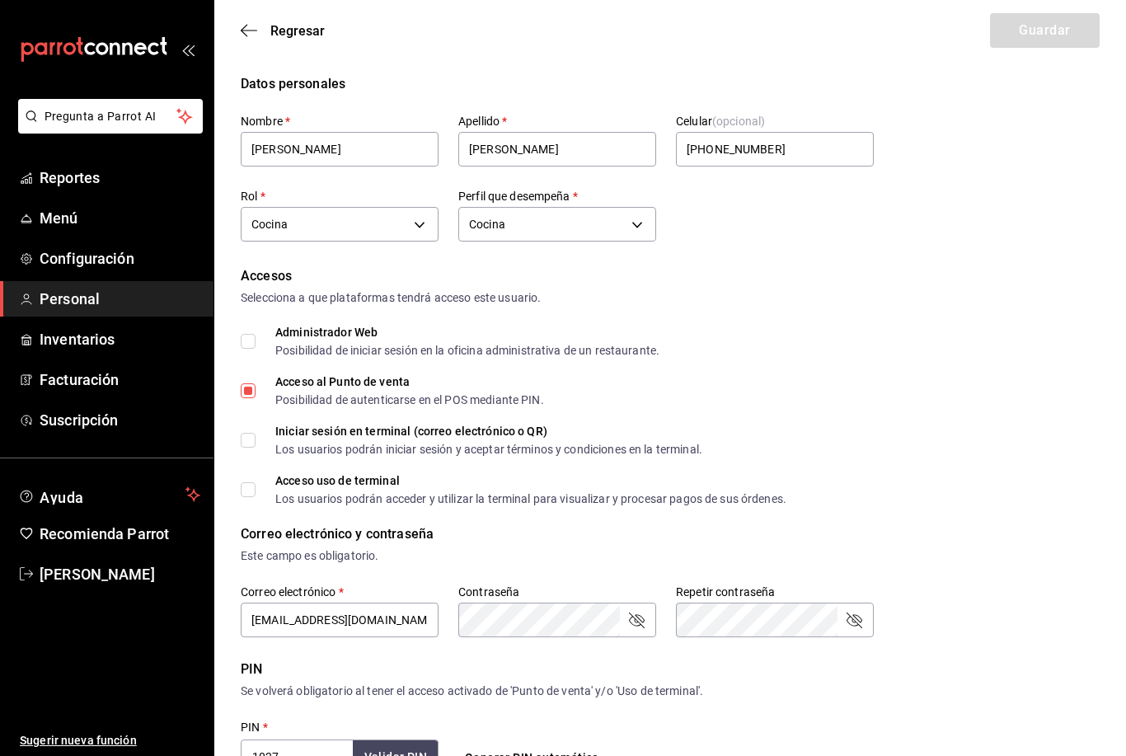
click at [408, 227] on body "Pregunta a Parrot AI Reportes Menú Configuración Personal Inventarios Facturaci…" at bounding box center [563, 601] width 1126 height 1203
click at [364, 333] on li "Cocina" at bounding box center [340, 330] width 196 height 27
click at [251, 35] on icon "button" at bounding box center [249, 30] width 16 height 15
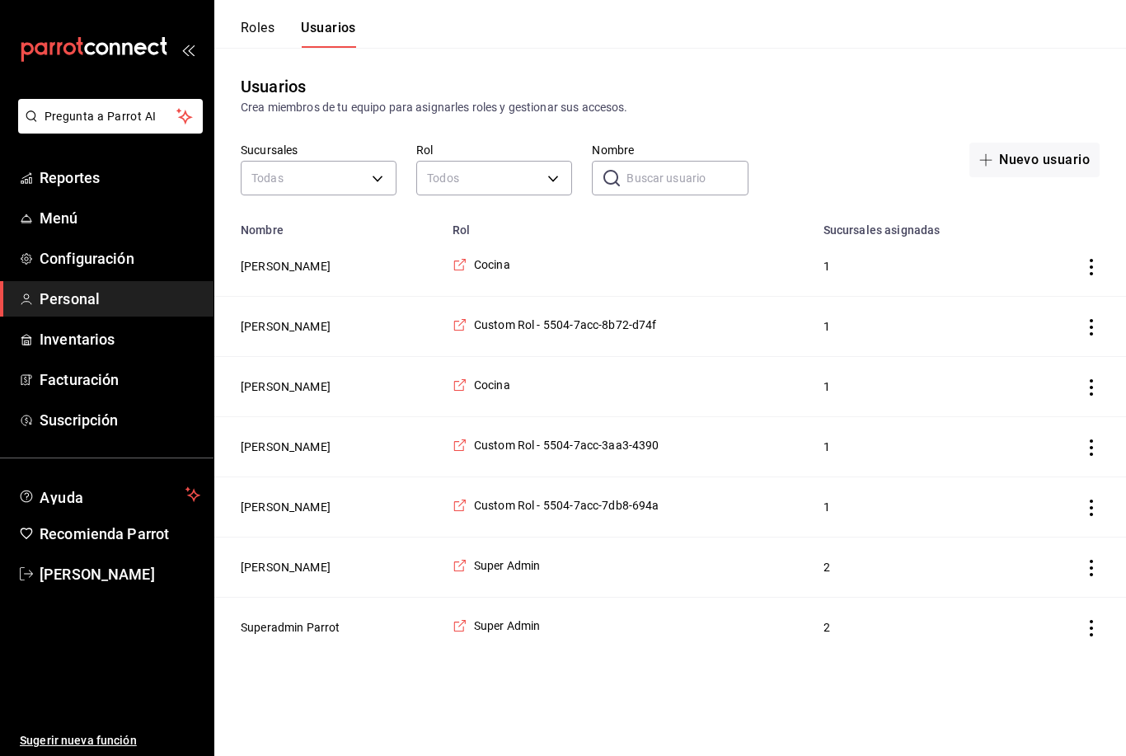
click at [303, 327] on button "Kitzia Aguero" at bounding box center [286, 326] width 90 height 16
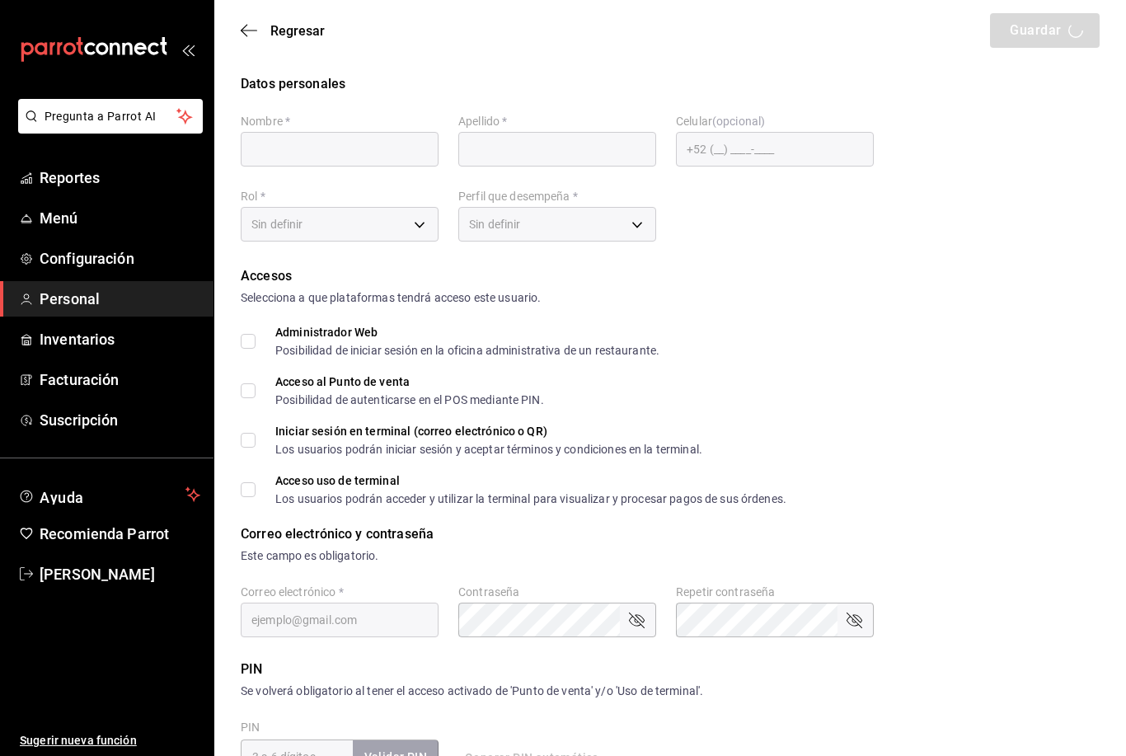
type input "Kitzia"
type input "Aguero"
type input "+52 (52) 6563-5059"
type input "fc03d01e-f21b-415a-9384-9d024f641c94"
type input "CASHIER"
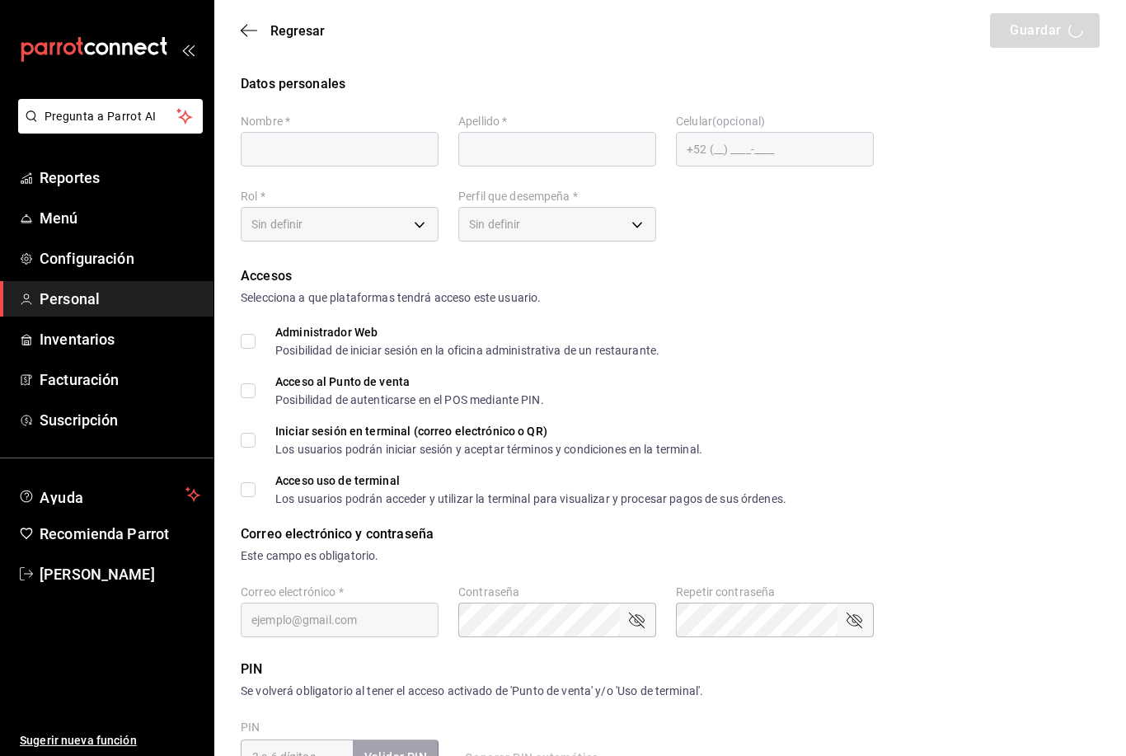
checkbox input "true"
type input "8b728648-c76c-4312-99a4-c860b135d74f@fake.email"
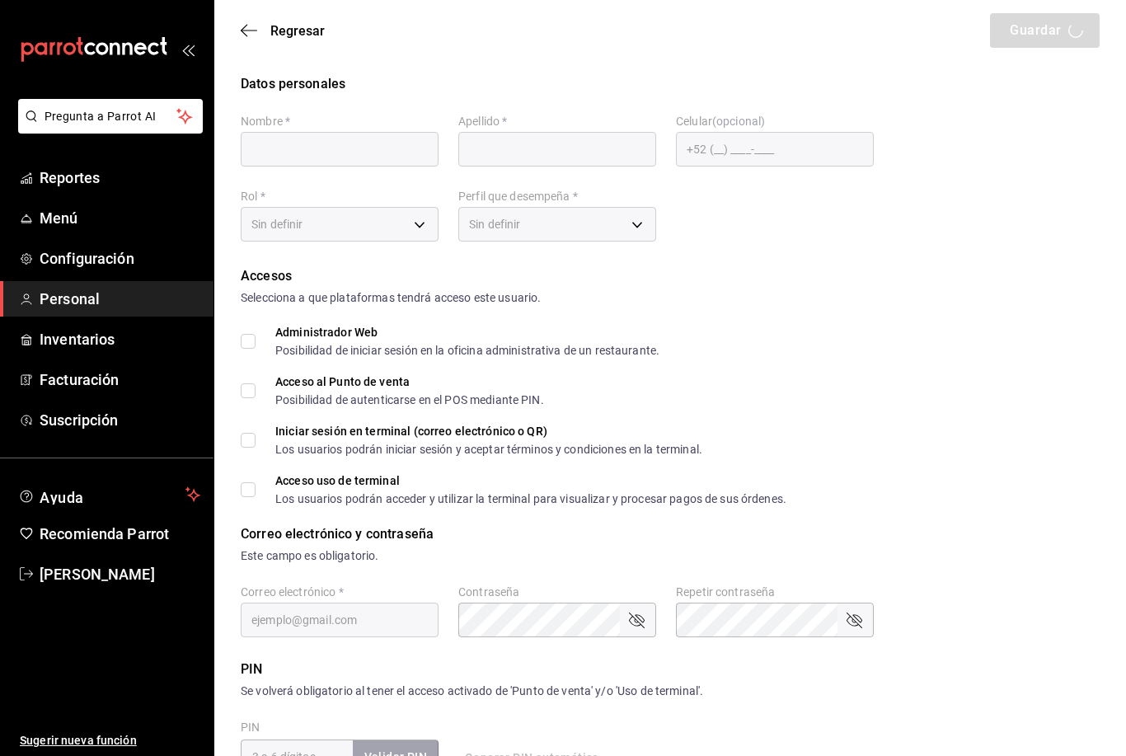
type input "281516"
checkbox input "true"
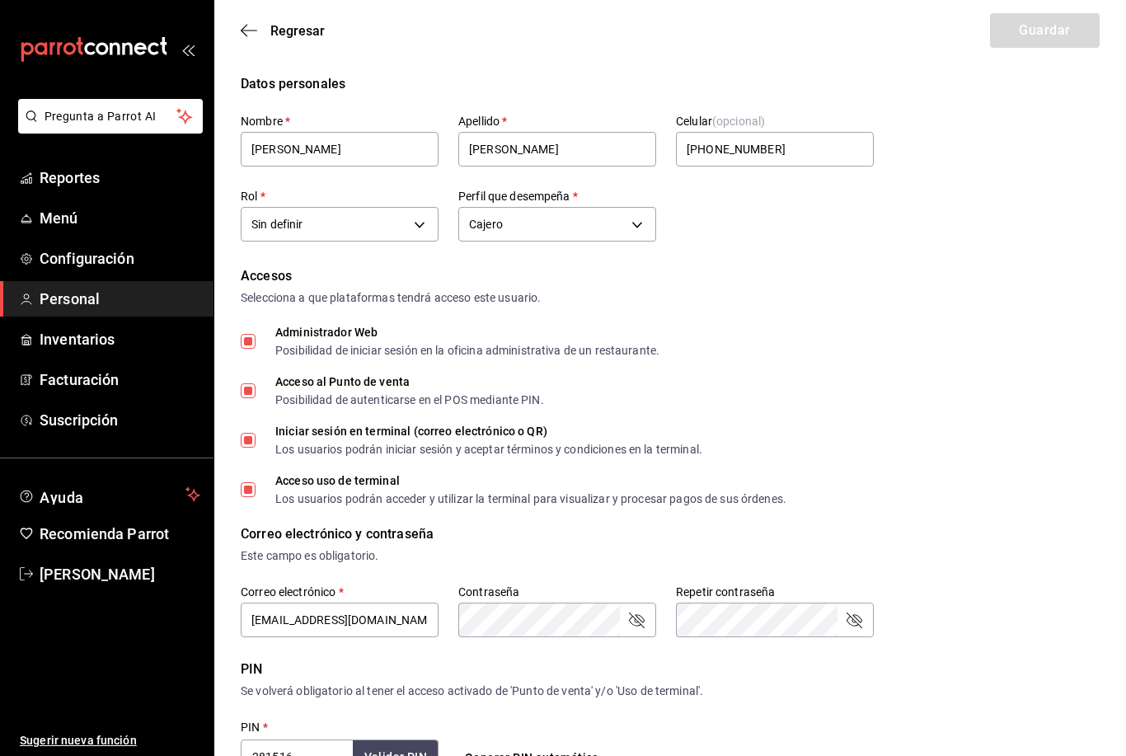
click at [251, 31] on icon "button" at bounding box center [249, 30] width 16 height 15
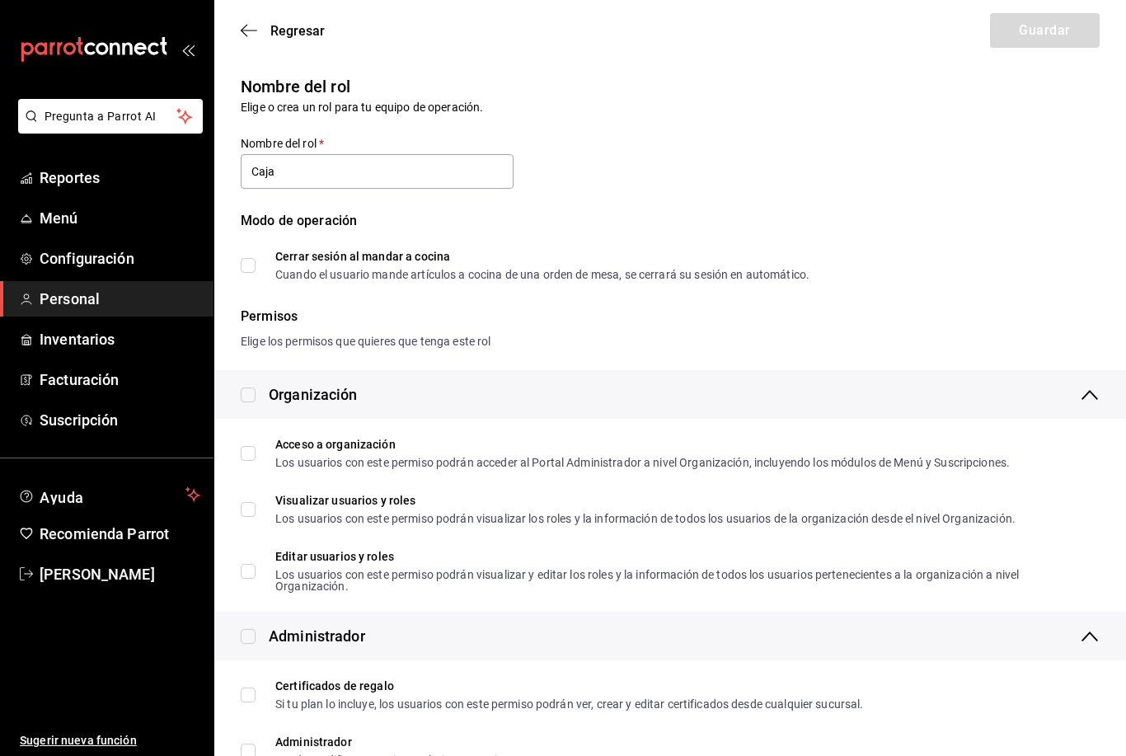
type input "Caja"
checkbox input "true"
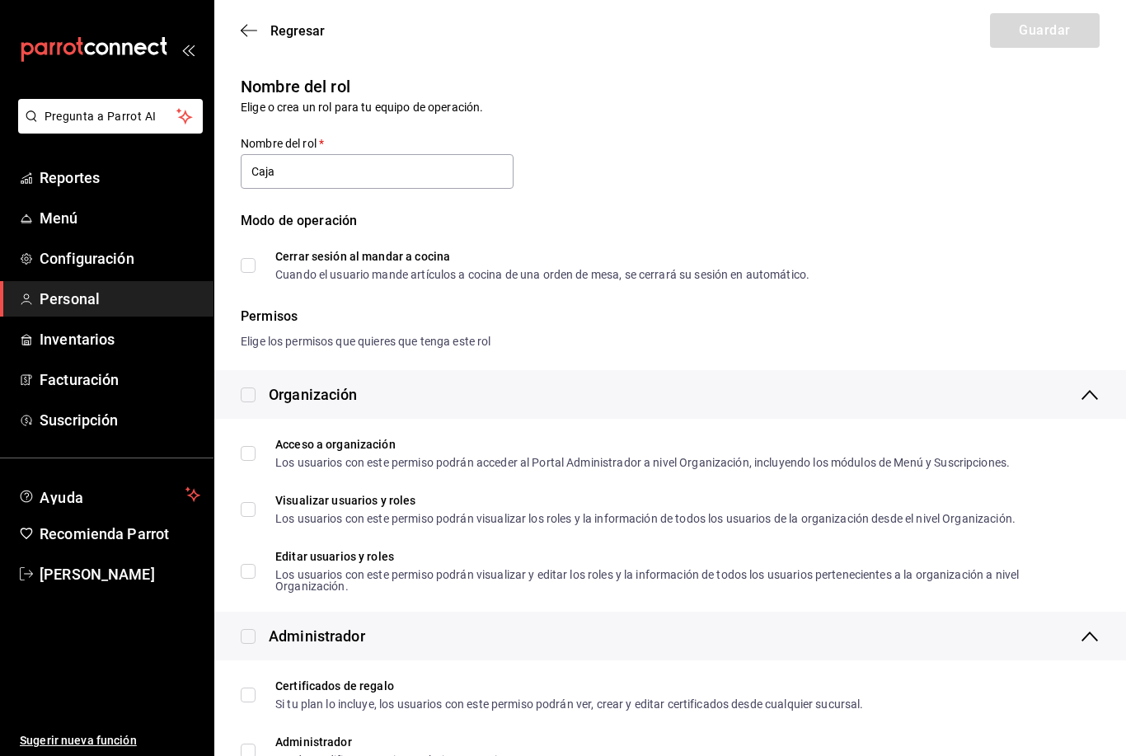
checkbox input "true"
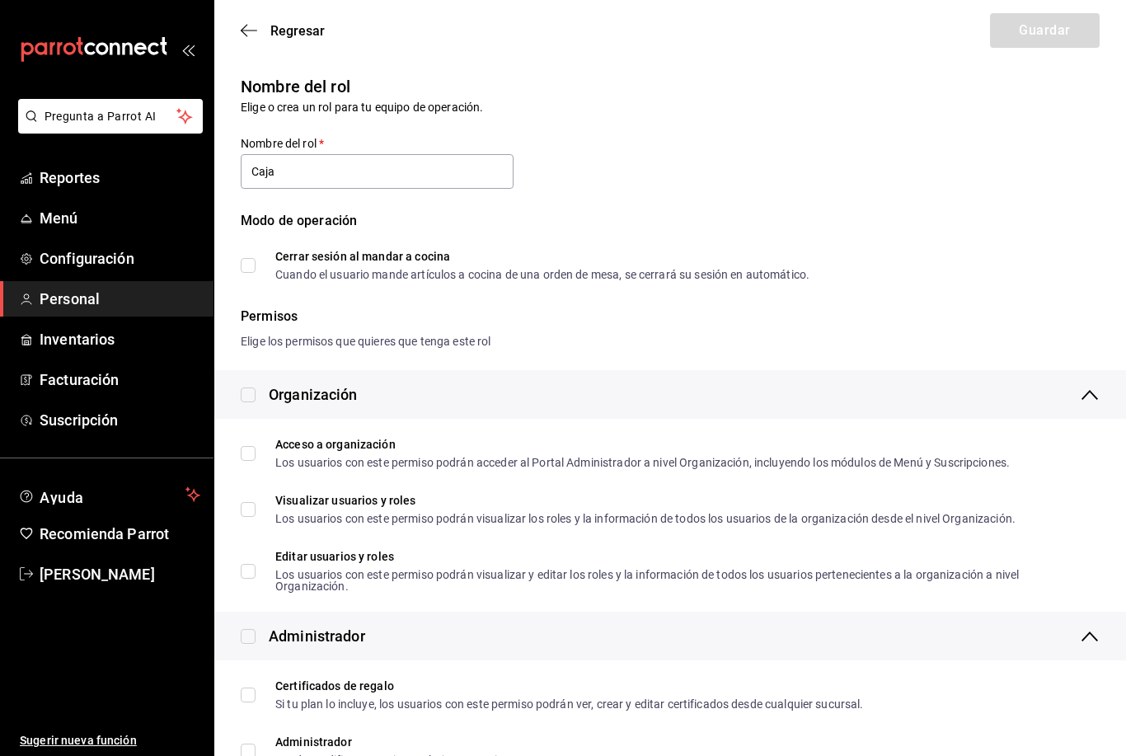
checkbox input "true"
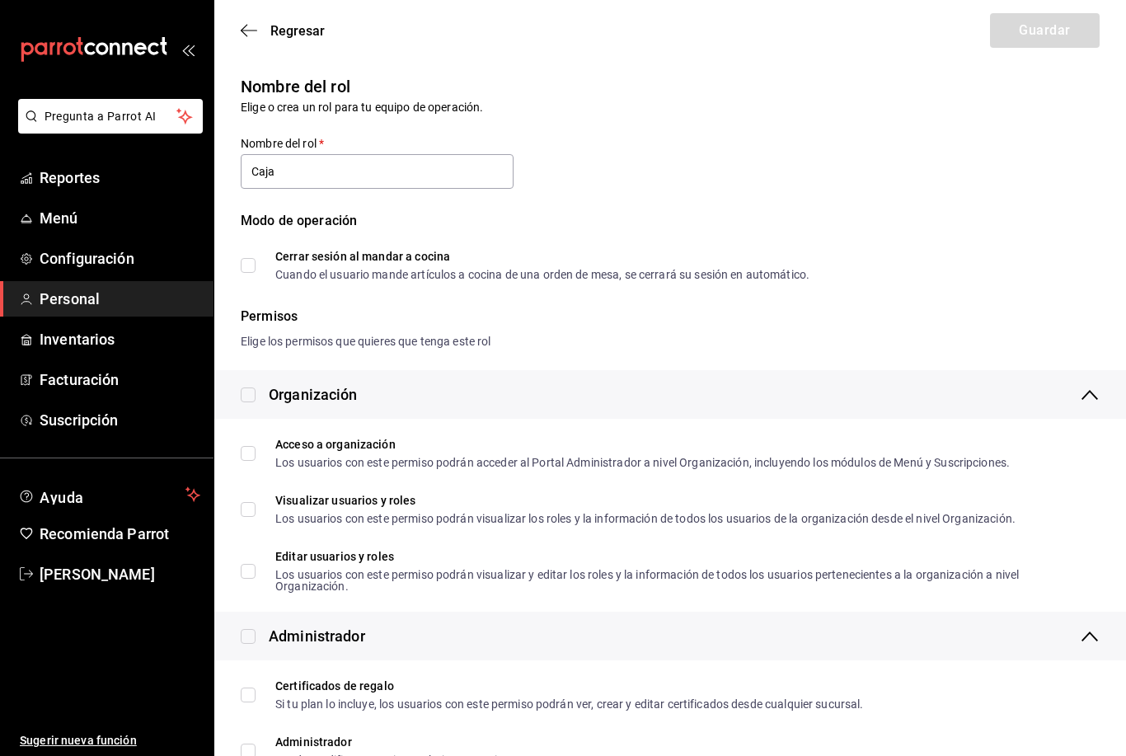
checkbox input "true"
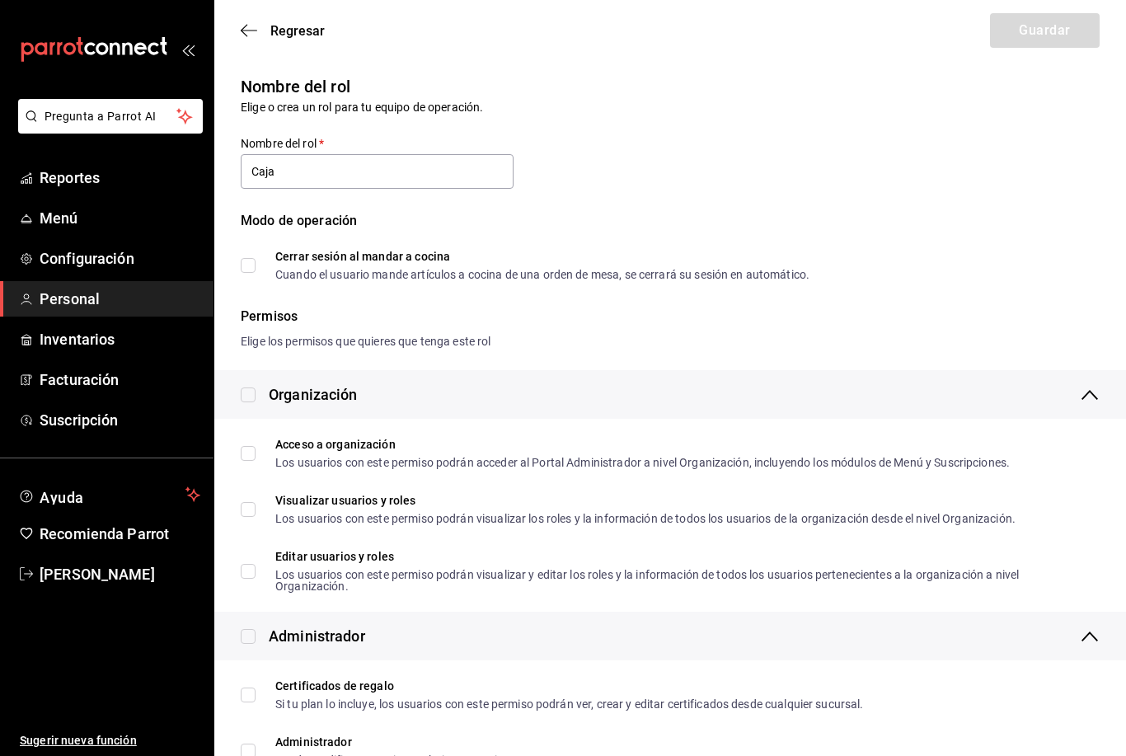
checkbox input "true"
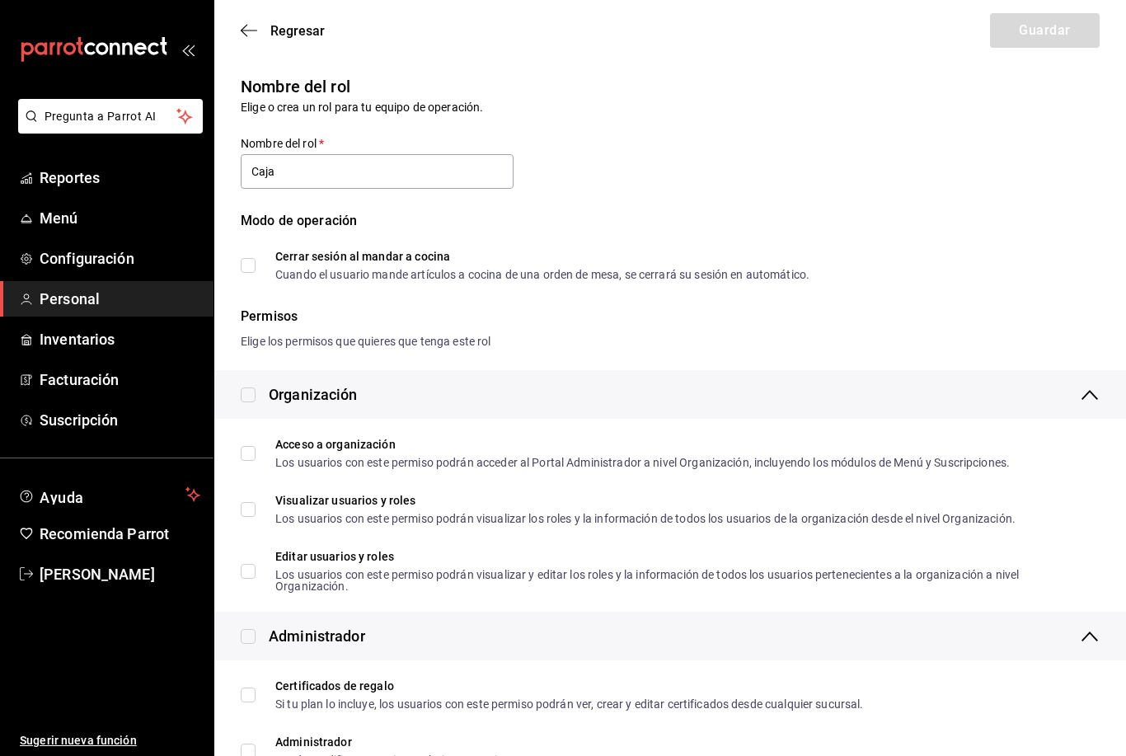
checkbox input "true"
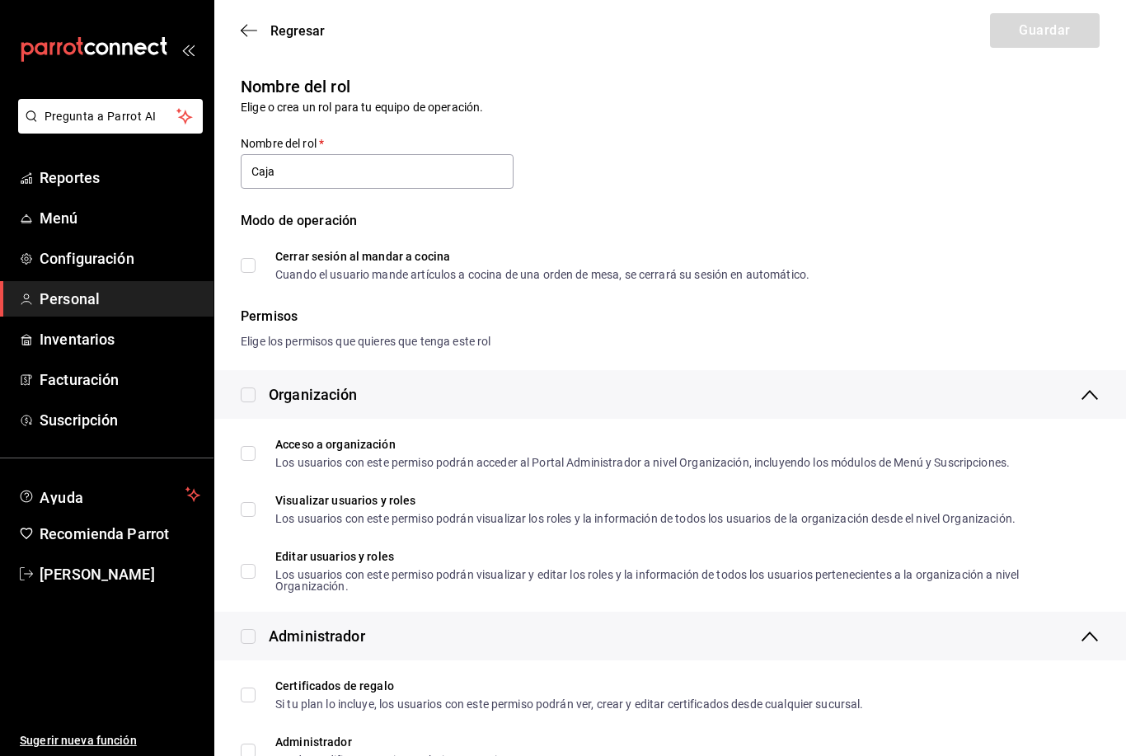
checkbox input "true"
